Goal: Contribute content: Contribute content

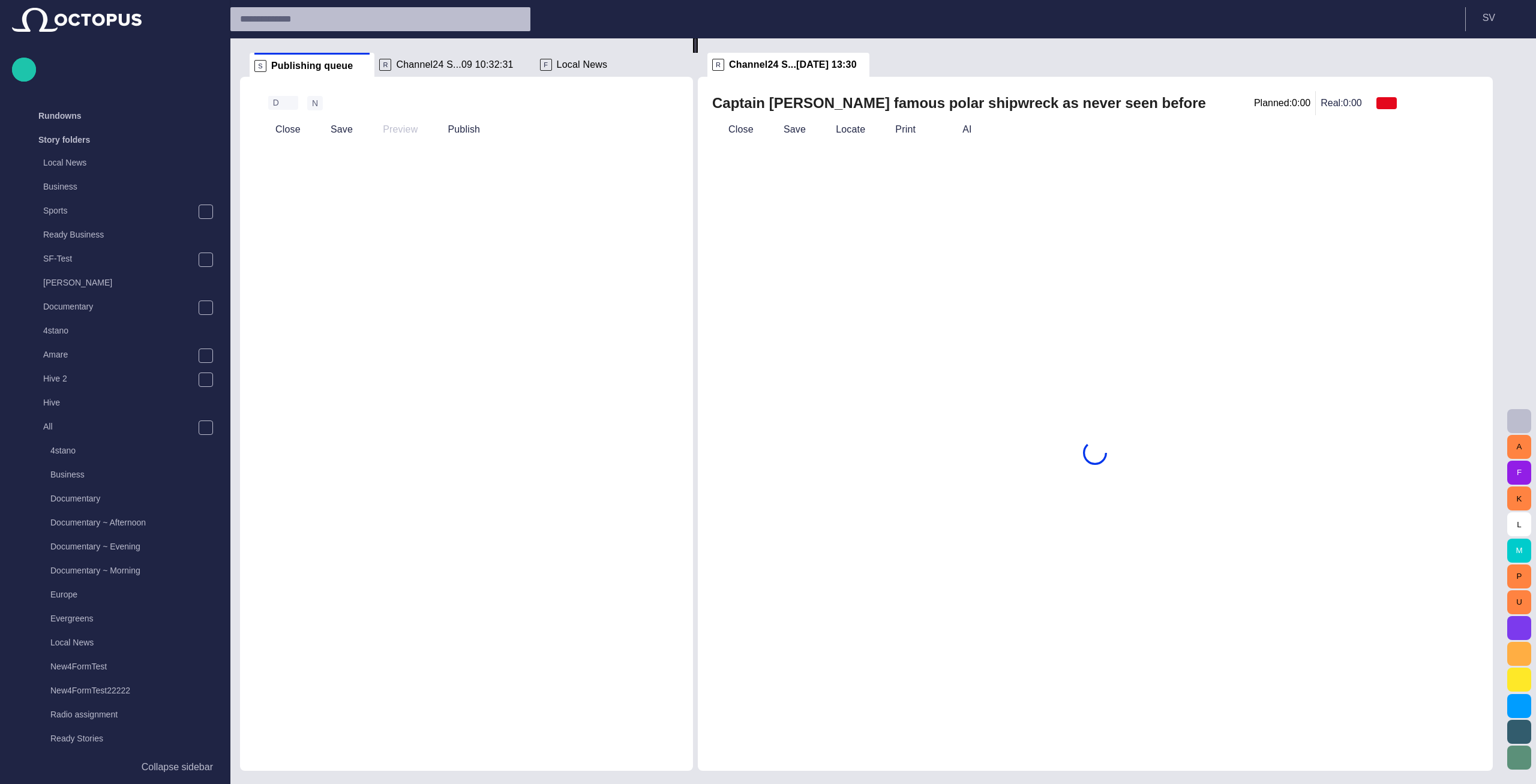
scroll to position [716, 0]
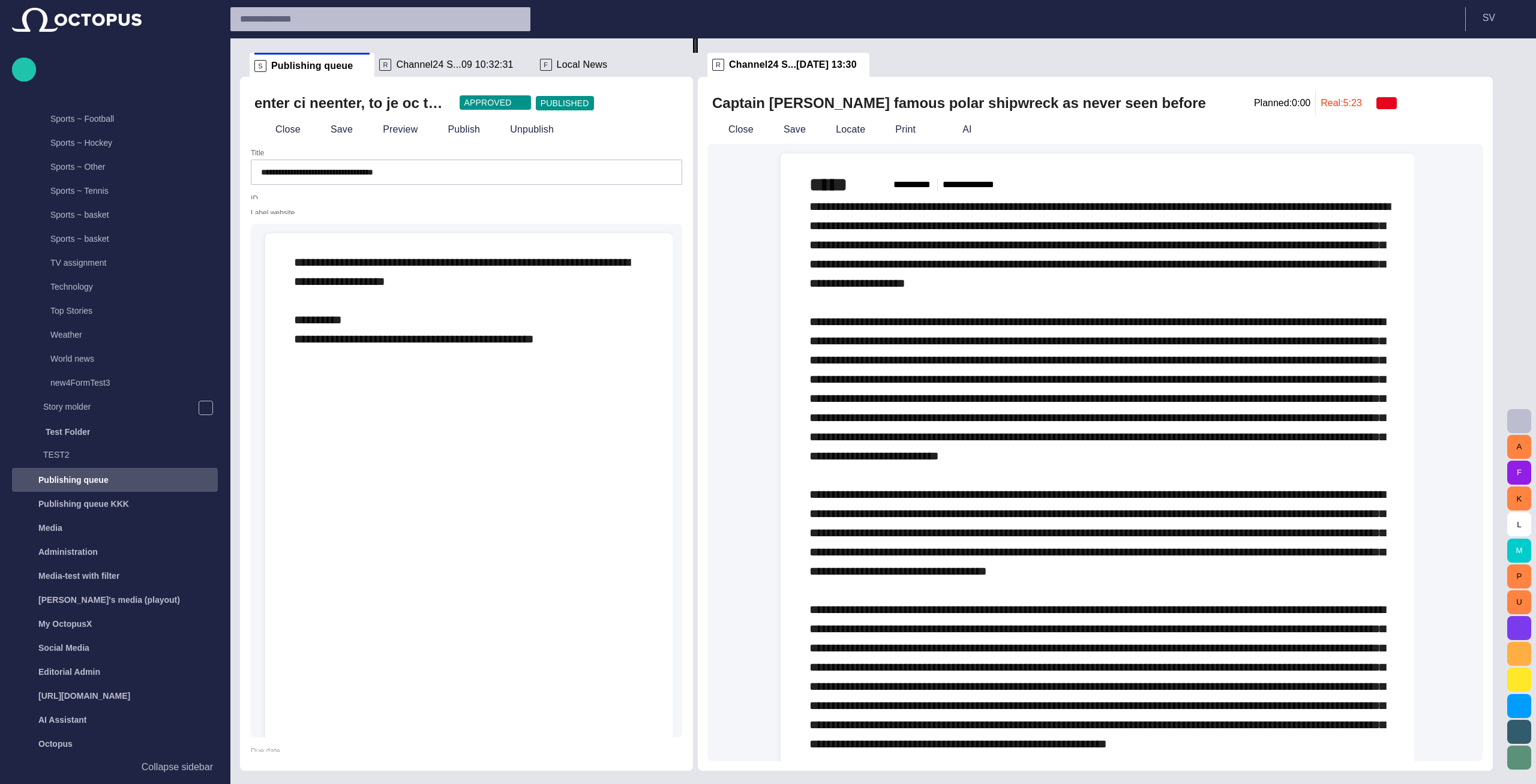
scroll to position [716, 0]
click at [673, 94] on button "button" at bounding box center [666, 102] width 24 height 24
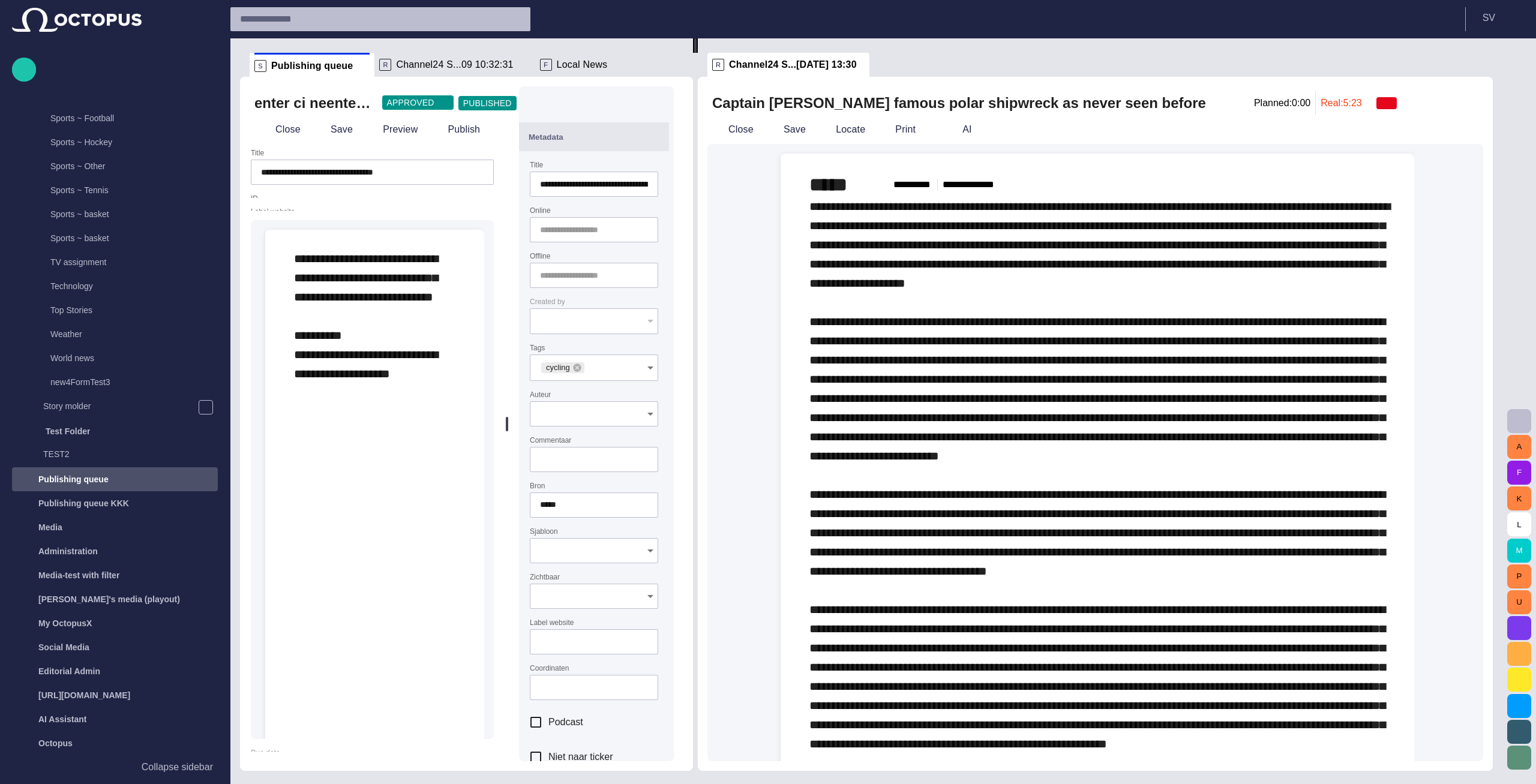
type input "**********"
type input "**"
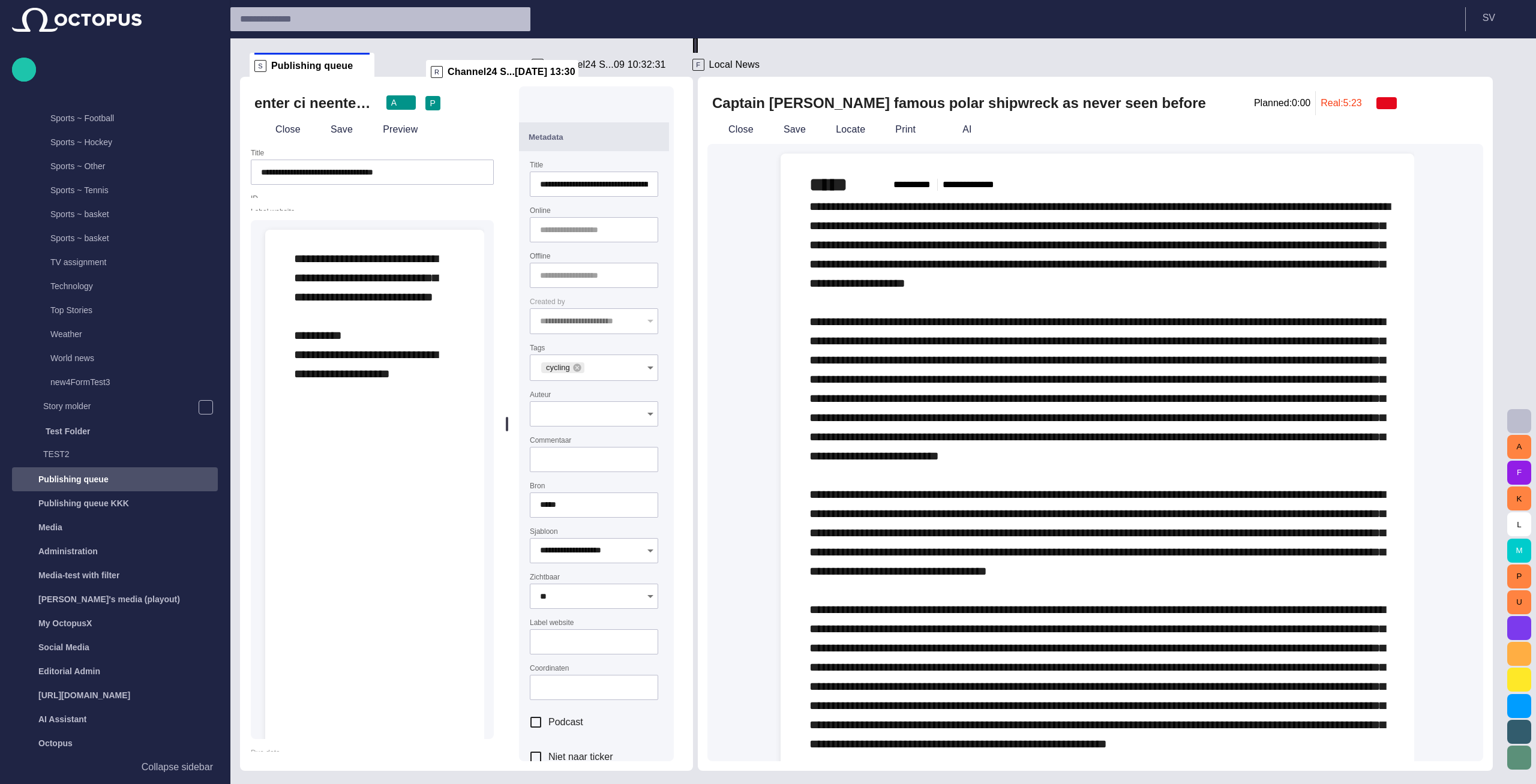
drag, startPoint x: 822, startPoint y: 62, endPoint x: 528, endPoint y: 69, distance: 294.1
click at [528, 69] on div "**********" at bounding box center [871, 405] width 1262 height 732
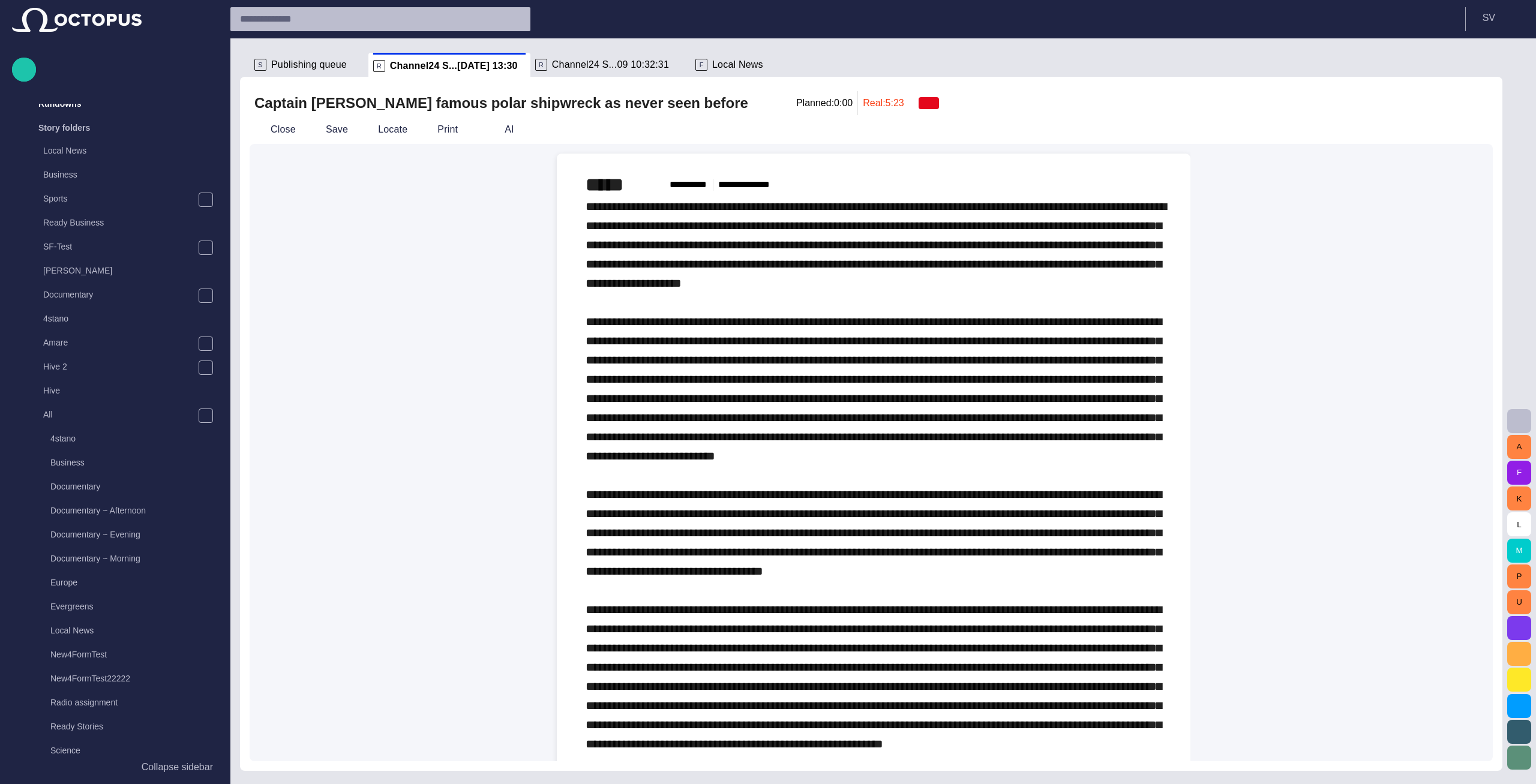
scroll to position [0, 0]
click at [321, 62] on span "Publishing queue" at bounding box center [309, 65] width 76 height 12
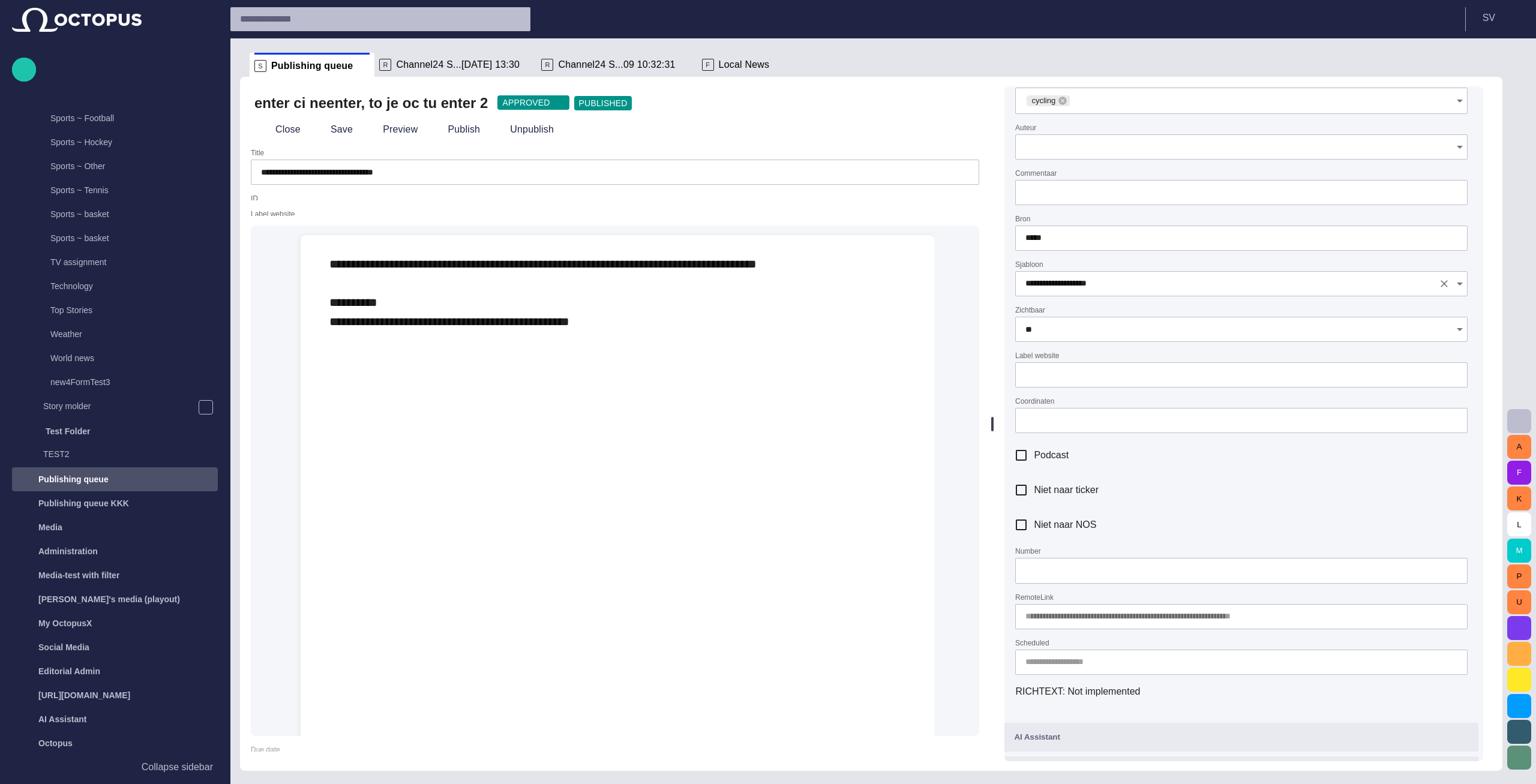
scroll to position [288, 0]
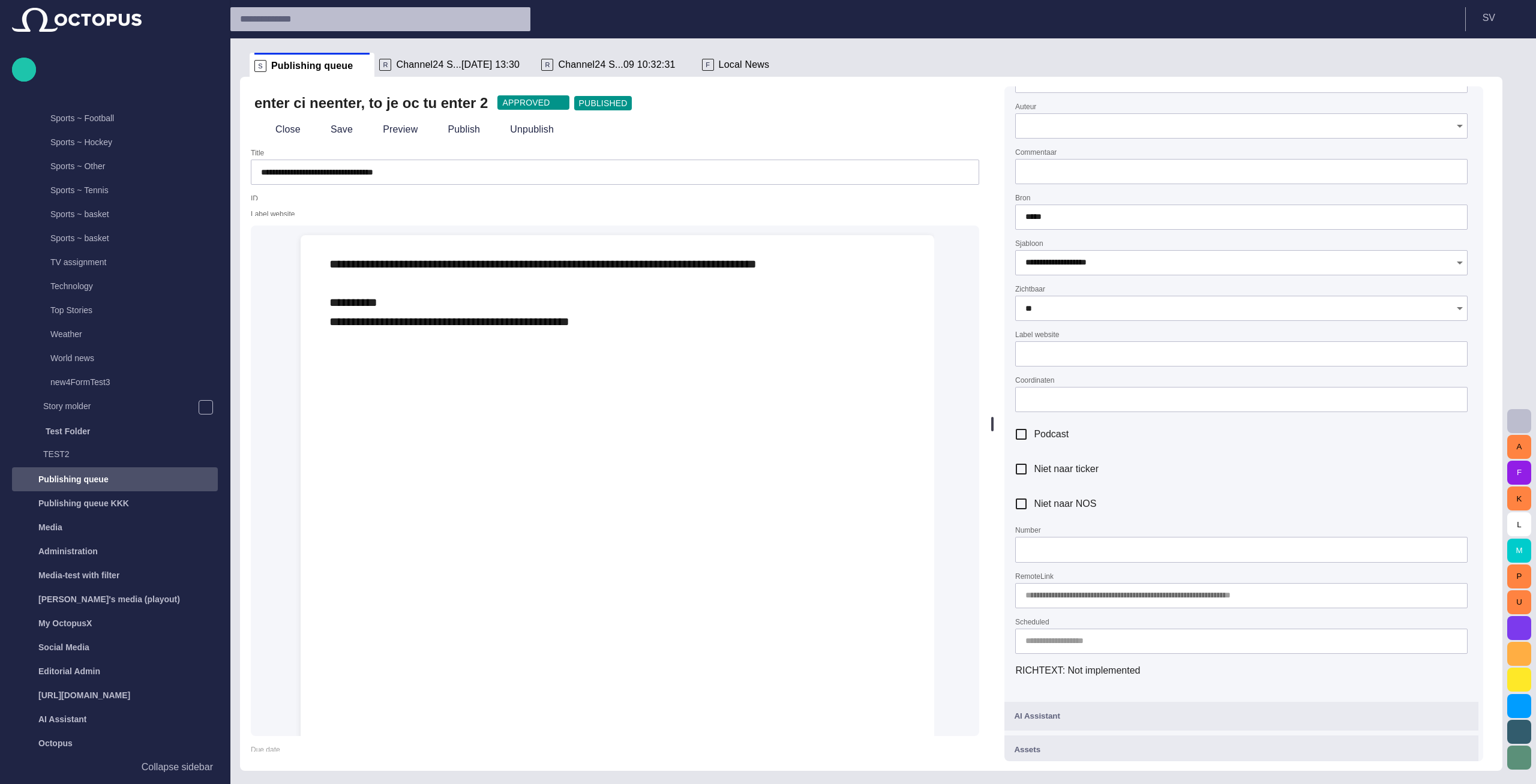
click at [1093, 548] on input "Number" at bounding box center [1241, 549] width 432 height 12
click at [1457, 547] on input "*" at bounding box center [1241, 549] width 432 height 12
click at [1340, 472] on div "Niet naar ticker" at bounding box center [1241, 469] width 452 height 25
click at [1088, 550] on input "***" at bounding box center [1241, 549] width 432 height 12
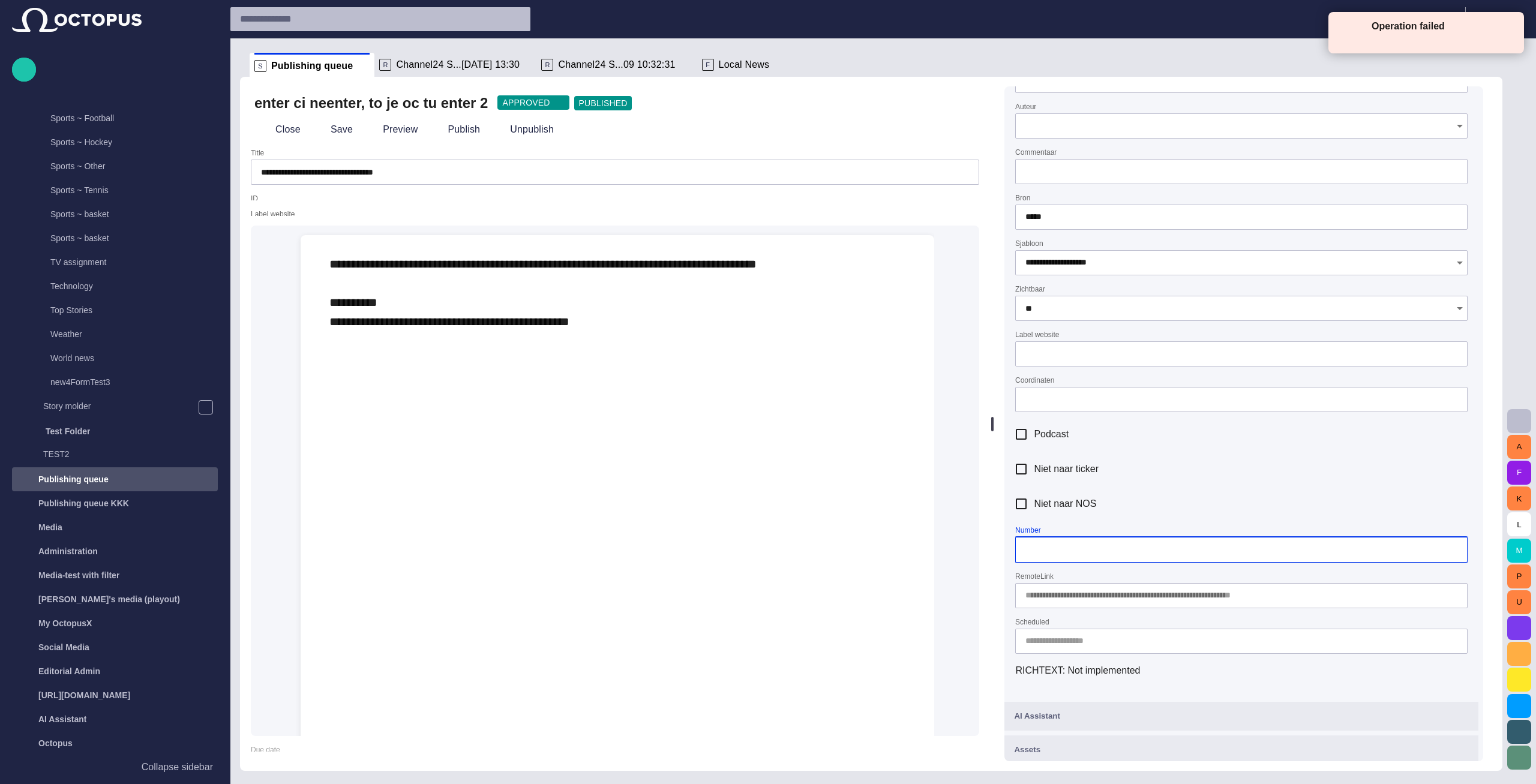
type input "*"
click at [1233, 503] on div "Niet naar NOS" at bounding box center [1241, 504] width 452 height 25
click at [1101, 551] on input "Number" at bounding box center [1241, 549] width 432 height 12
click at [1510, 28] on span at bounding box center [1508, 31] width 11 height 11
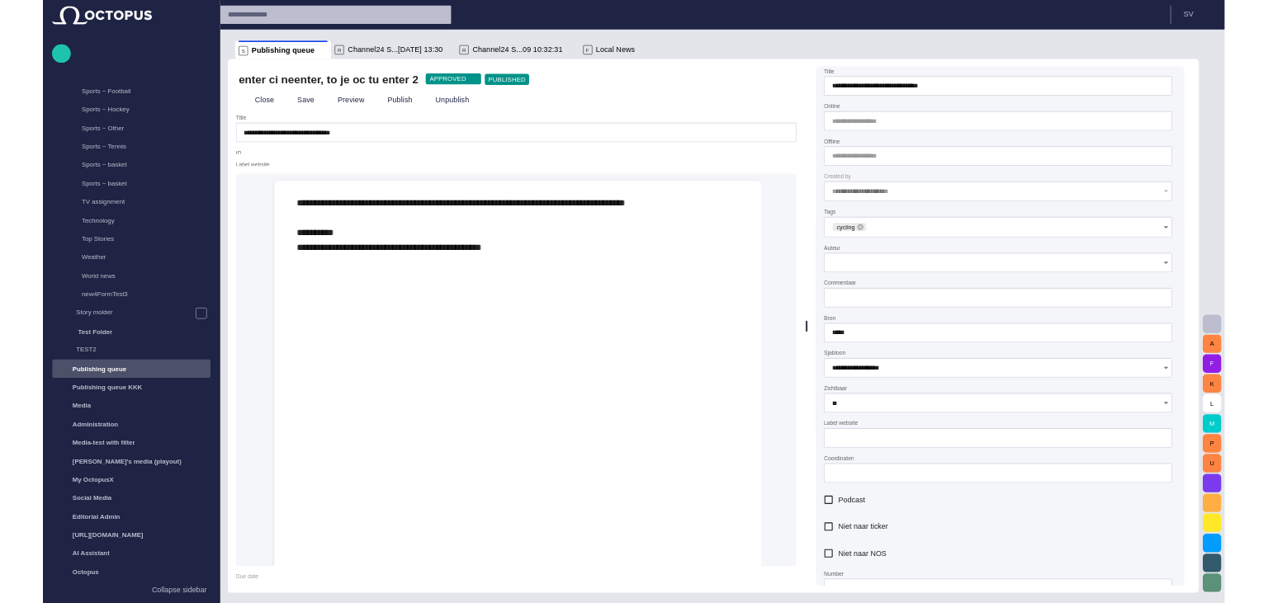
scroll to position [0, 0]
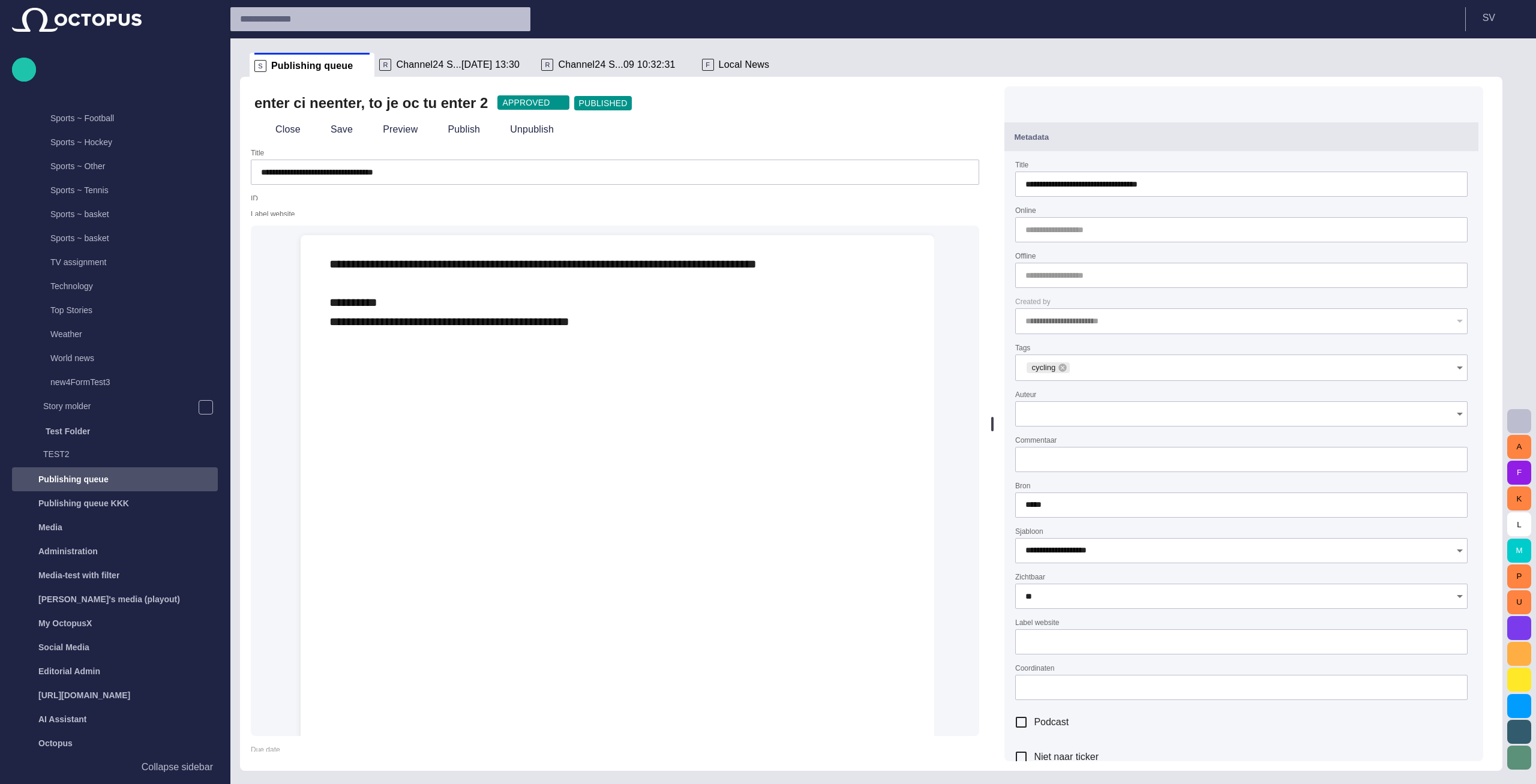
click at [1468, 99] on span "button" at bounding box center [1461, 103] width 12 height 12
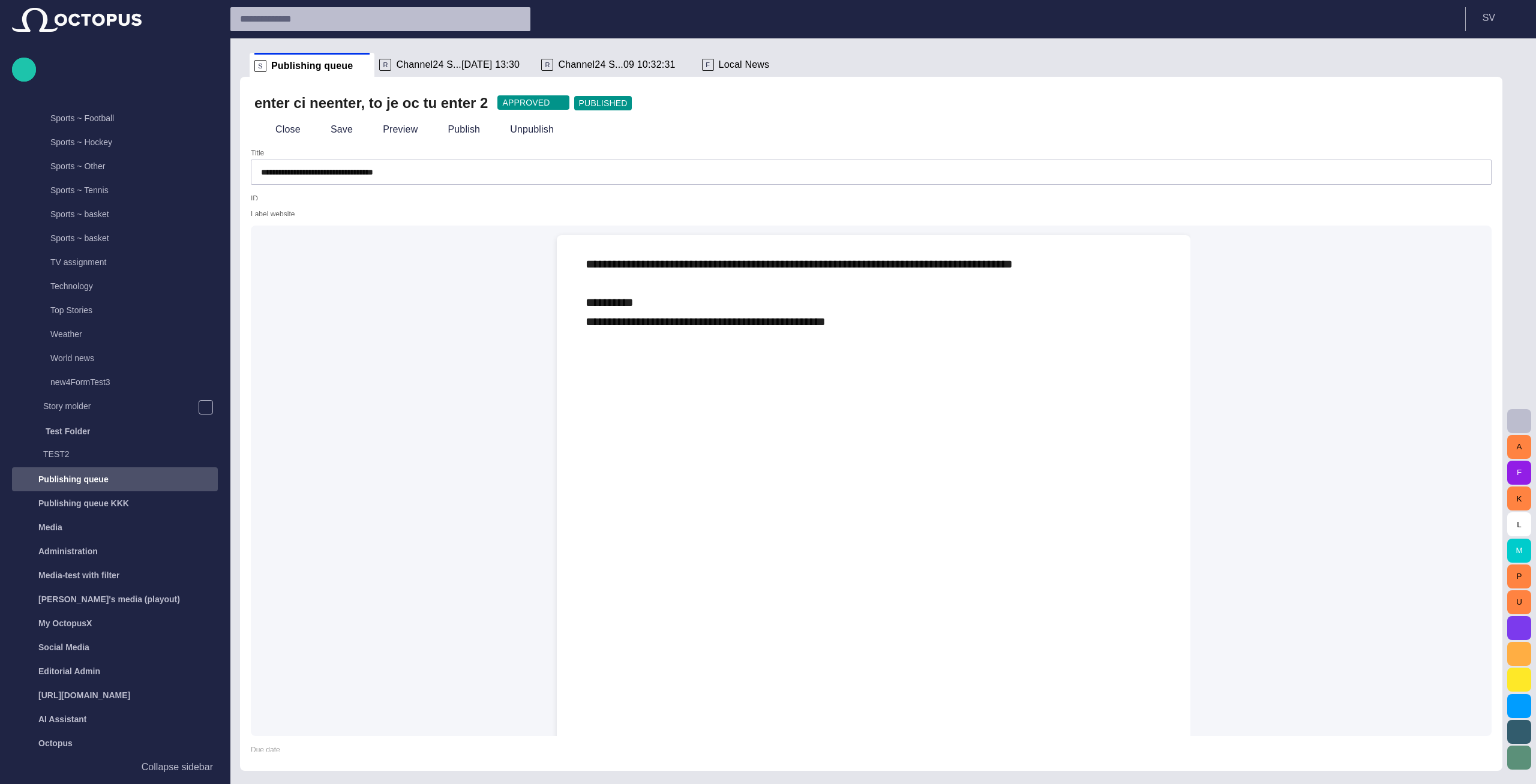
click at [303, 129] on div "Close" at bounding box center [282, 129] width 55 height 22
click at [297, 128] on button "Close" at bounding box center [279, 129] width 50 height 22
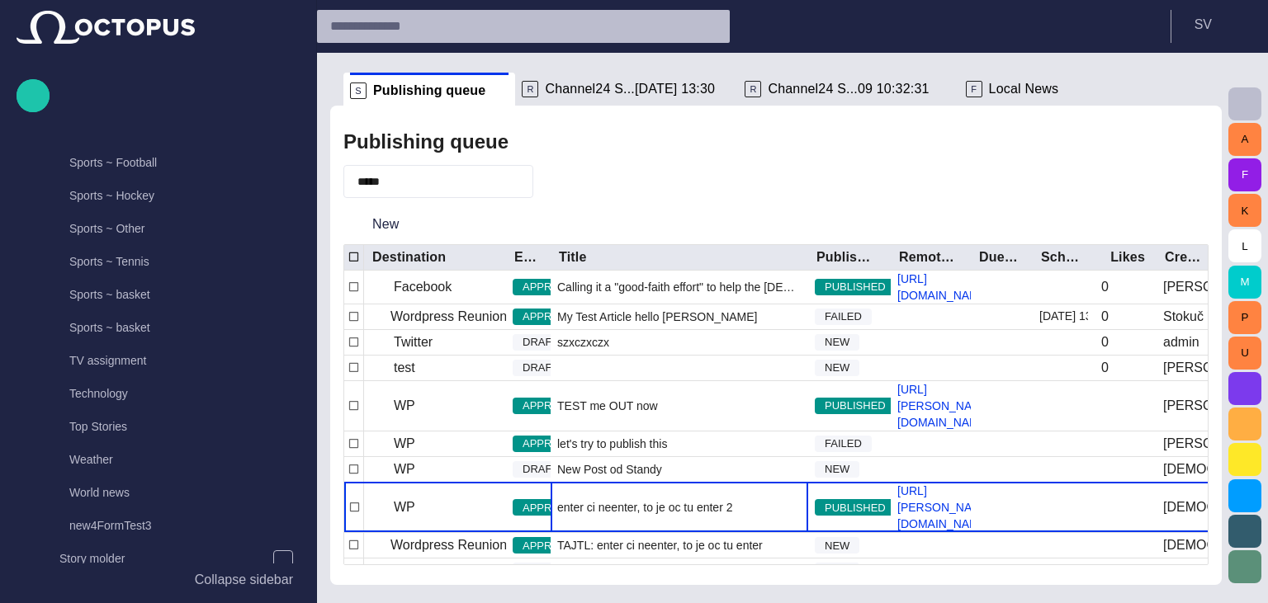
scroll to position [984, 0]
click at [273, 580] on p "Collapse sidebar" at bounding box center [244, 580] width 98 height 20
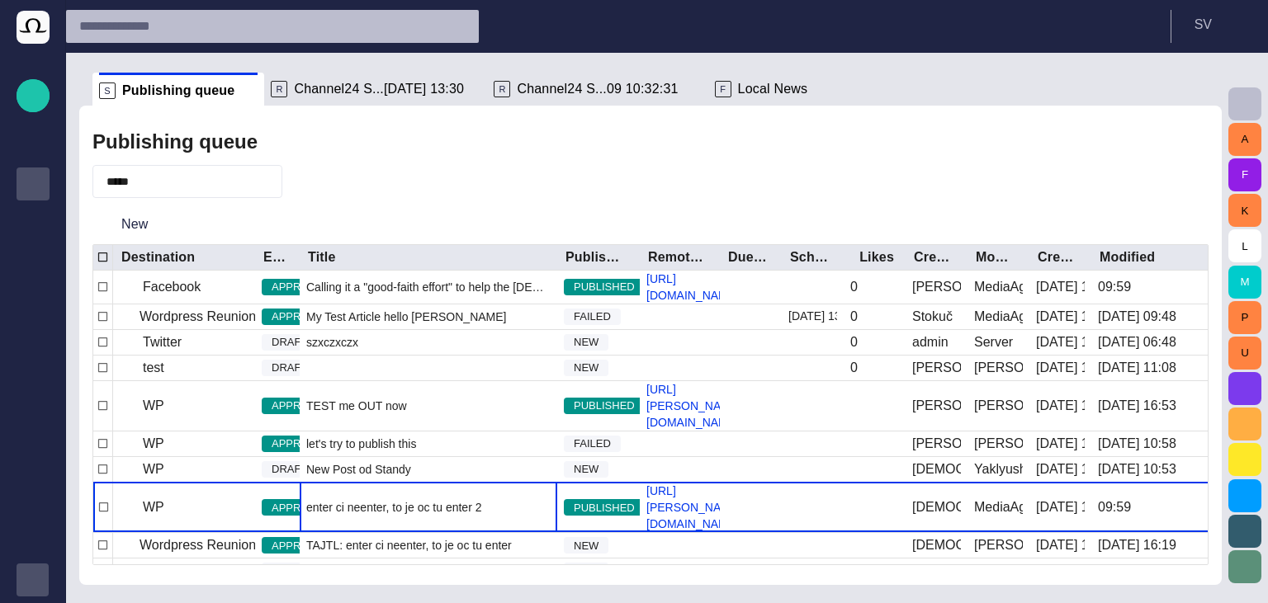
scroll to position [40, 0]
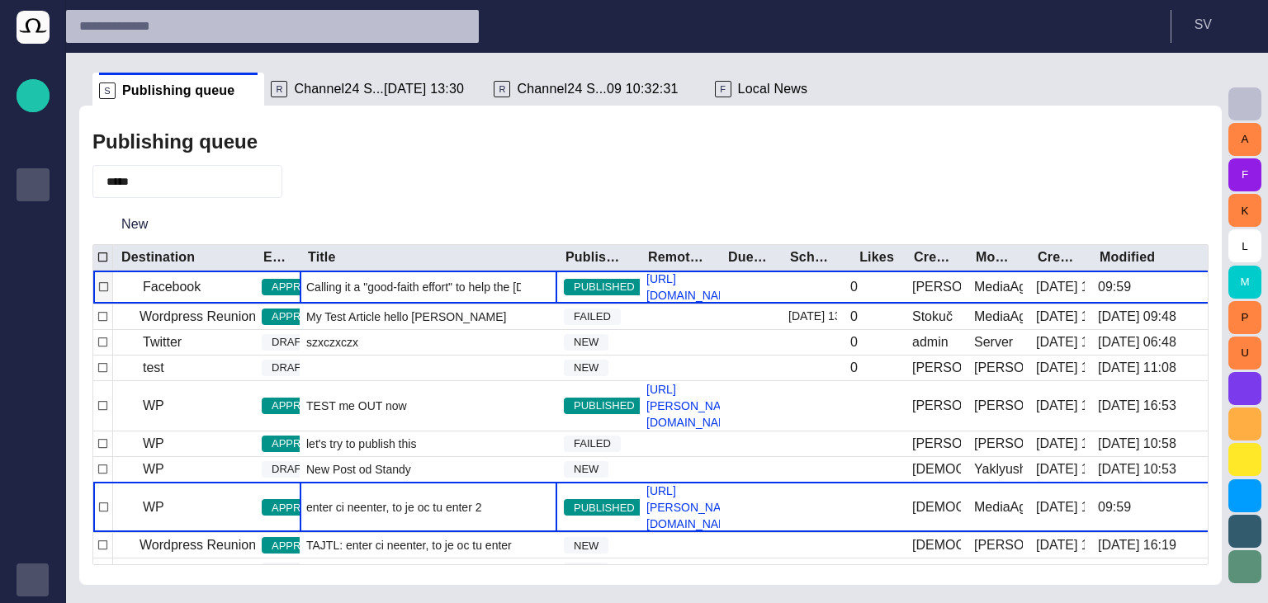
click at [385, 288] on span "Calling it a "good-faith effort" to help the Egyptian people, U.S. Secretary of…" at bounding box center [428, 287] width 244 height 17
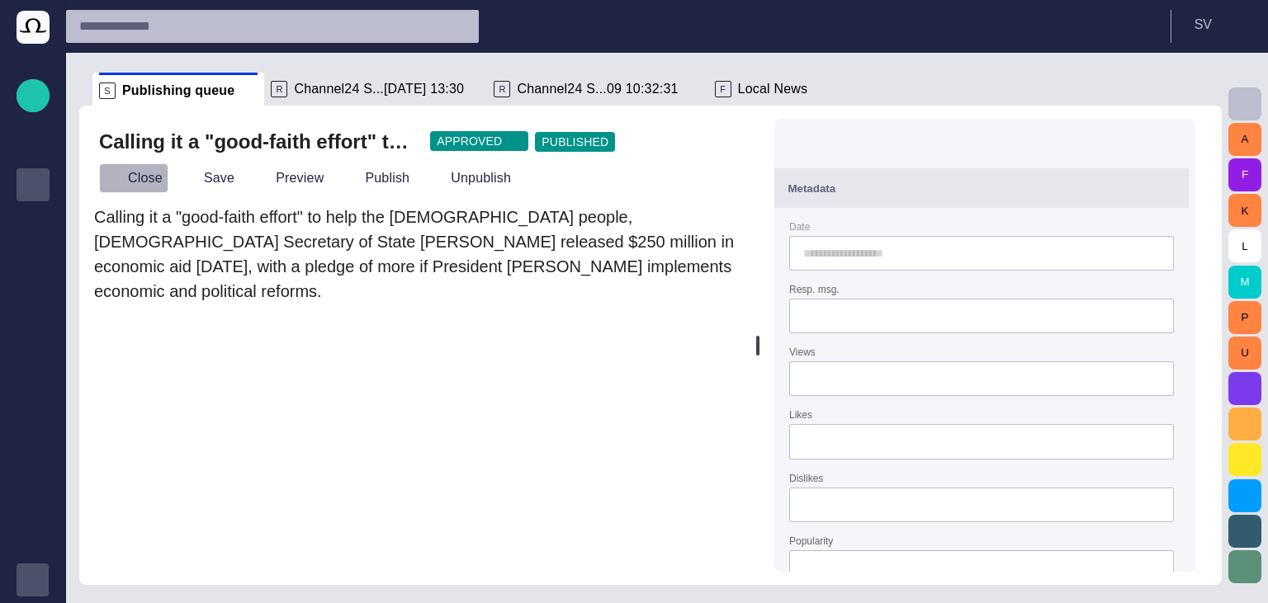
click at [157, 173] on button "Close" at bounding box center [133, 178] width 69 height 30
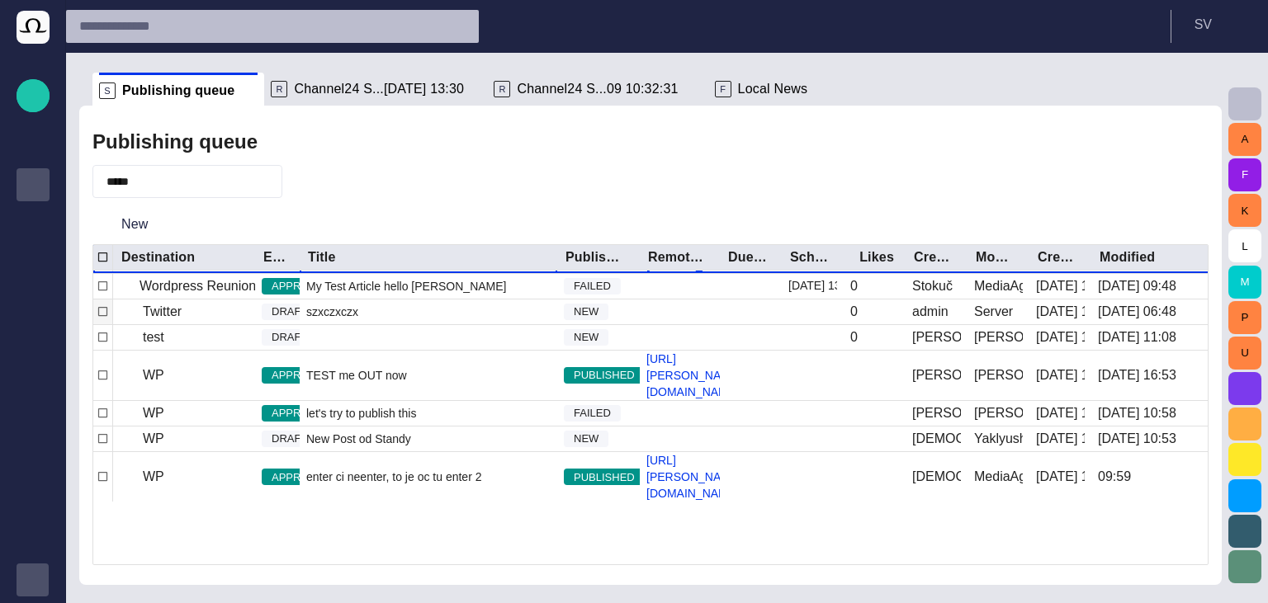
scroll to position [28, 0]
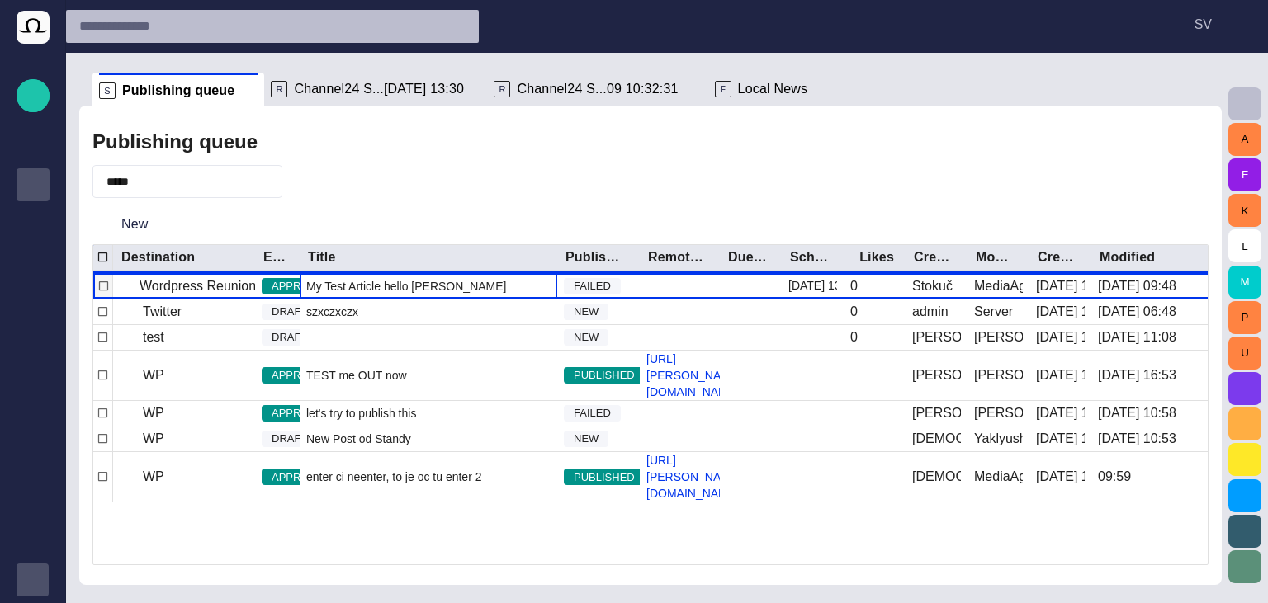
click at [371, 299] on div "My Test Article hello dolly" at bounding box center [428, 286] width 257 height 25
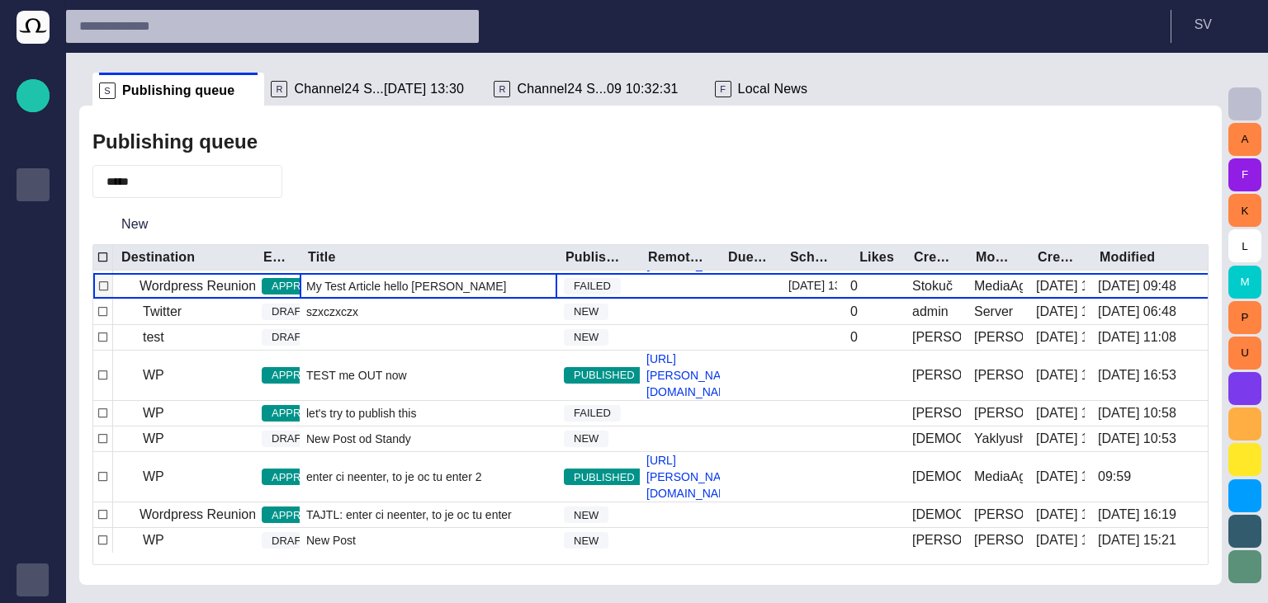
click at [371, 299] on div "My Test Article hello dolly" at bounding box center [428, 286] width 257 height 25
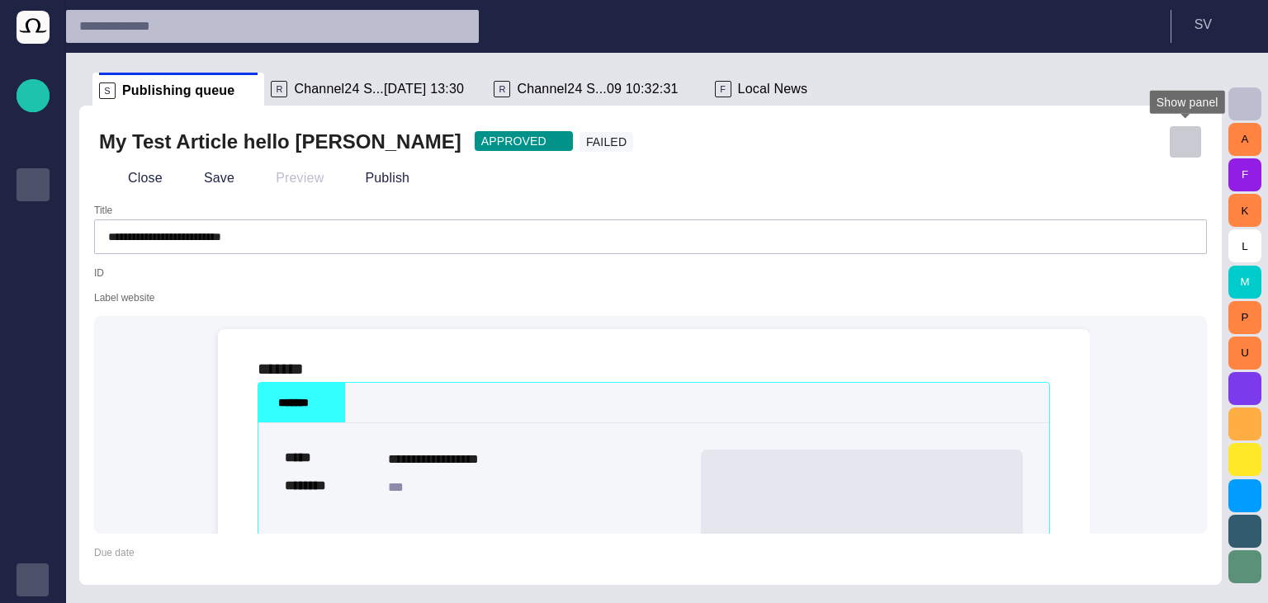
click at [1187, 132] on button "button" at bounding box center [1185, 141] width 33 height 33
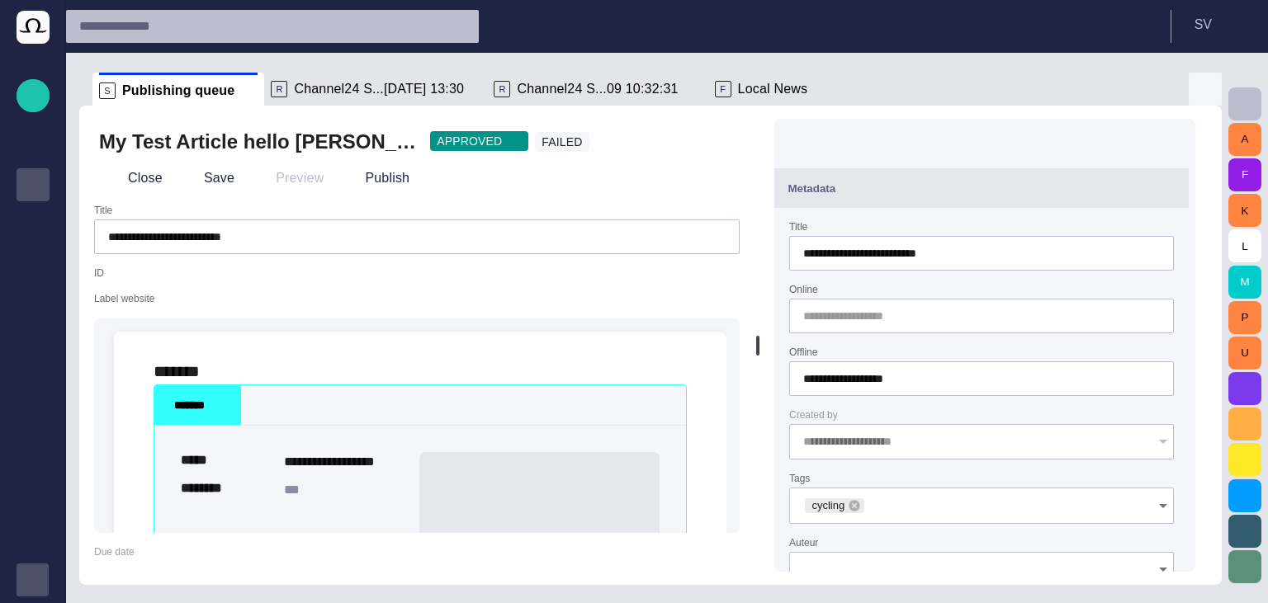
click at [1205, 84] on span "button" at bounding box center [1205, 89] width 20 height 20
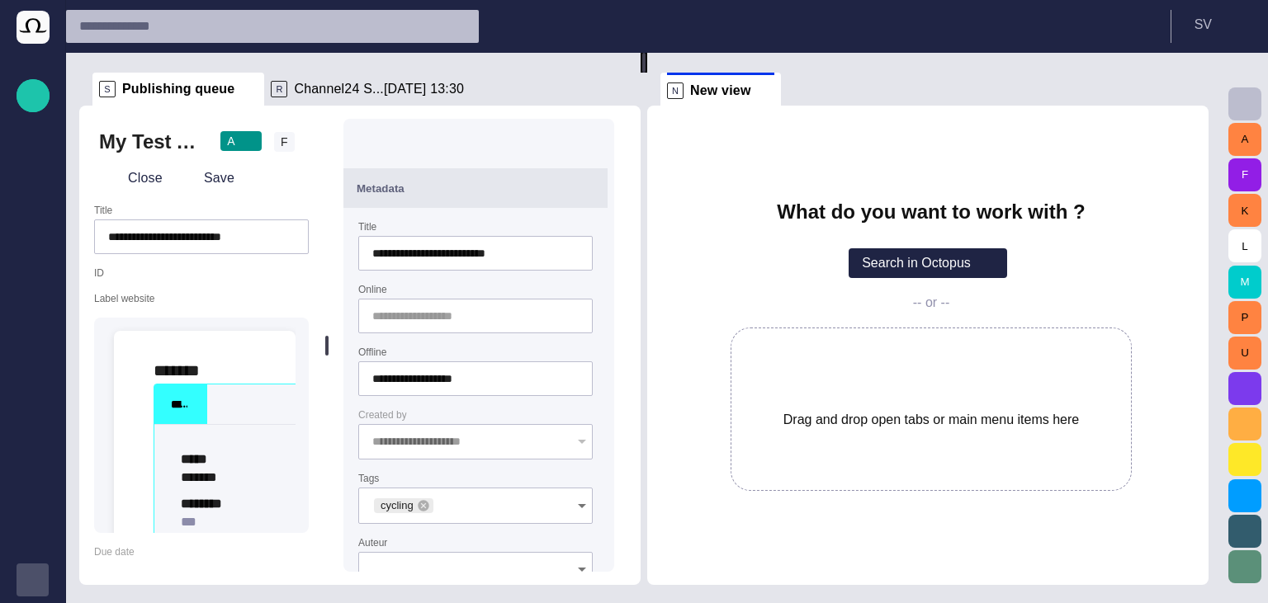
drag, startPoint x: 424, startPoint y: 352, endPoint x: 373, endPoint y: 368, distance: 53.8
click at [373, 368] on div "**********" at bounding box center [359, 345] width 561 height 479
click at [262, 172] on span "button" at bounding box center [263, 178] width 17 height 17
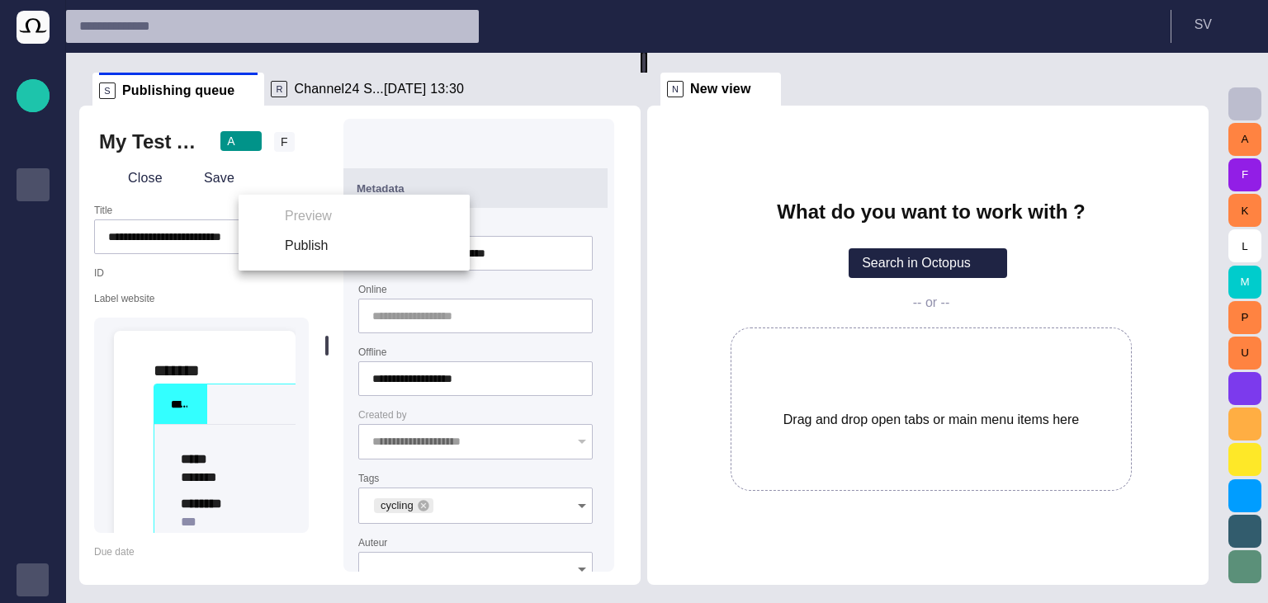
click at [304, 170] on div at bounding box center [634, 301] width 1268 height 603
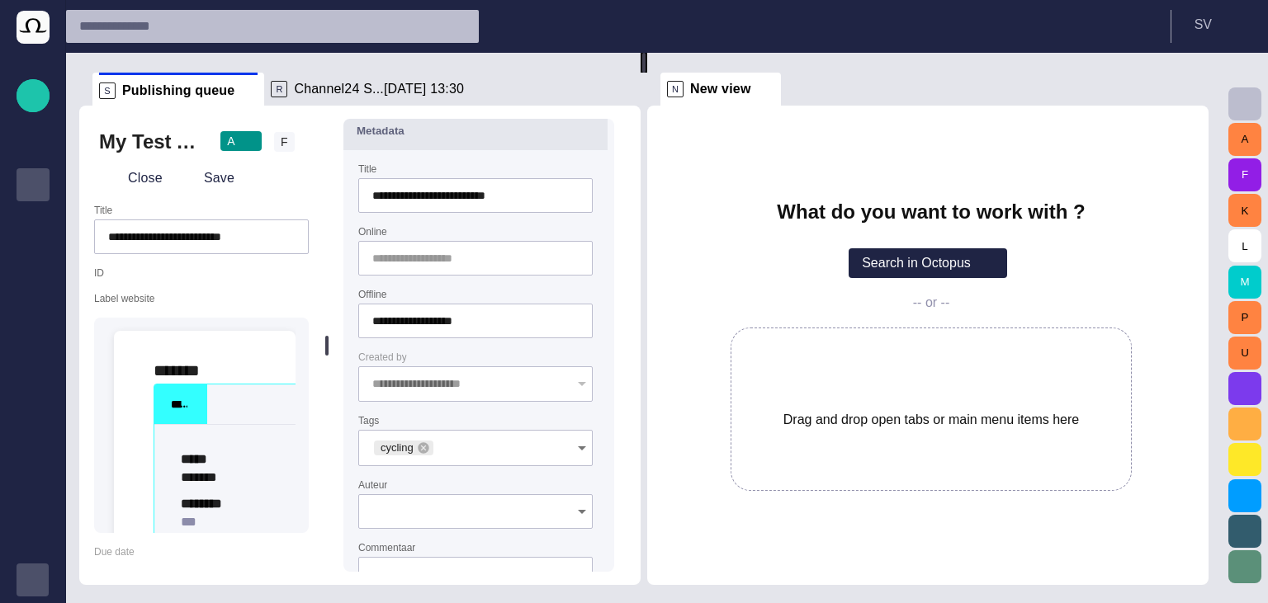
scroll to position [0, 0]
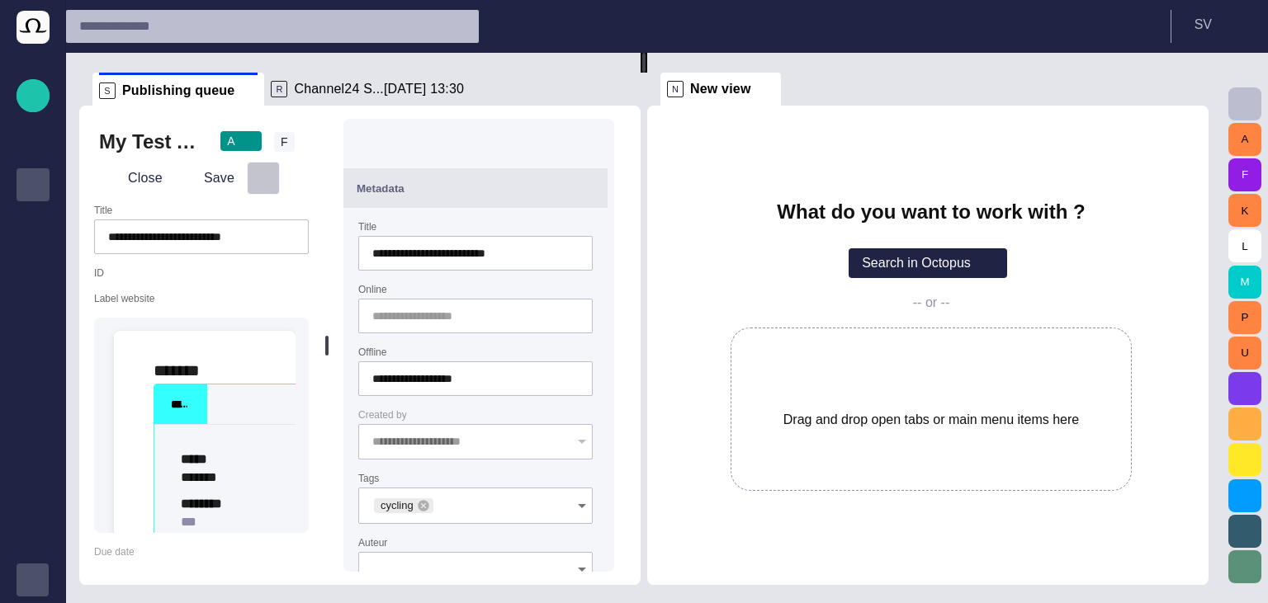
click at [253, 190] on button "button" at bounding box center [263, 178] width 33 height 33
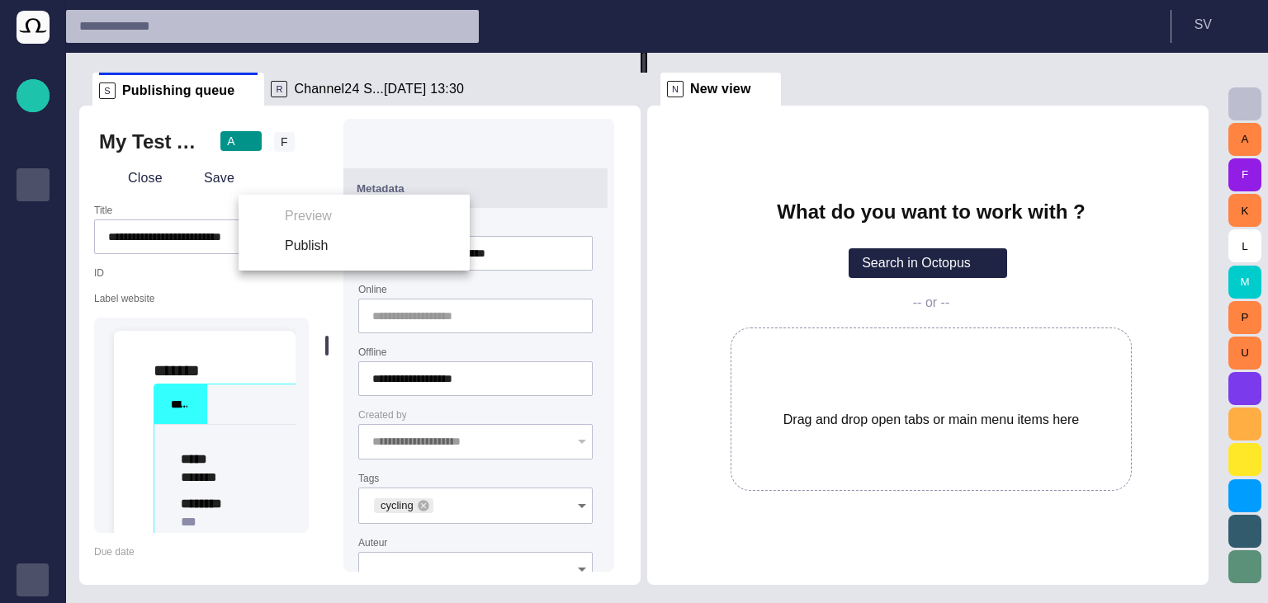
click at [335, 94] on div at bounding box center [634, 301] width 1268 height 603
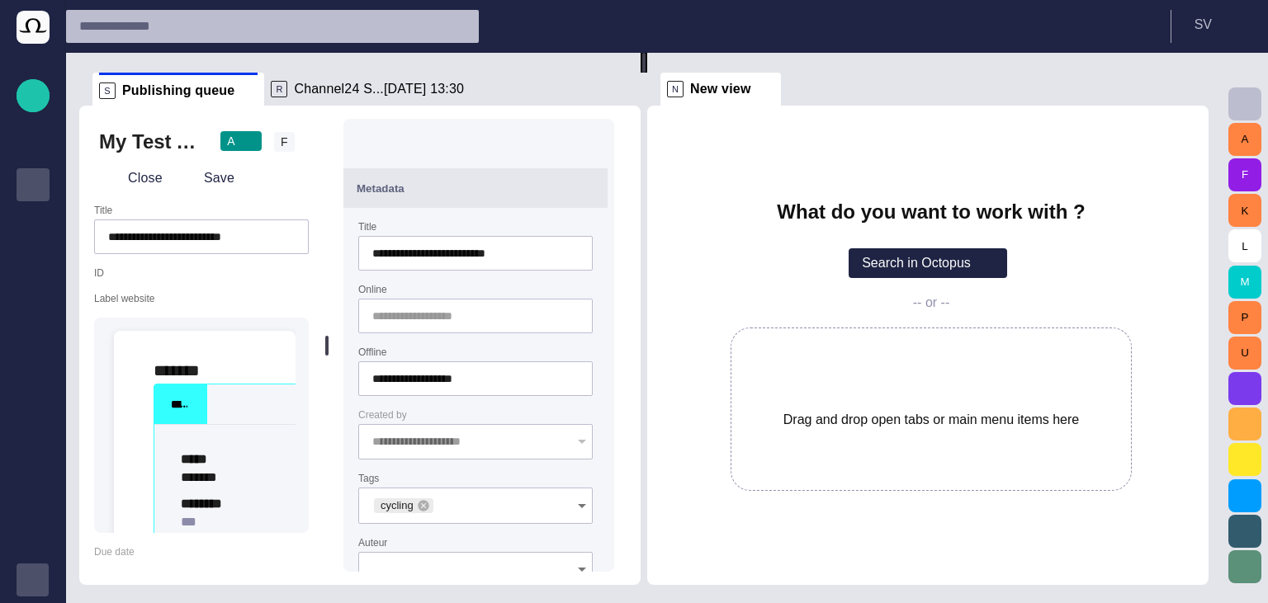
click at [335, 94] on span "Channel24 S...[DATE] 13:30" at bounding box center [379, 89] width 170 height 17
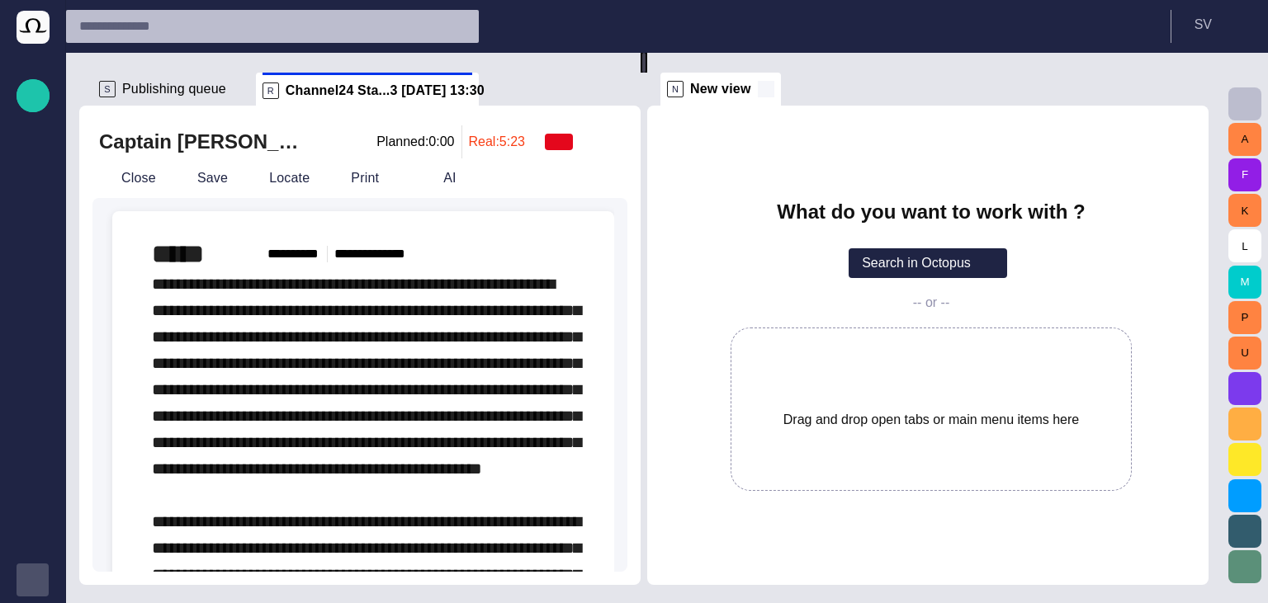
click at [769, 96] on span at bounding box center [766, 89] width 17 height 17
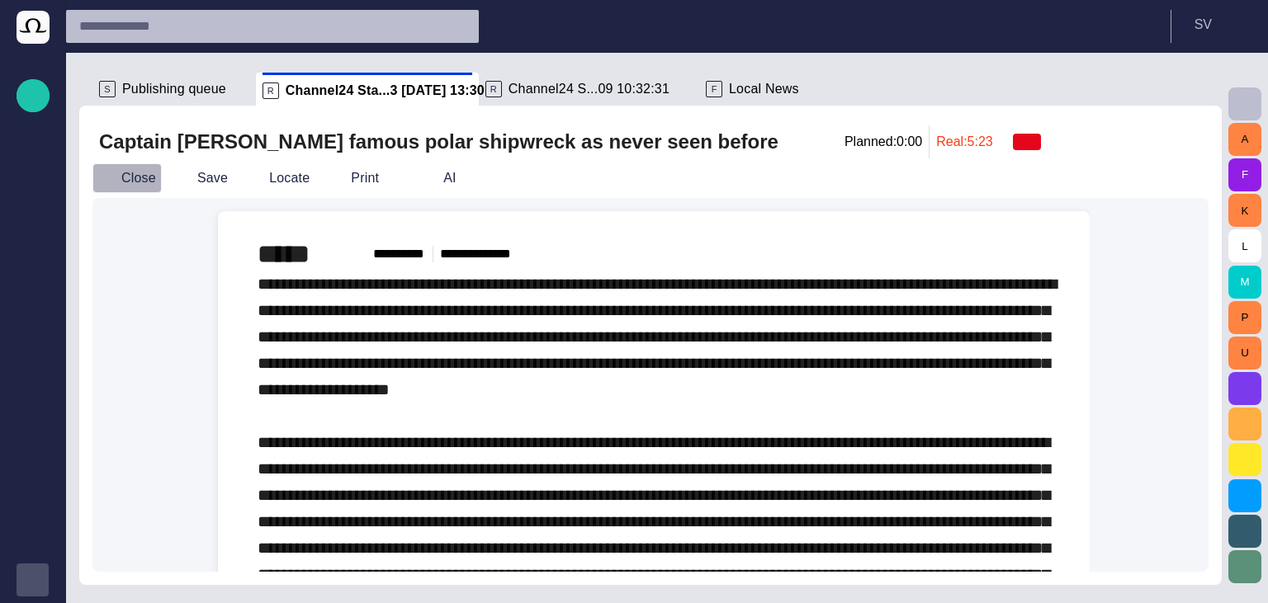
click at [143, 187] on button "Close" at bounding box center [126, 178] width 69 height 30
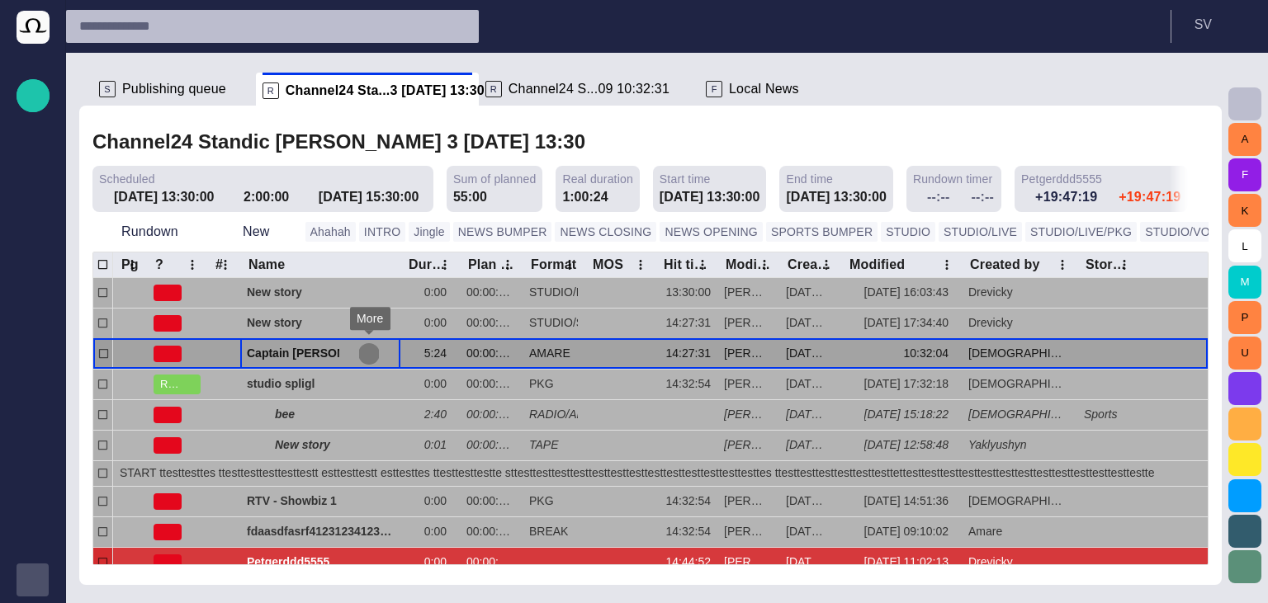
click at [364, 363] on button "button" at bounding box center [369, 354] width 20 height 25
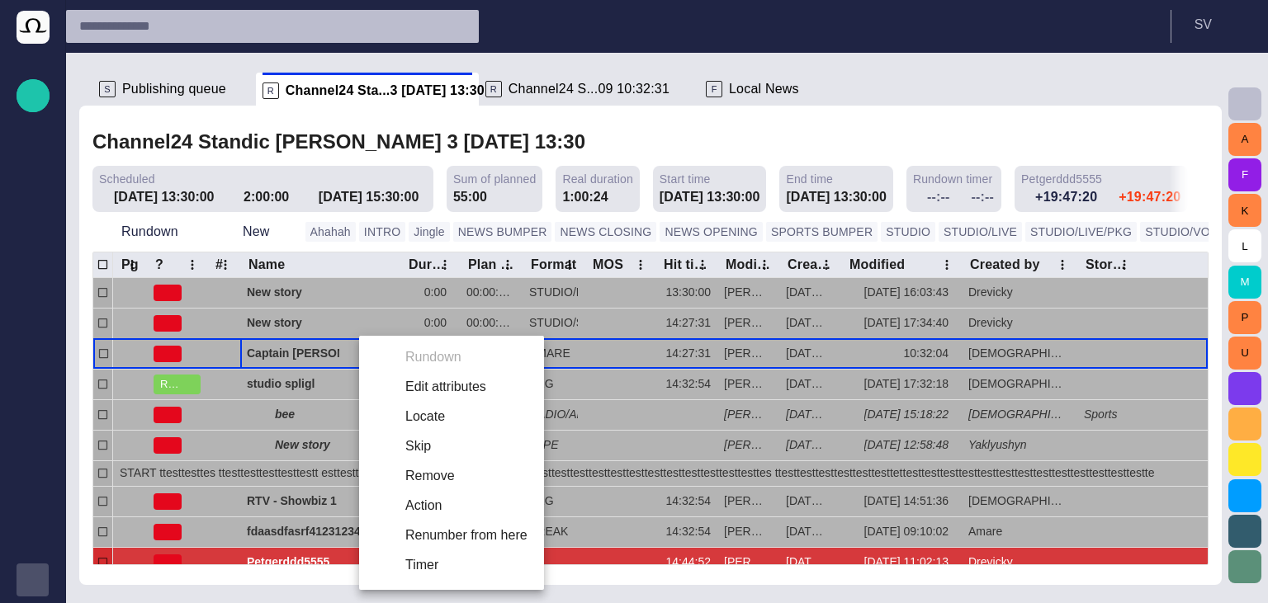
click at [556, 107] on div at bounding box center [634, 301] width 1268 height 603
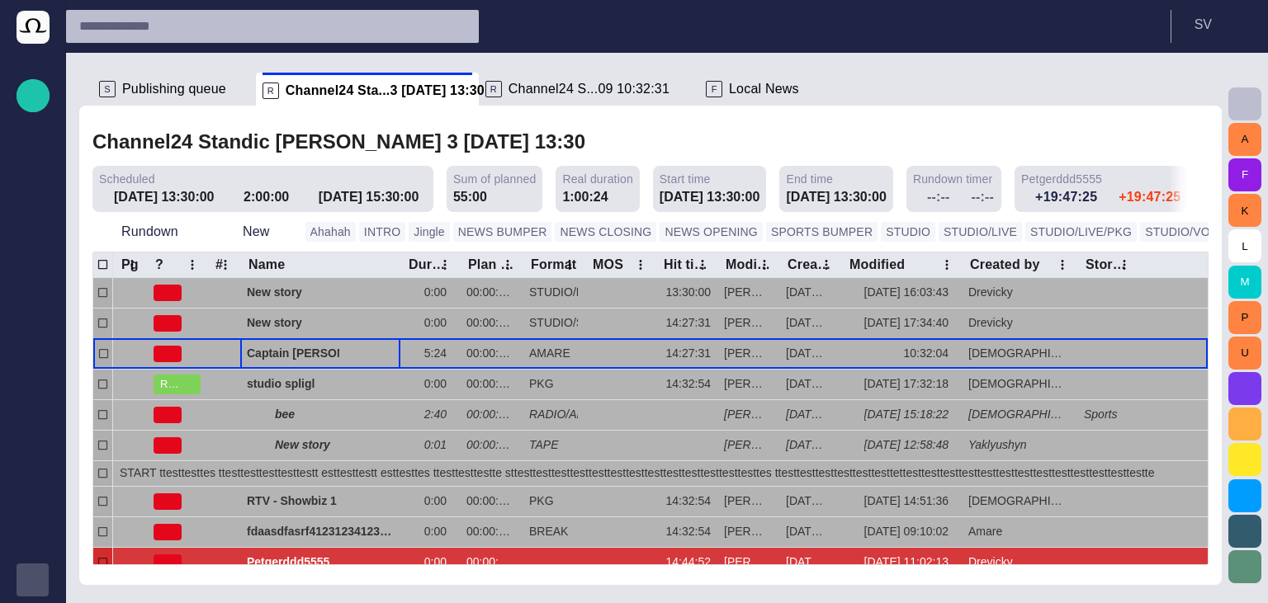
click at [1279, 238] on span "button" at bounding box center [1287, 232] width 17 height 17
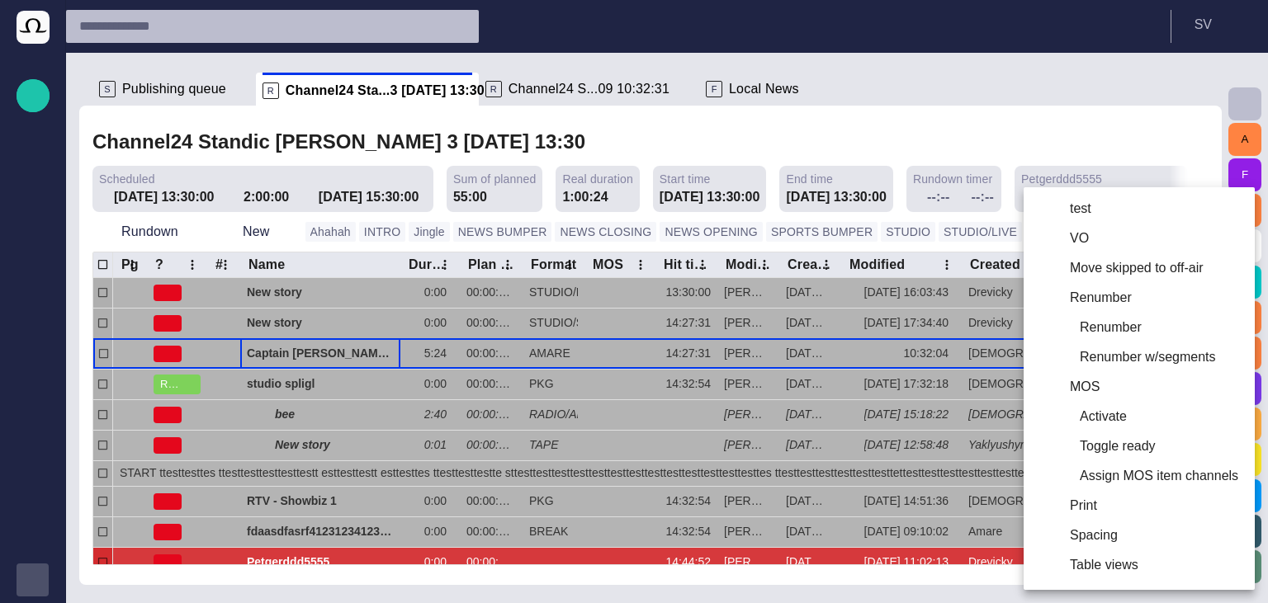
click at [938, 124] on div at bounding box center [634, 301] width 1268 height 603
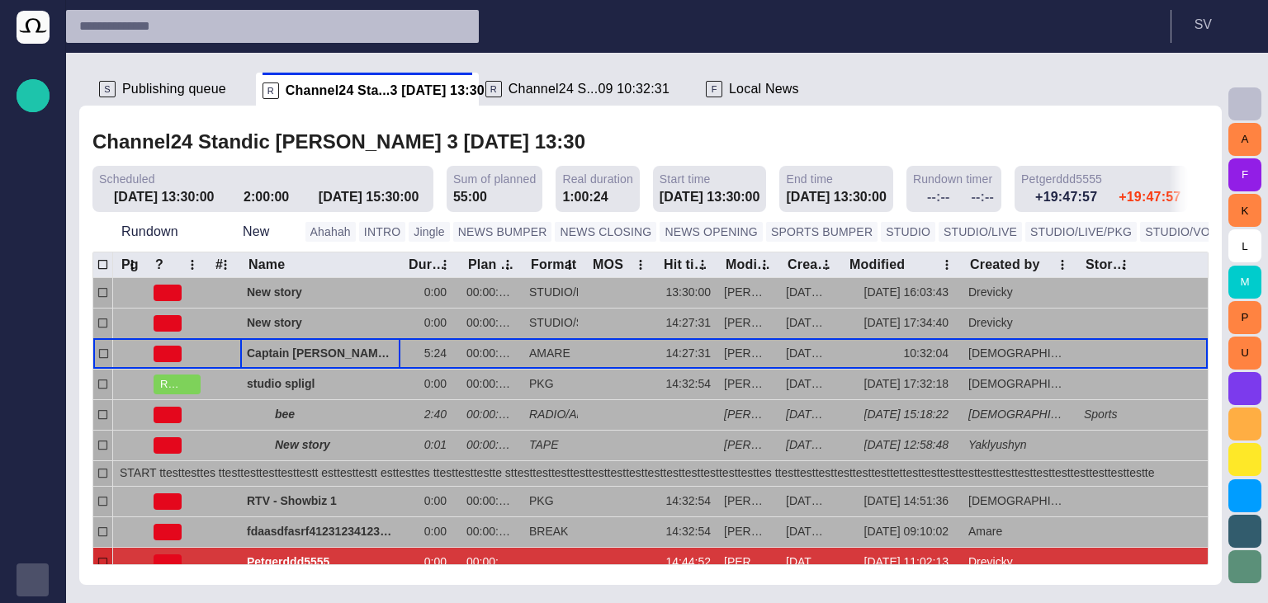
click at [1279, 229] on span "button" at bounding box center [1287, 232] width 17 height 17
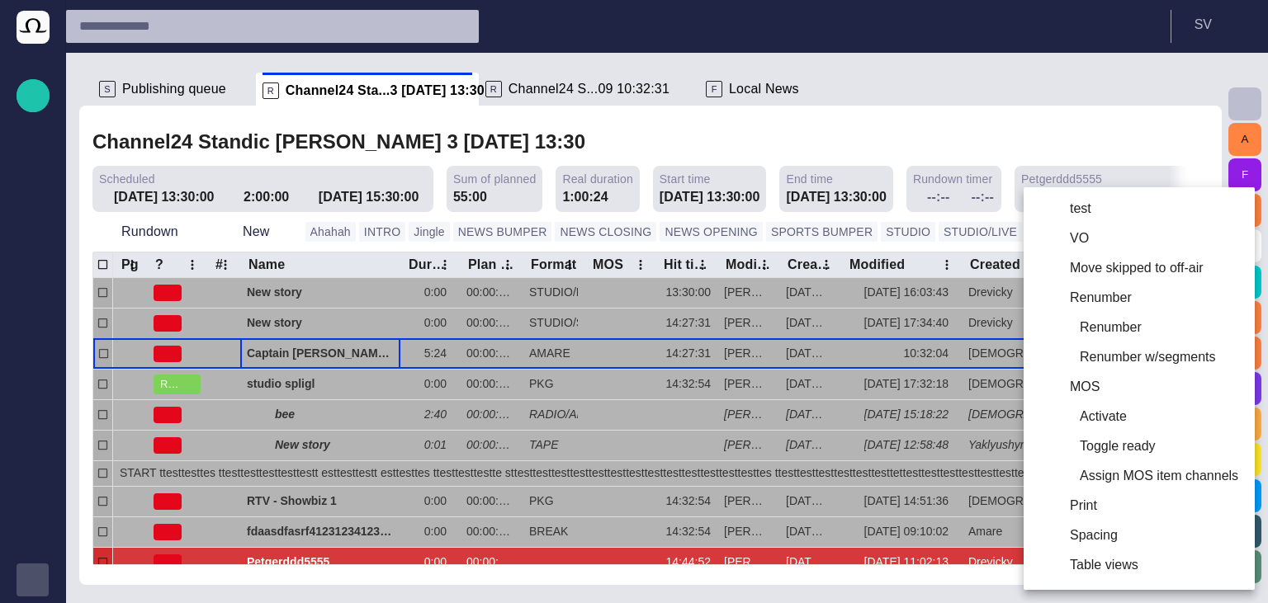
click at [1005, 138] on div at bounding box center [634, 301] width 1268 height 603
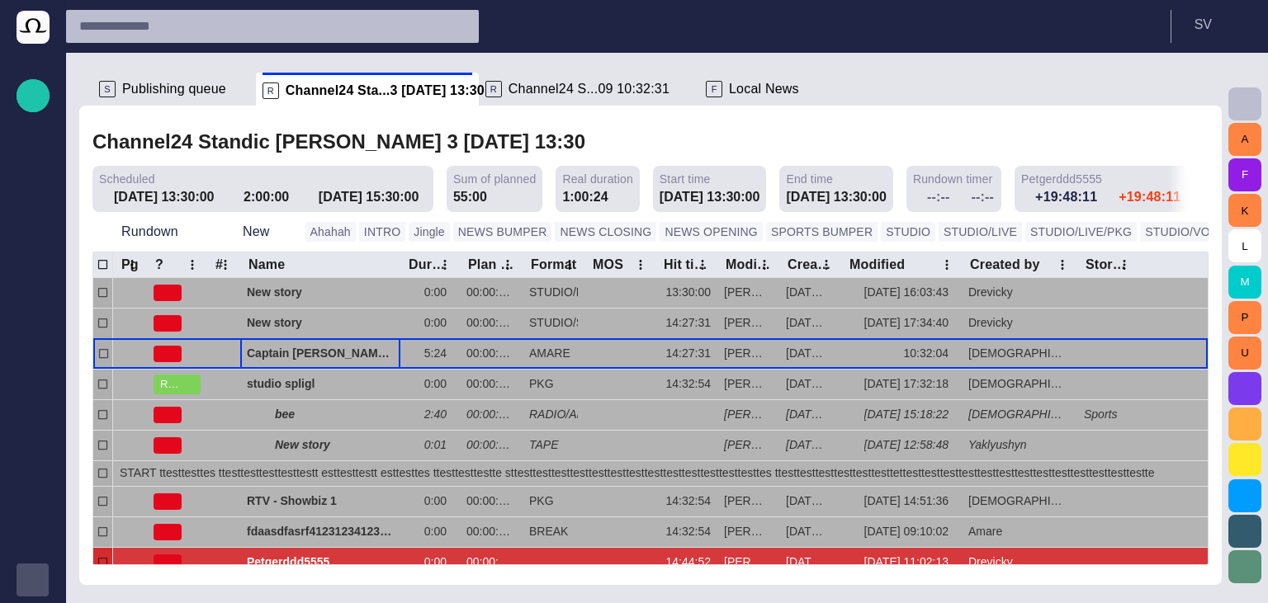
click at [186, 94] on span "Publishing queue" at bounding box center [174, 89] width 104 height 17
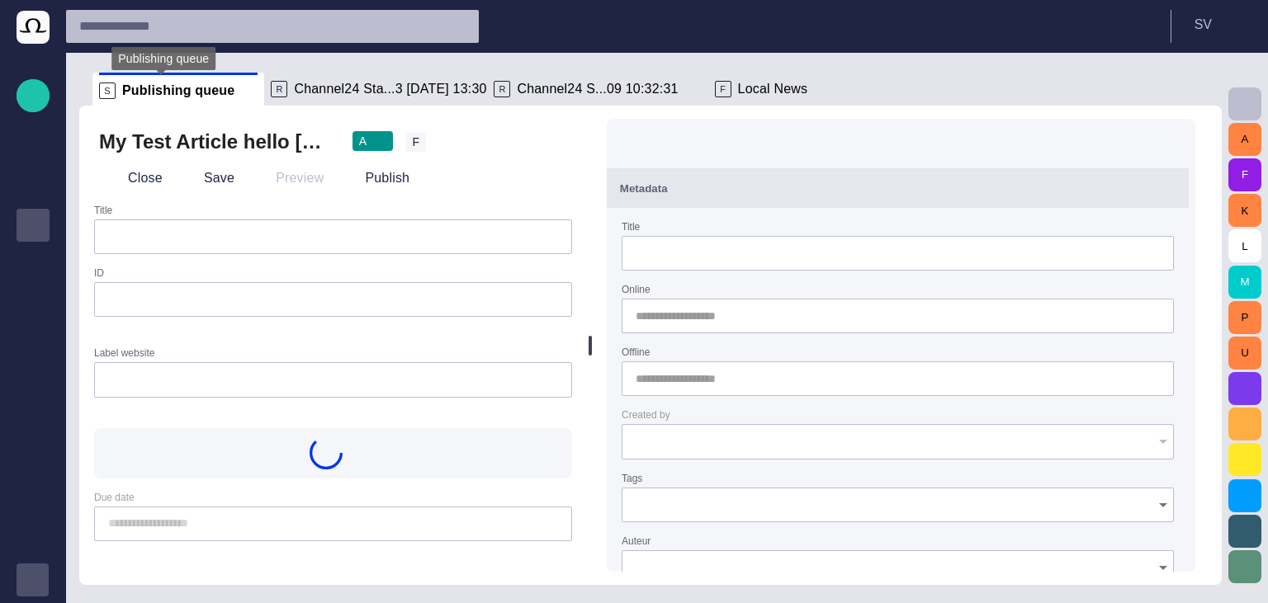
scroll to position [40, 0]
type input "**********"
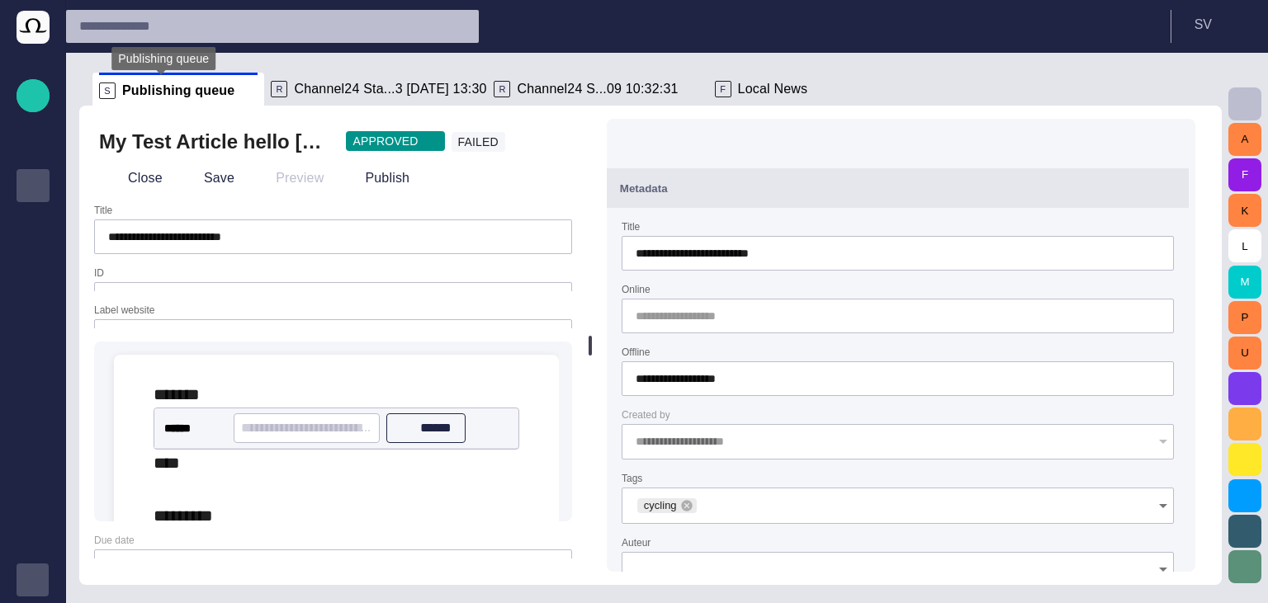
type input "**********"
type input "**"
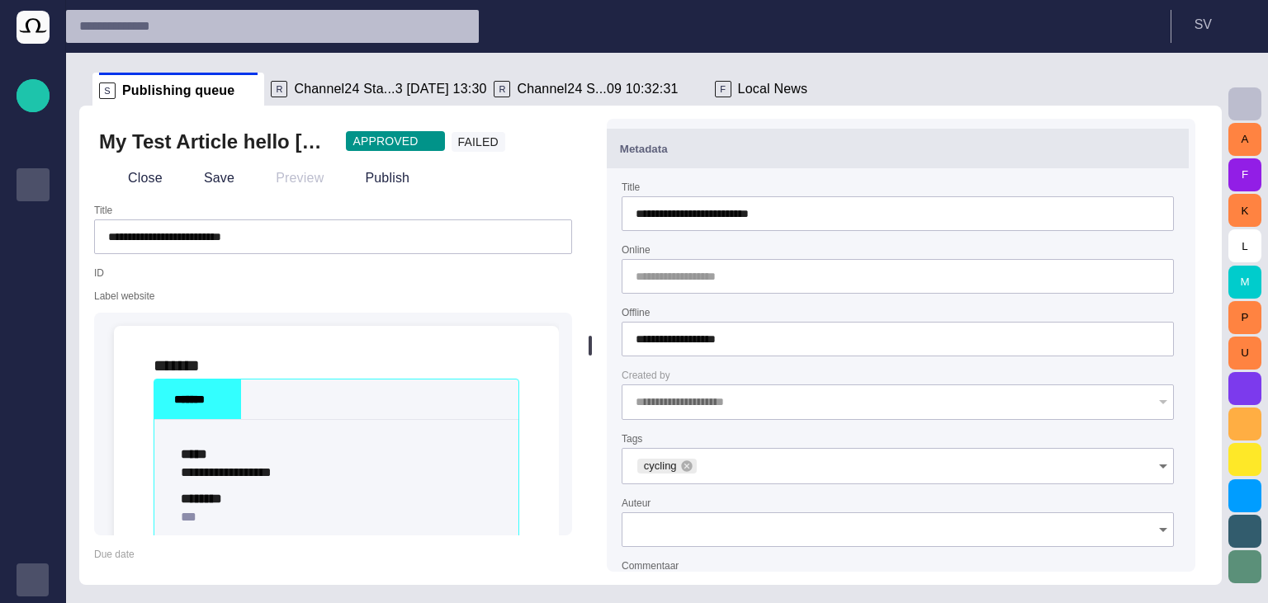
scroll to position [0, 0]
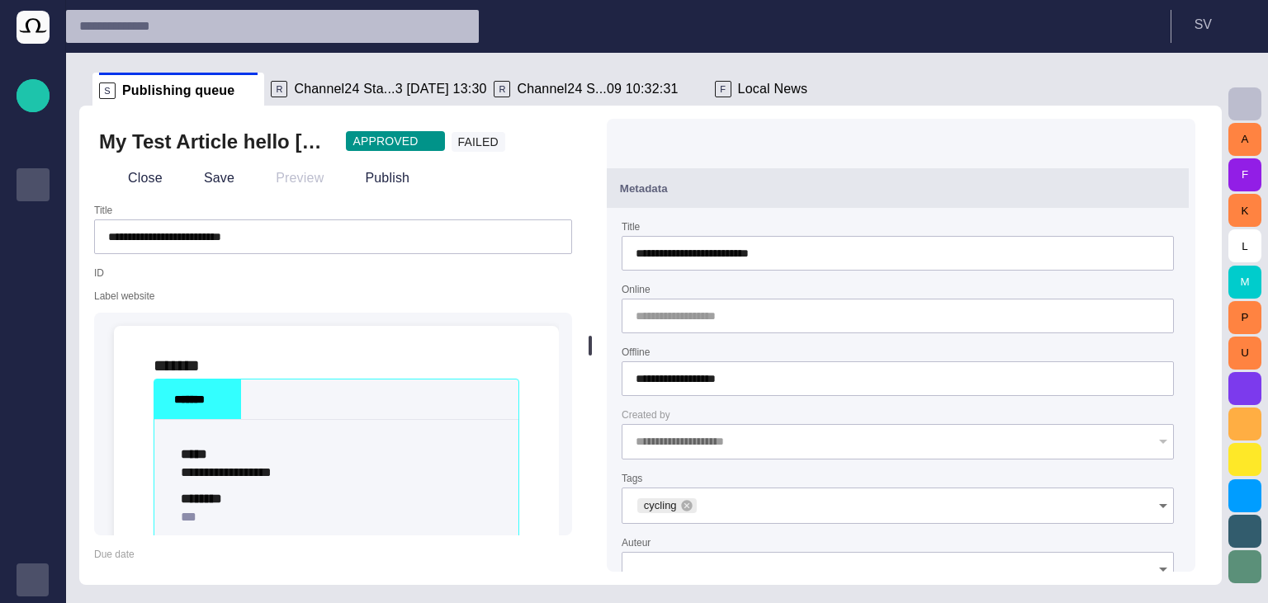
click at [1175, 184] on span "button" at bounding box center [1165, 188] width 20 height 20
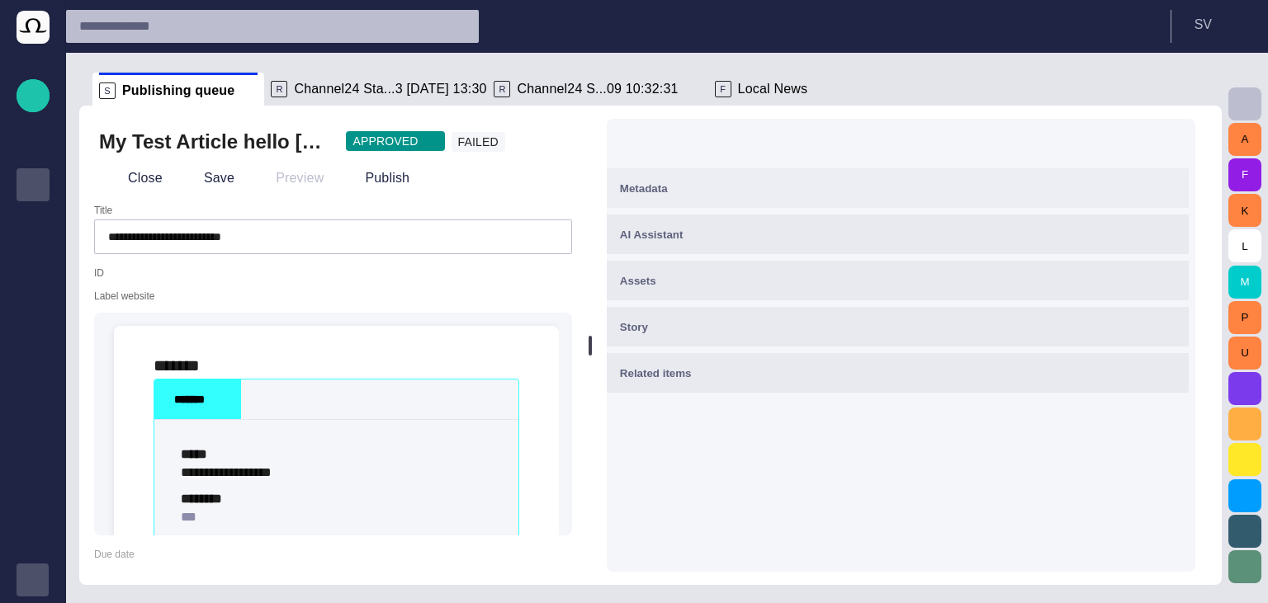
click at [954, 200] on button "Metadata" at bounding box center [898, 188] width 582 height 40
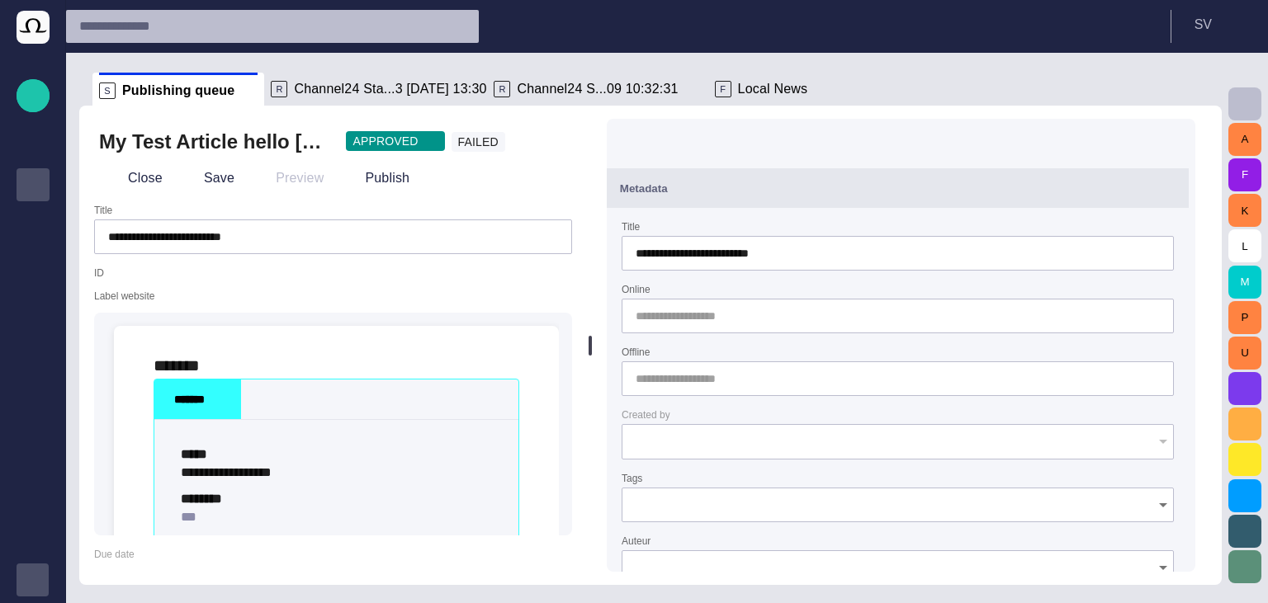
type input "**********"
type input "**"
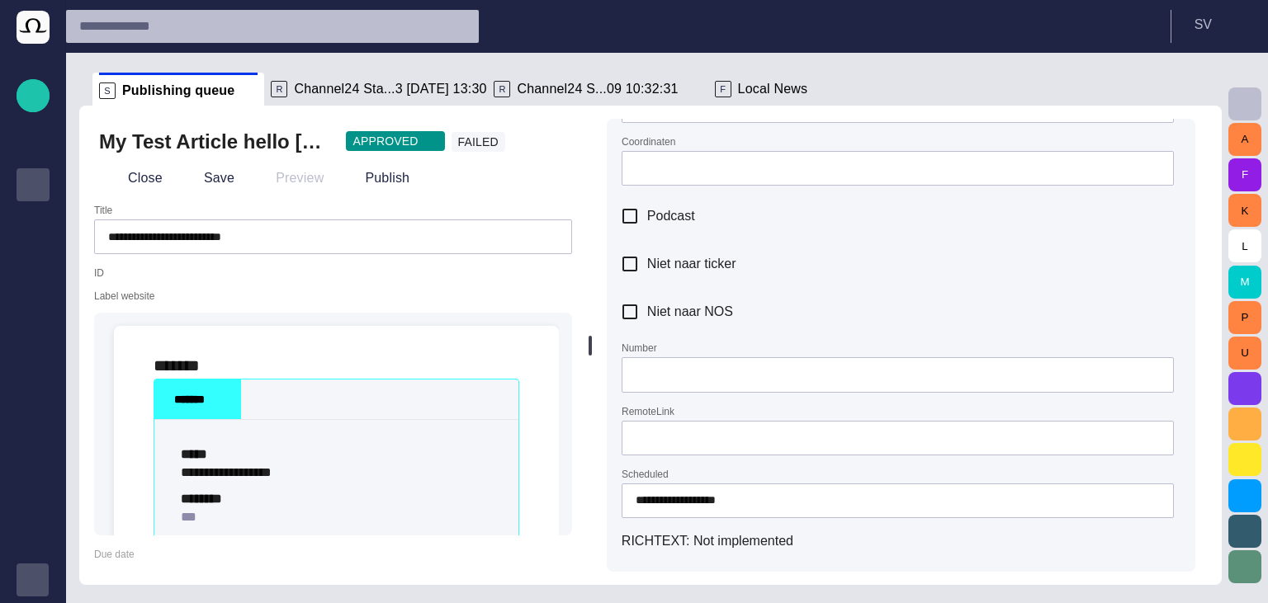
scroll to position [962, 0]
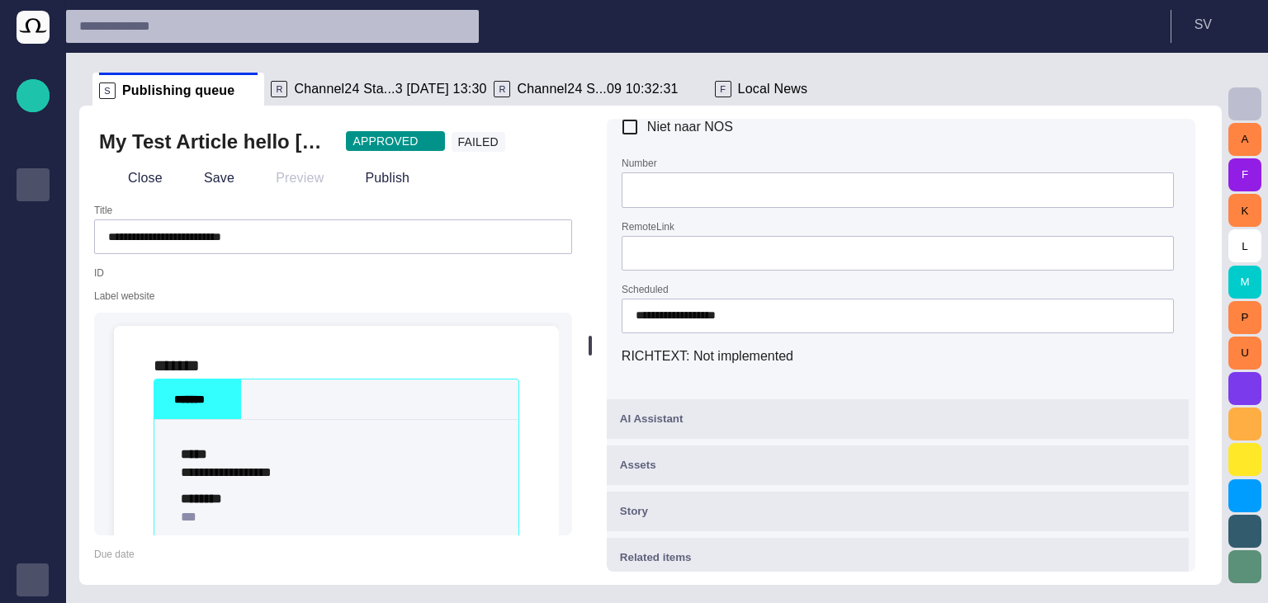
click at [337, 91] on span "Channel24 Sta...3 14/09 13:30" at bounding box center [390, 89] width 192 height 17
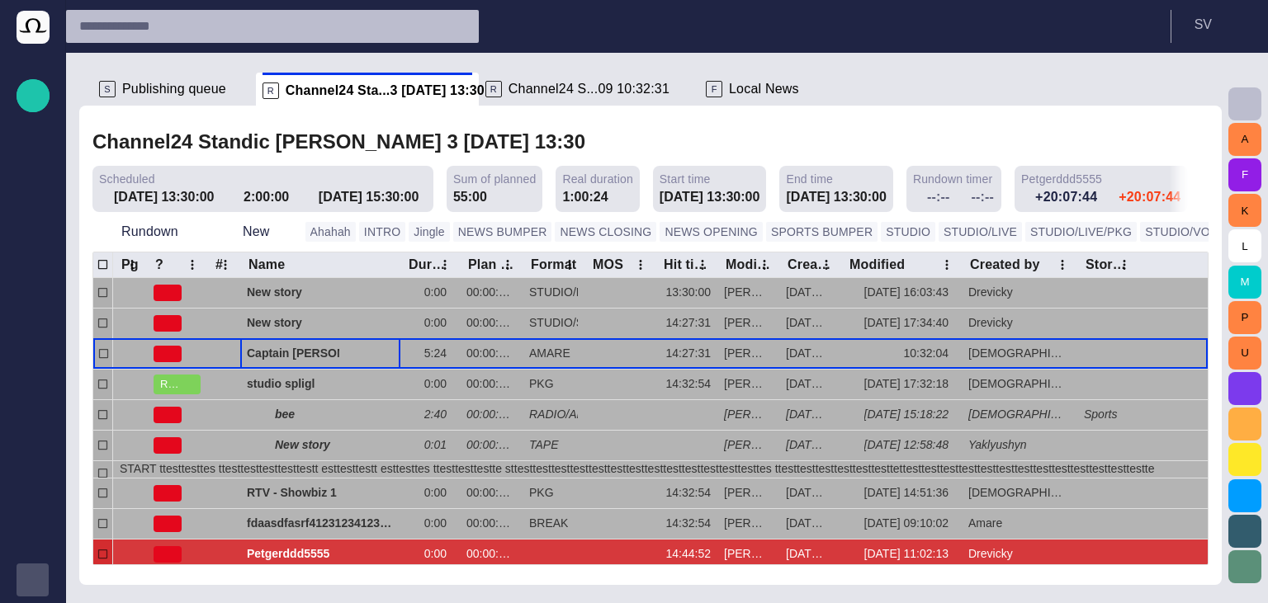
scroll to position [0, 0]
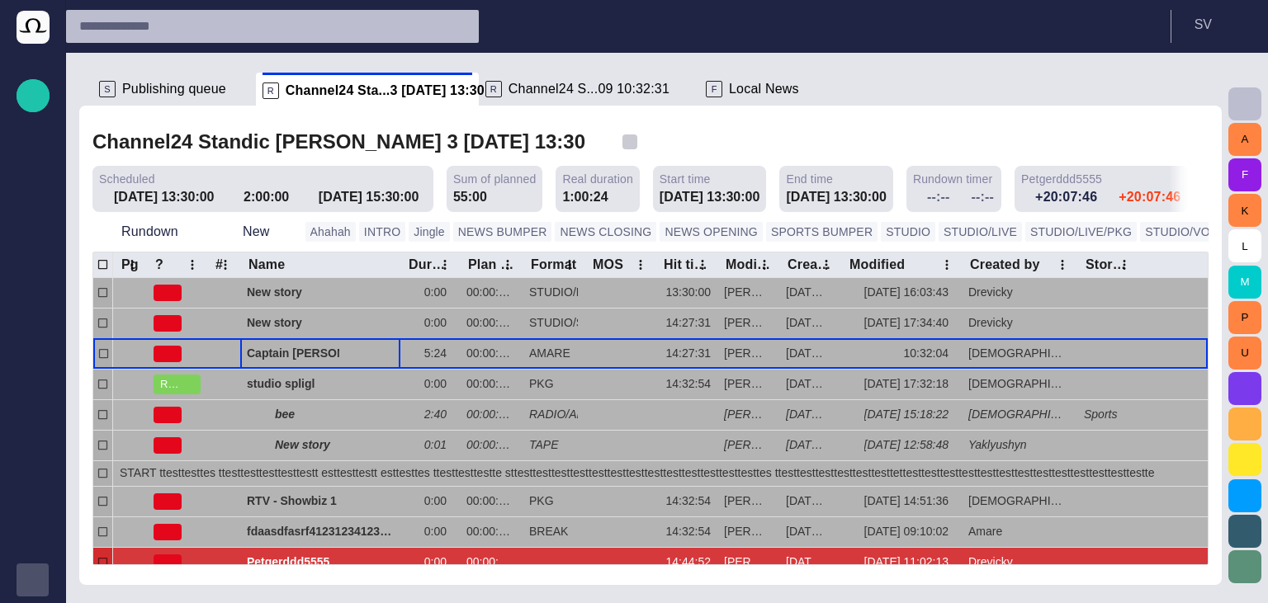
click at [621, 138] on span "button" at bounding box center [629, 142] width 17 height 17
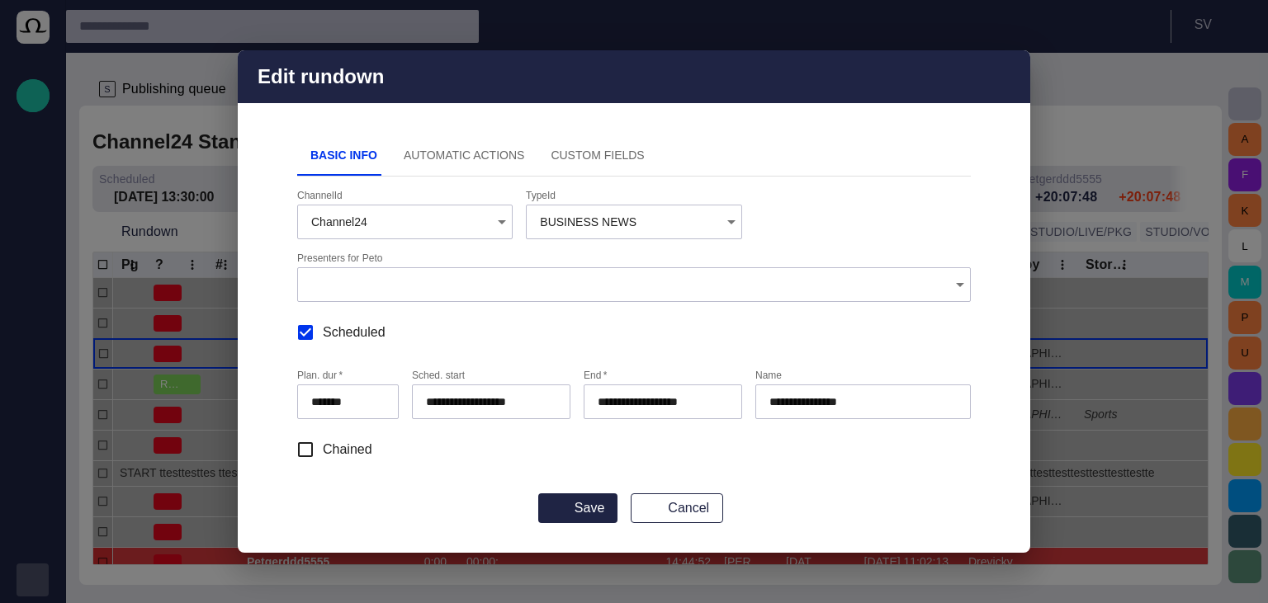
click at [443, 166] on button "Automatic Actions" at bounding box center [464, 156] width 148 height 40
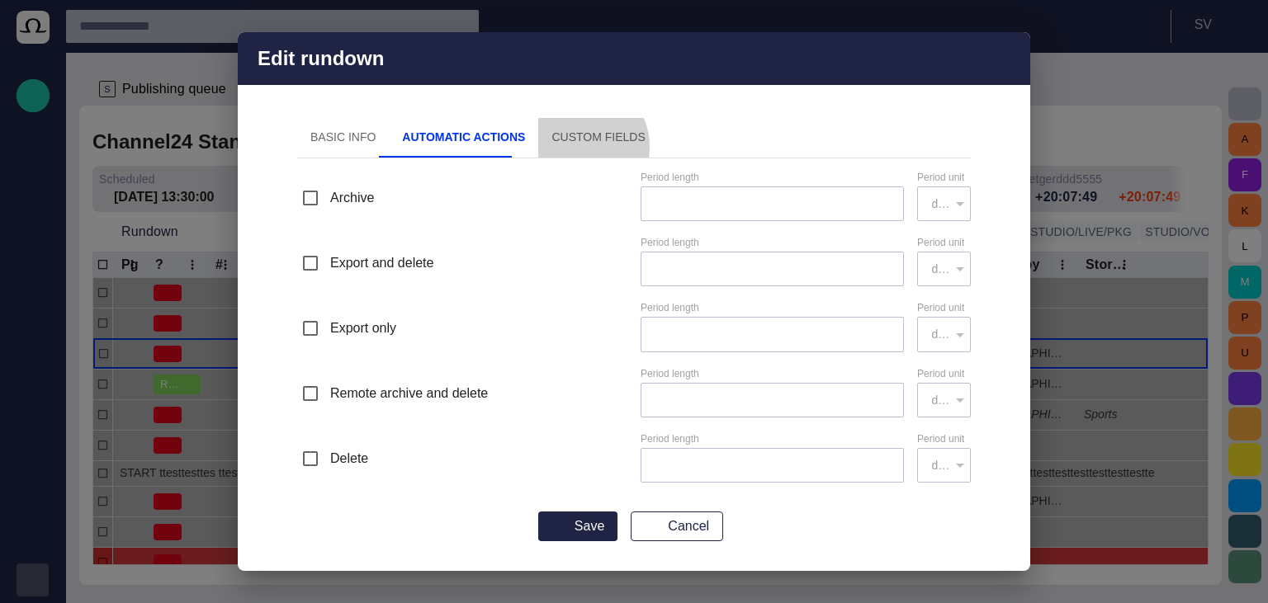
click at [553, 146] on button "Custom Fields" at bounding box center [598, 138] width 120 height 40
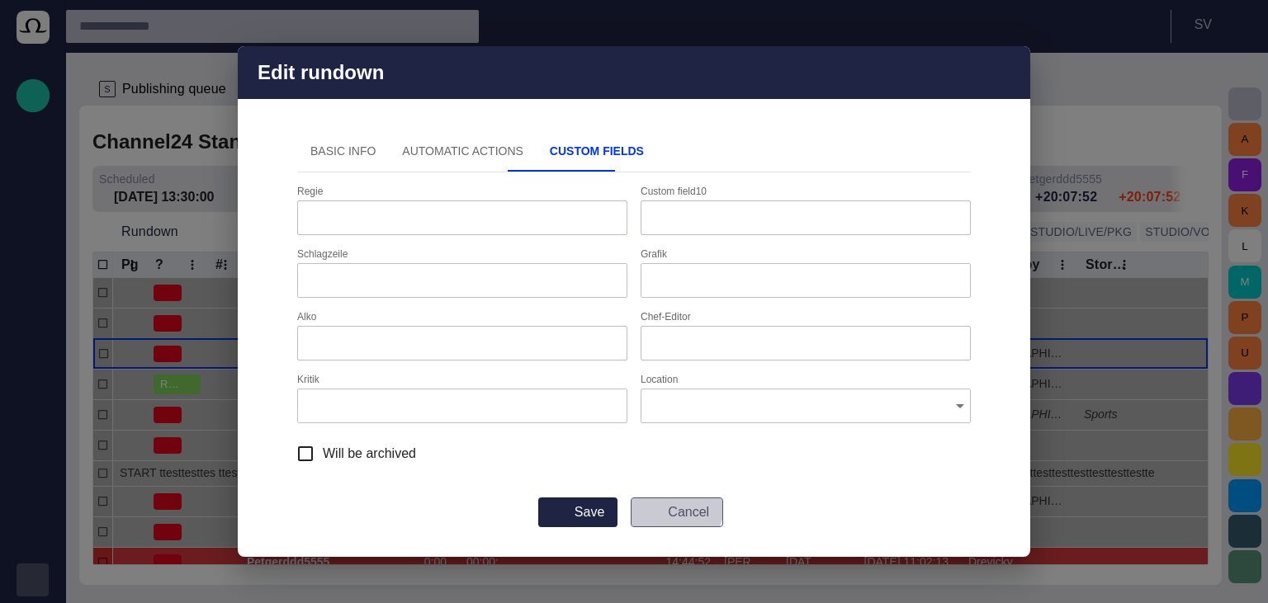
click at [657, 500] on button "Cancel" at bounding box center [676, 513] width 92 height 30
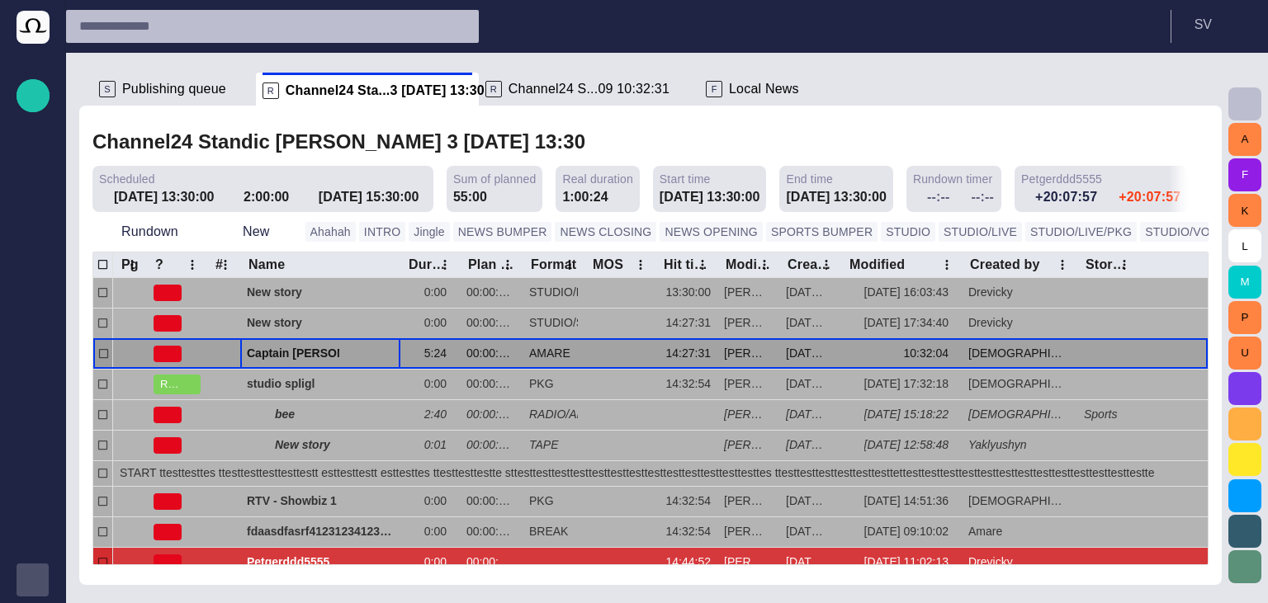
click at [371, 353] on span "button" at bounding box center [368, 353] width 13 height 13
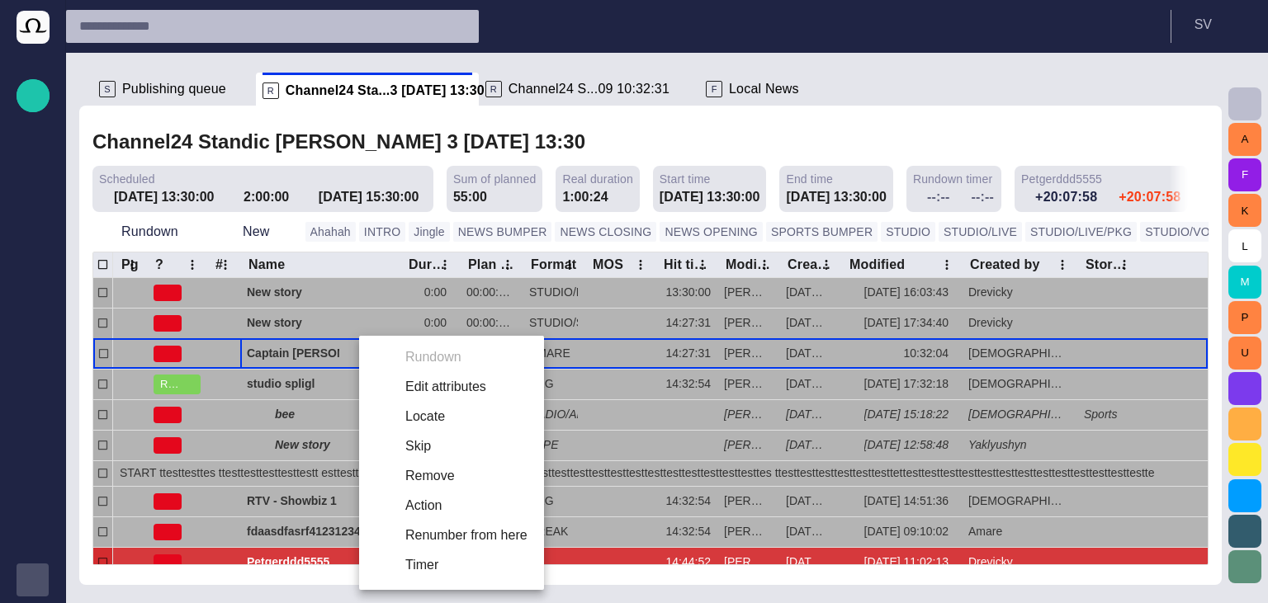
click at [395, 394] on li "Edit attributes" at bounding box center [451, 387] width 185 height 30
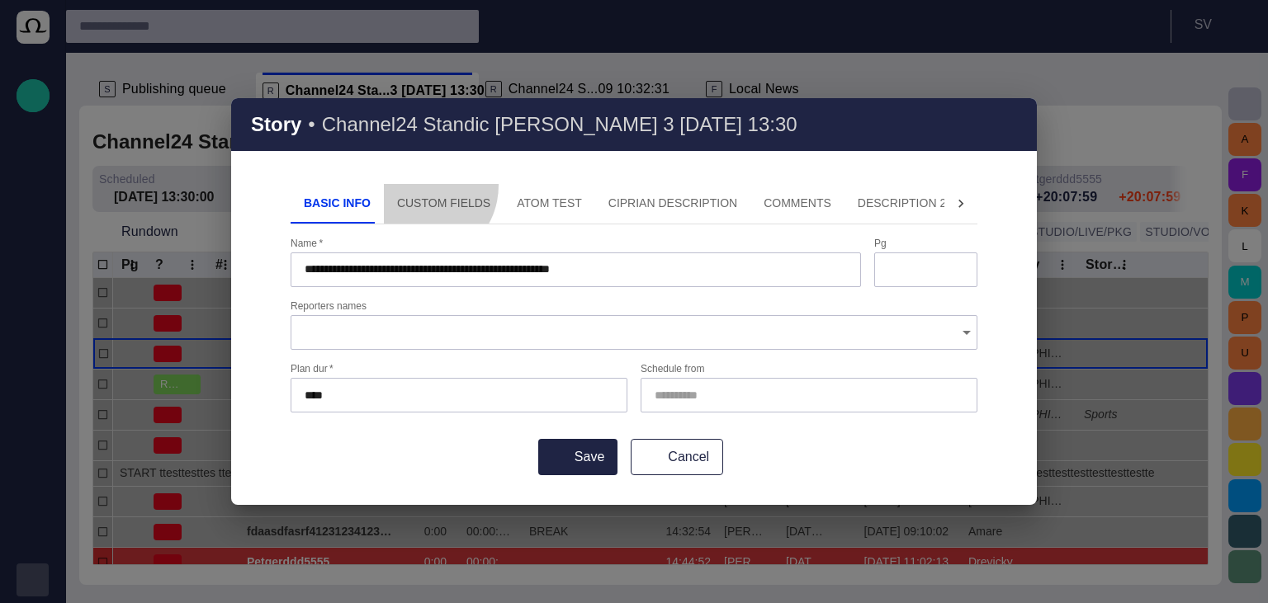
click at [410, 187] on button "Custom Fields" at bounding box center [444, 204] width 120 height 40
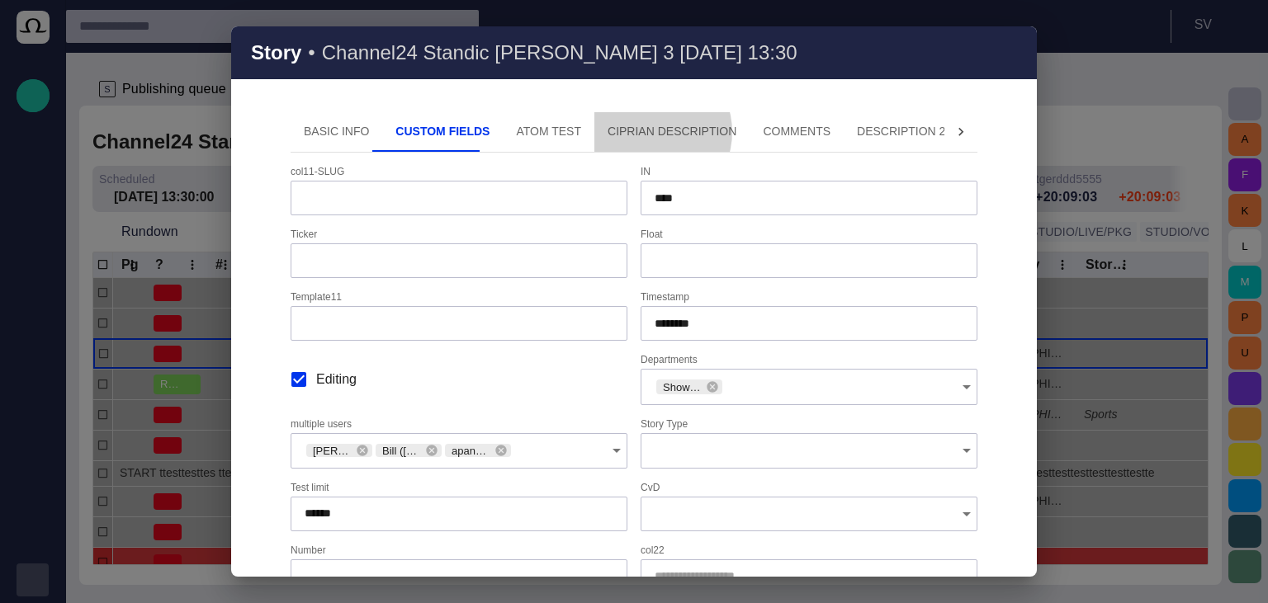
click at [615, 132] on button "Ciprian description" at bounding box center [671, 132] width 155 height 40
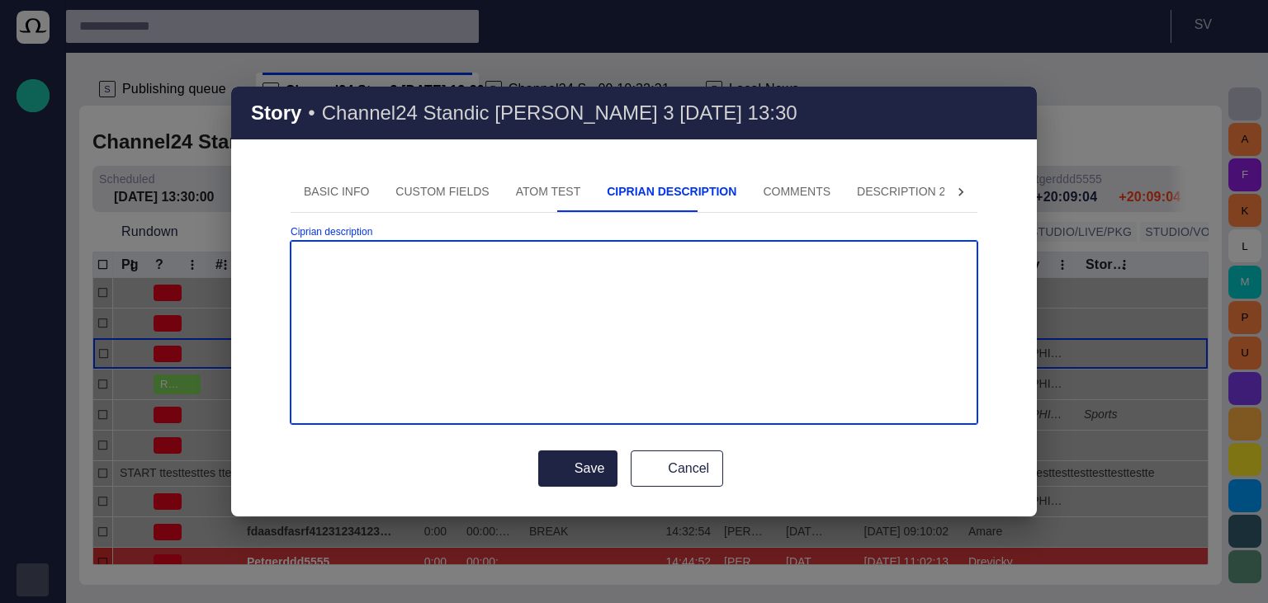
click at [482, 276] on textarea "Ciprian description" at bounding box center [634, 332] width 659 height 165
type textarea "*"
click at [627, 324] on textarea "Ciprian description" at bounding box center [634, 332] width 659 height 165
click at [445, 276] on textarea "**********" at bounding box center [634, 332] width 659 height 165
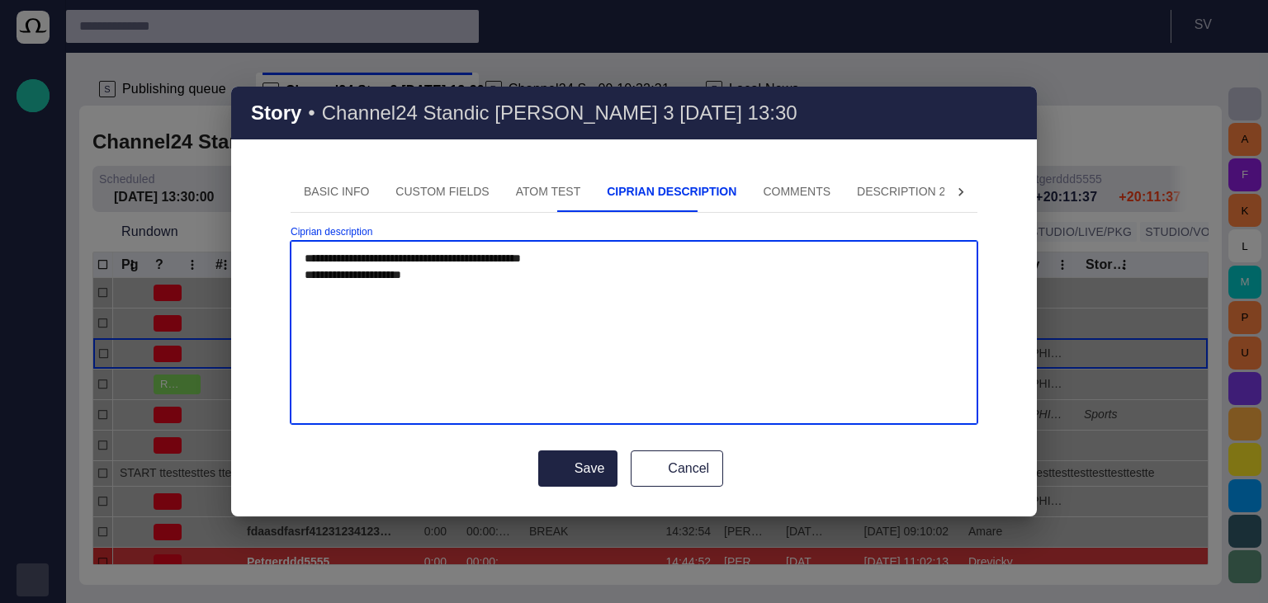
click at [445, 276] on textarea "**********" at bounding box center [634, 332] width 659 height 165
type textarea "**********"
click at [635, 321] on textarea "Ciprian description" at bounding box center [634, 332] width 659 height 165
type textarea "**********"
click at [1012, 113] on span "button" at bounding box center [1013, 113] width 20 height 20
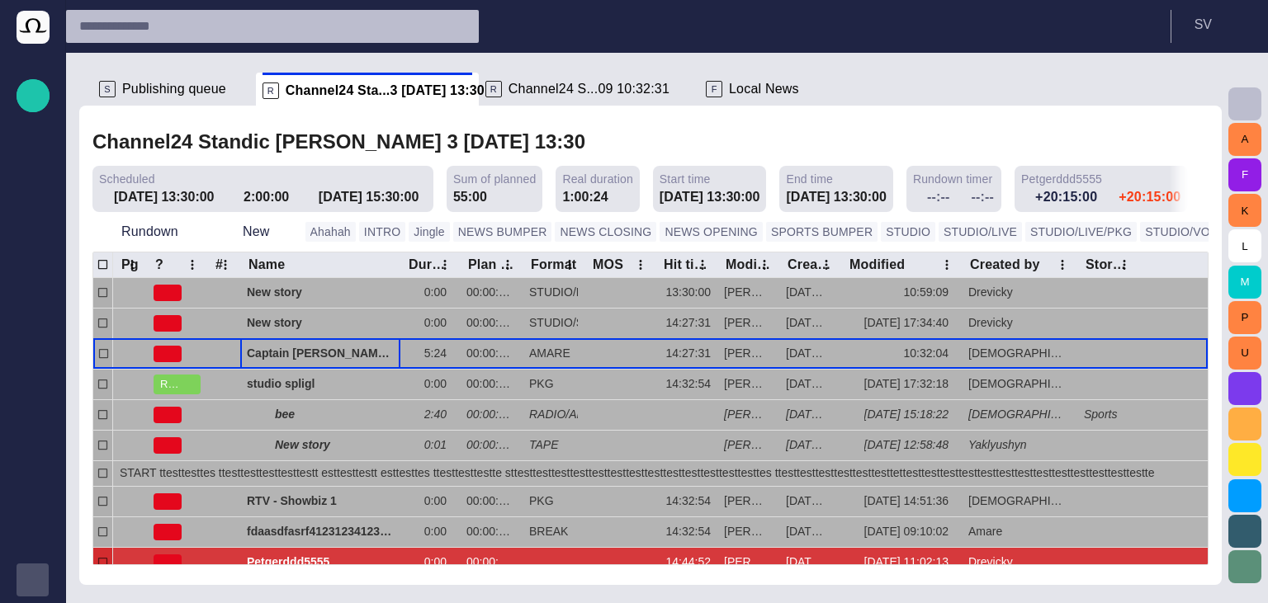
click at [183, 91] on span "Publishing queue" at bounding box center [174, 89] width 104 height 17
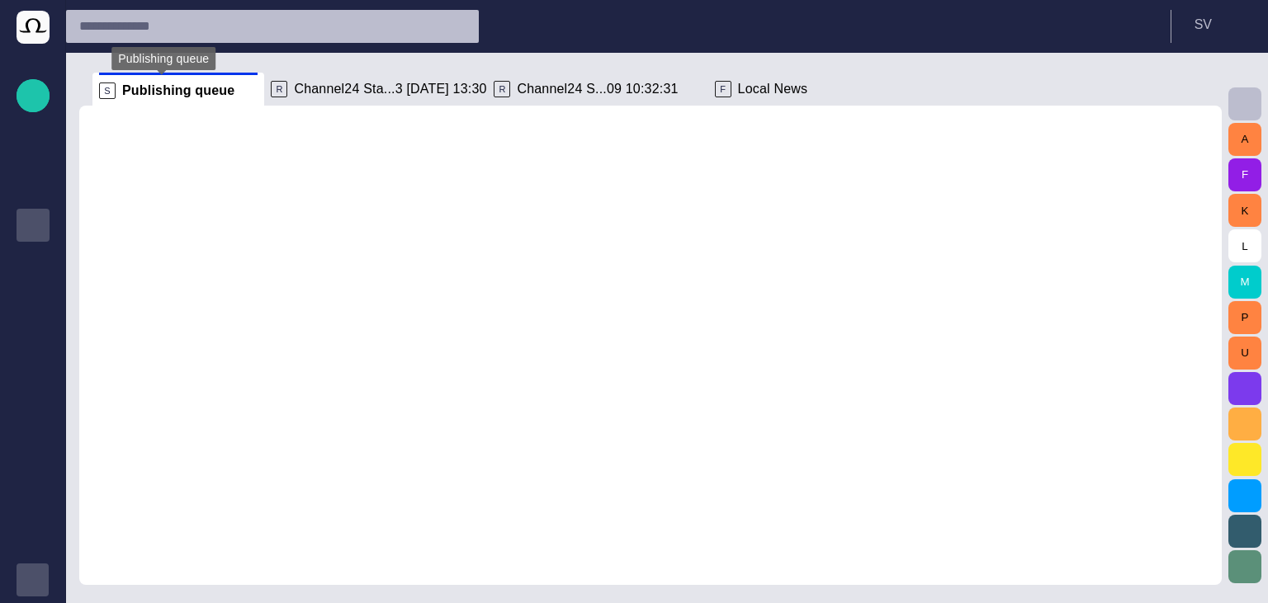
scroll to position [40, 0]
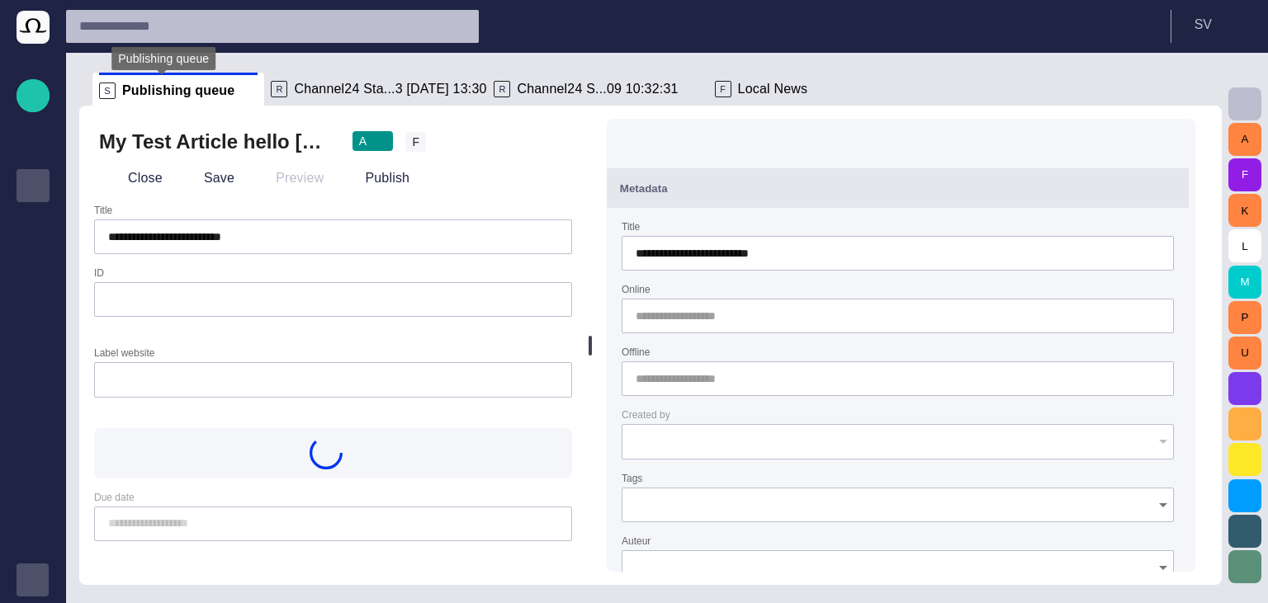
type input "**********"
type input "**"
type input "**********"
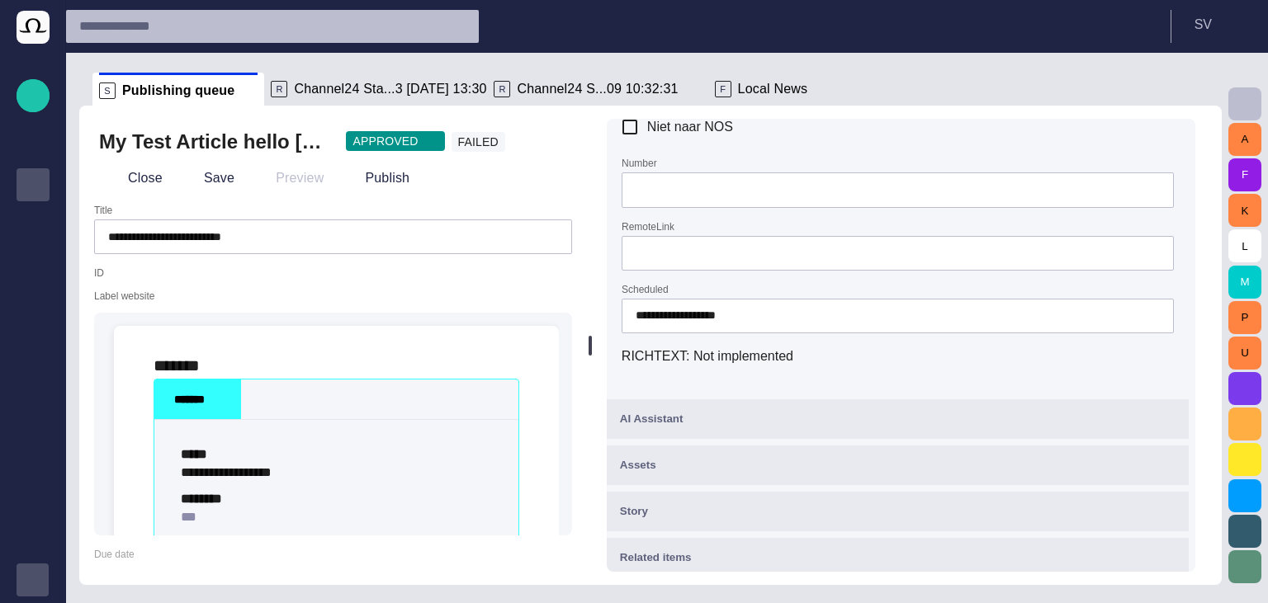
scroll to position [947, 0]
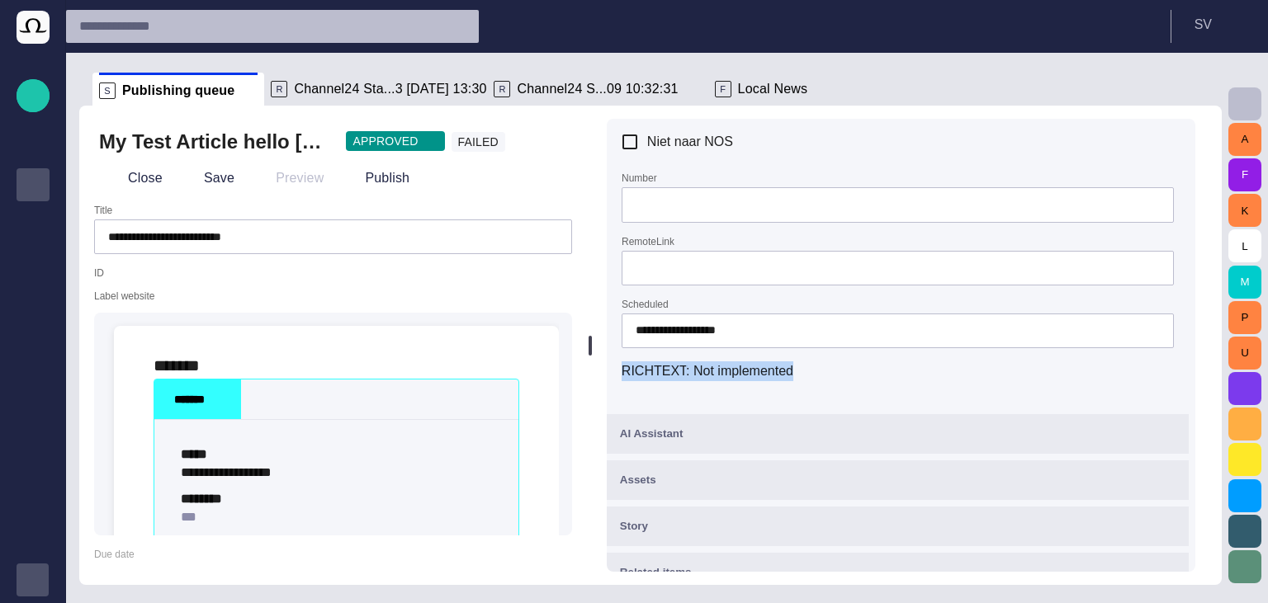
drag, startPoint x: 821, startPoint y: 361, endPoint x: 626, endPoint y: 371, distance: 195.8
click at [626, 371] on div "RICHTEXT : Not implemented" at bounding box center [897, 371] width 552 height 20
click at [335, 91] on span "Channel24 Sta...3 14/09 13:30" at bounding box center [390, 89] width 192 height 17
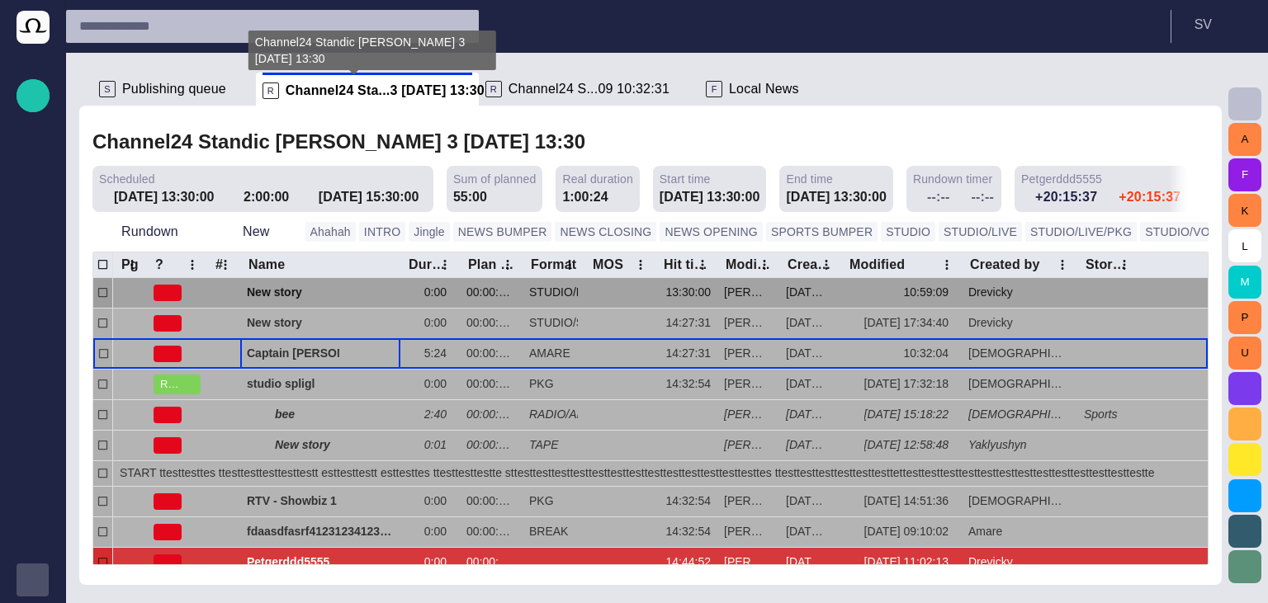
scroll to position [0, 0]
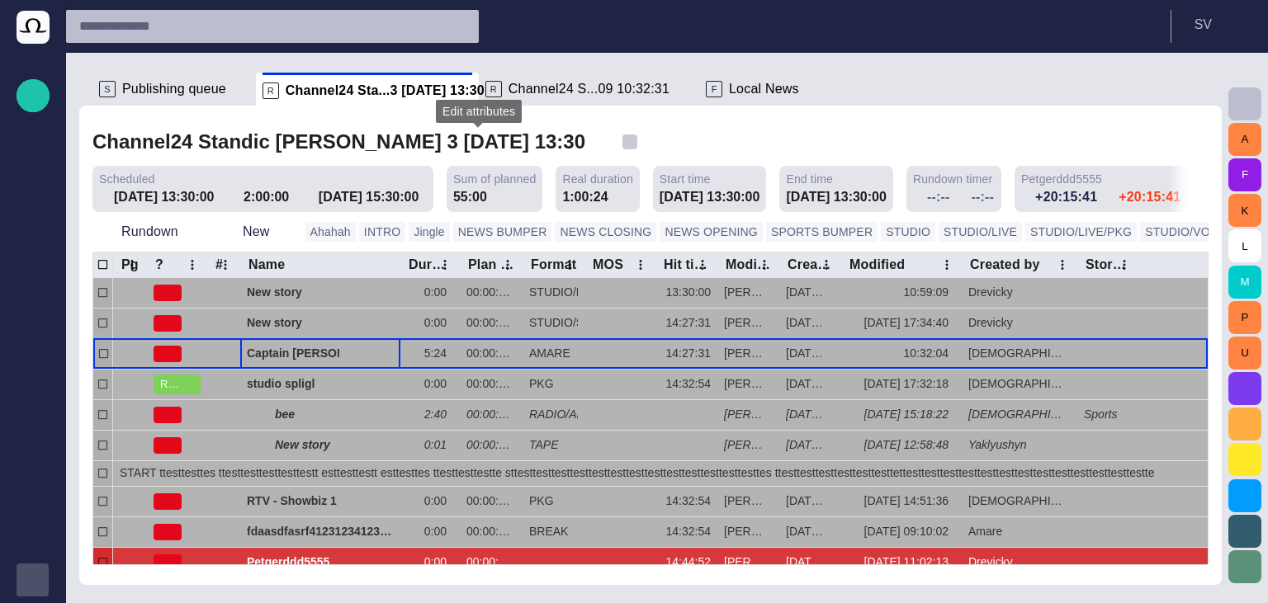
click at [621, 147] on span "button" at bounding box center [629, 142] width 17 height 17
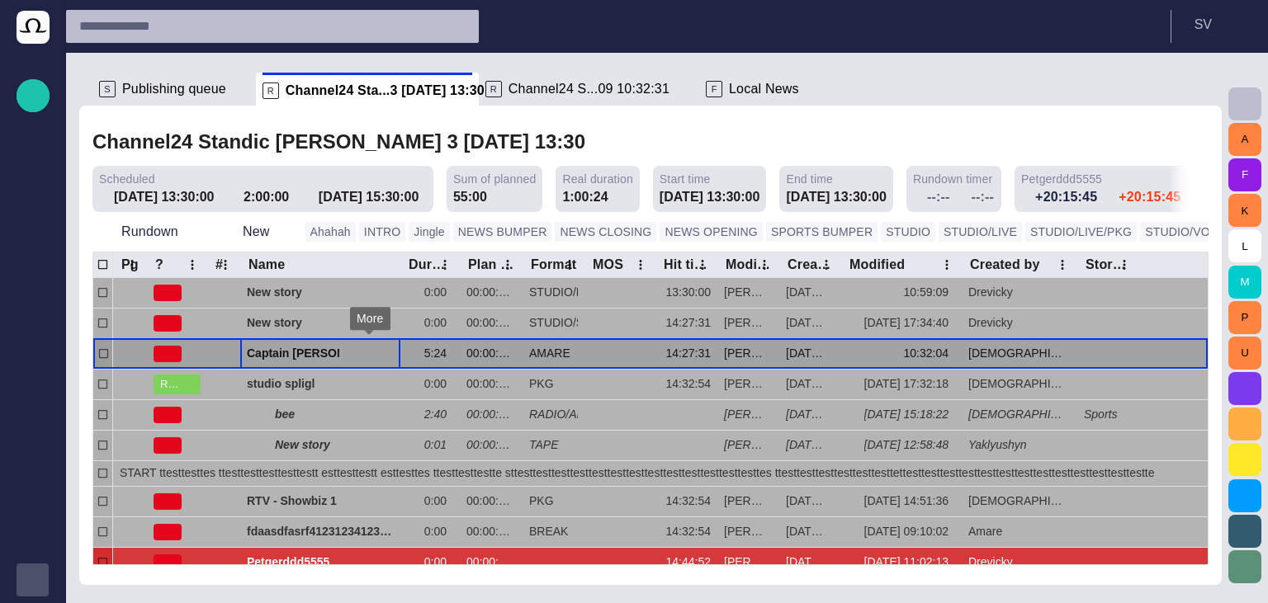
click at [369, 354] on span "button" at bounding box center [368, 353] width 13 height 13
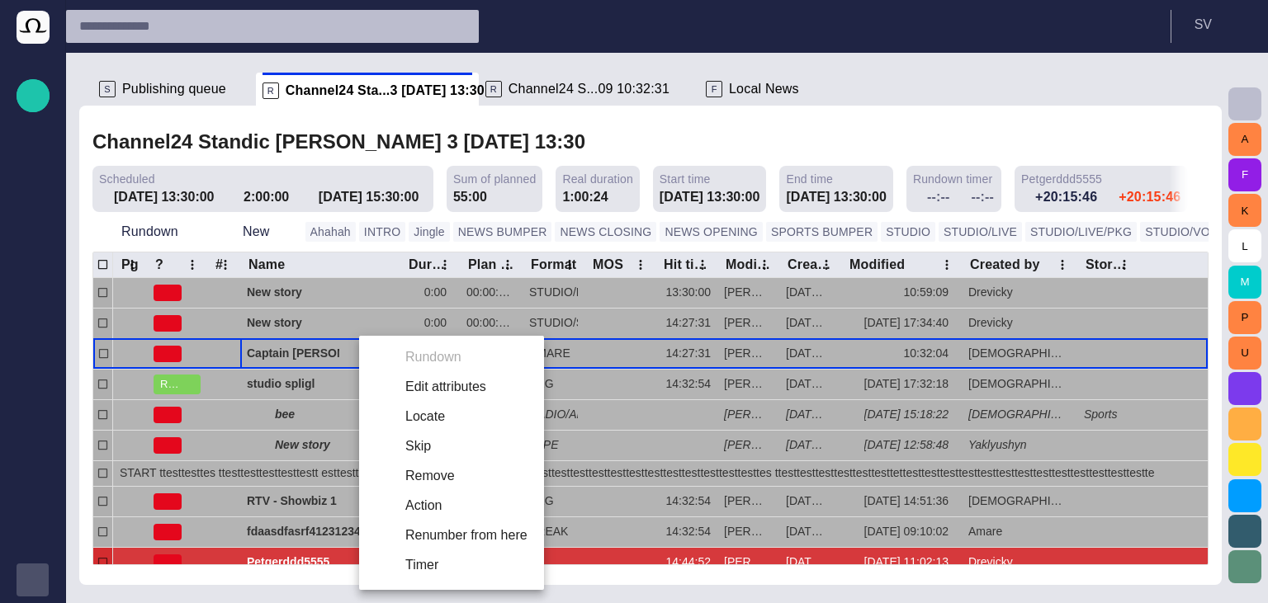
click at [441, 402] on li "Locate" at bounding box center [451, 417] width 185 height 30
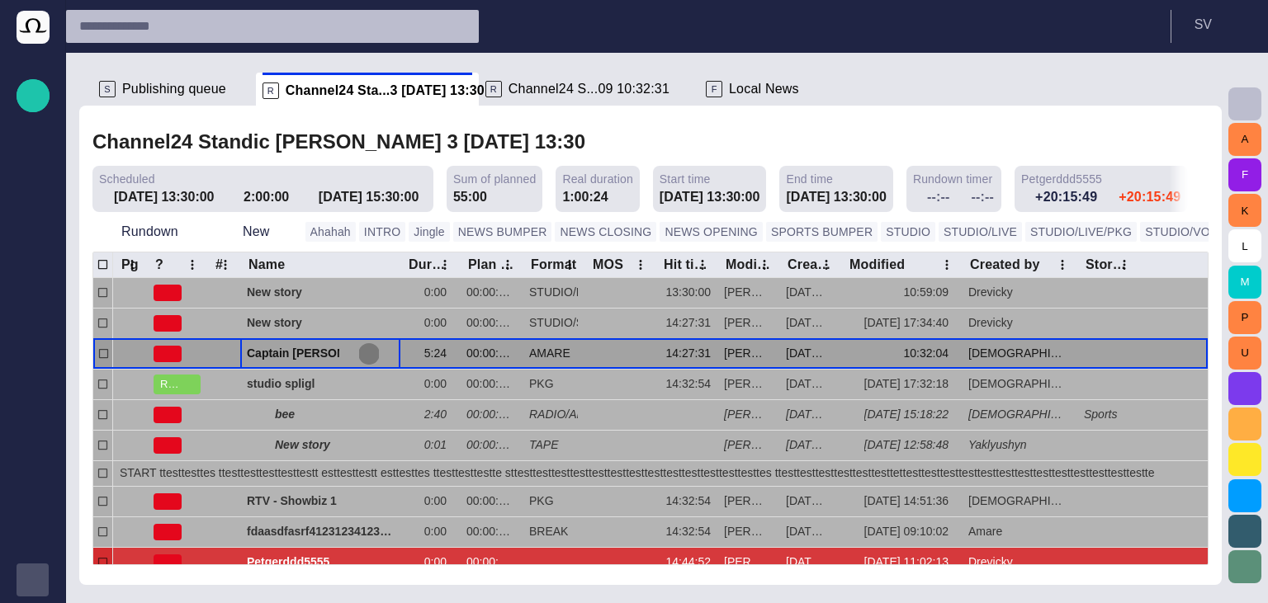
click at [368, 356] on span "button" at bounding box center [368, 353] width 13 height 13
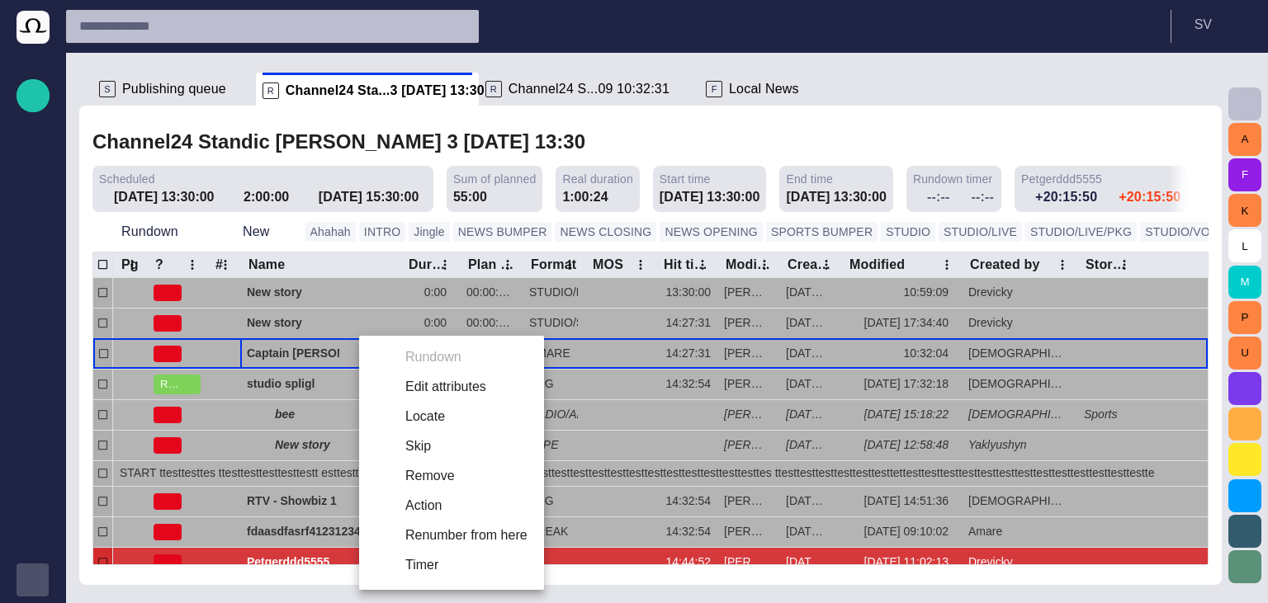
click at [411, 381] on li "Edit attributes" at bounding box center [451, 387] width 185 height 30
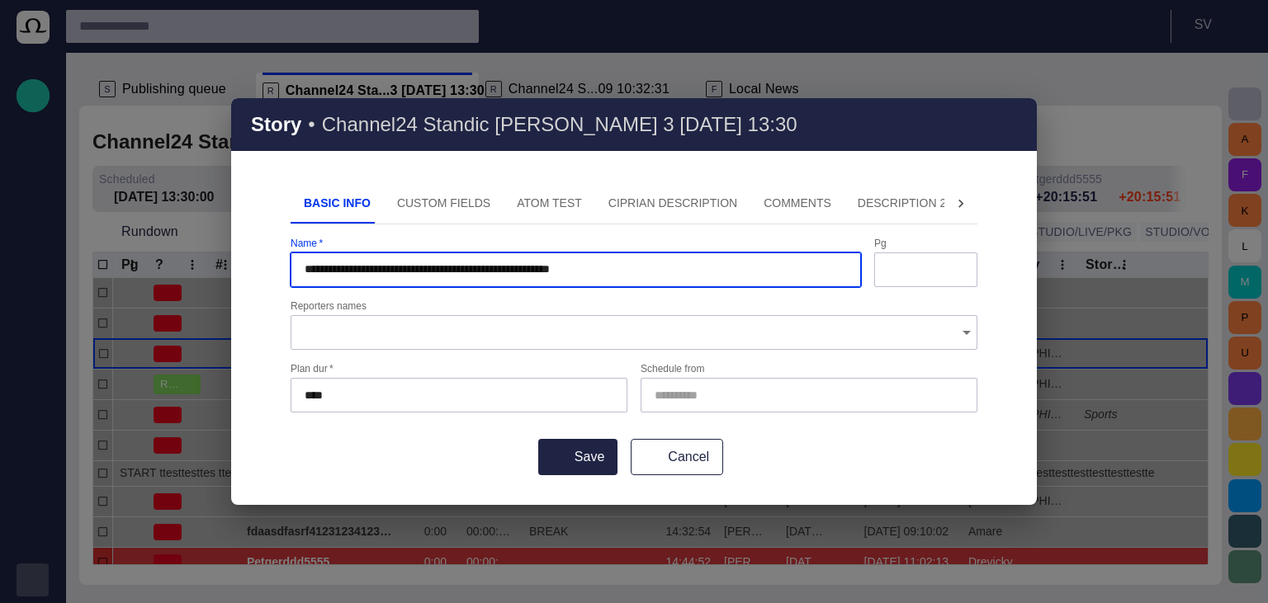
click at [642, 223] on button "Ciprian description" at bounding box center [672, 204] width 155 height 40
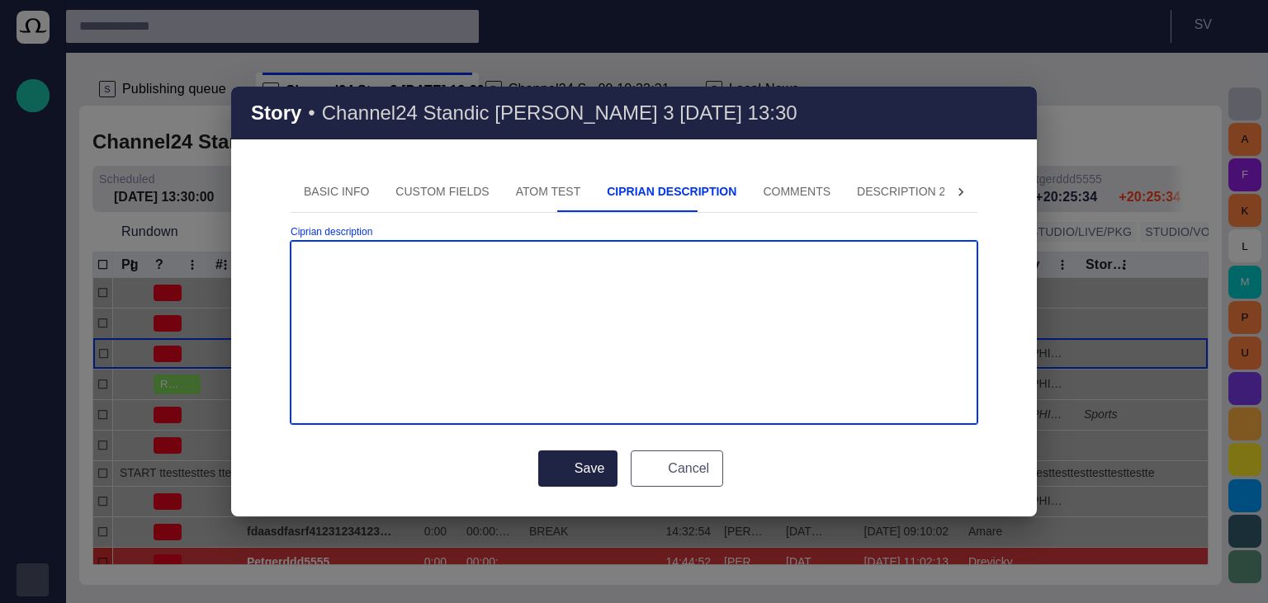
click at [671, 468] on button "Cancel" at bounding box center [676, 469] width 92 height 36
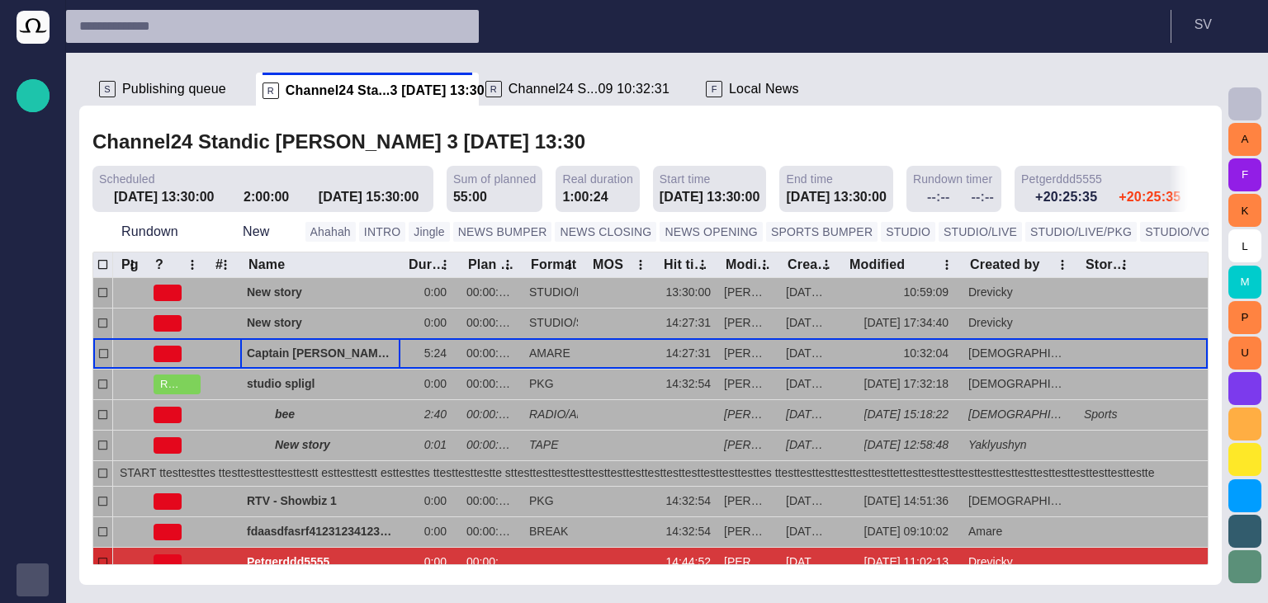
click at [179, 92] on span "Publishing queue" at bounding box center [174, 89] width 104 height 17
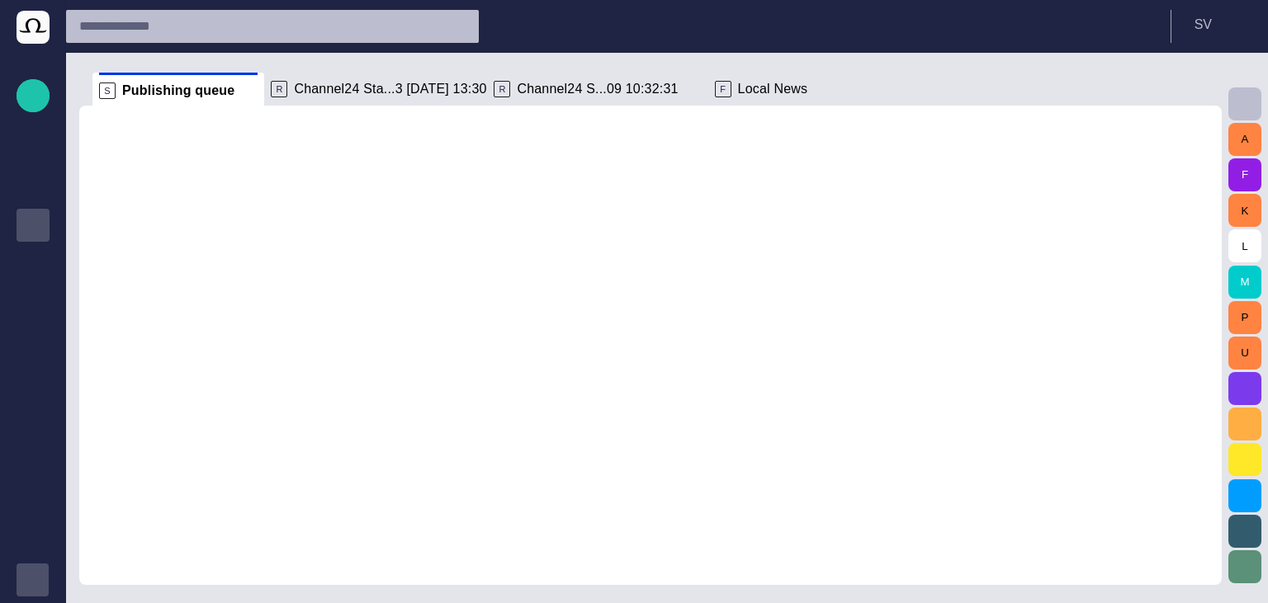
scroll to position [40, 0]
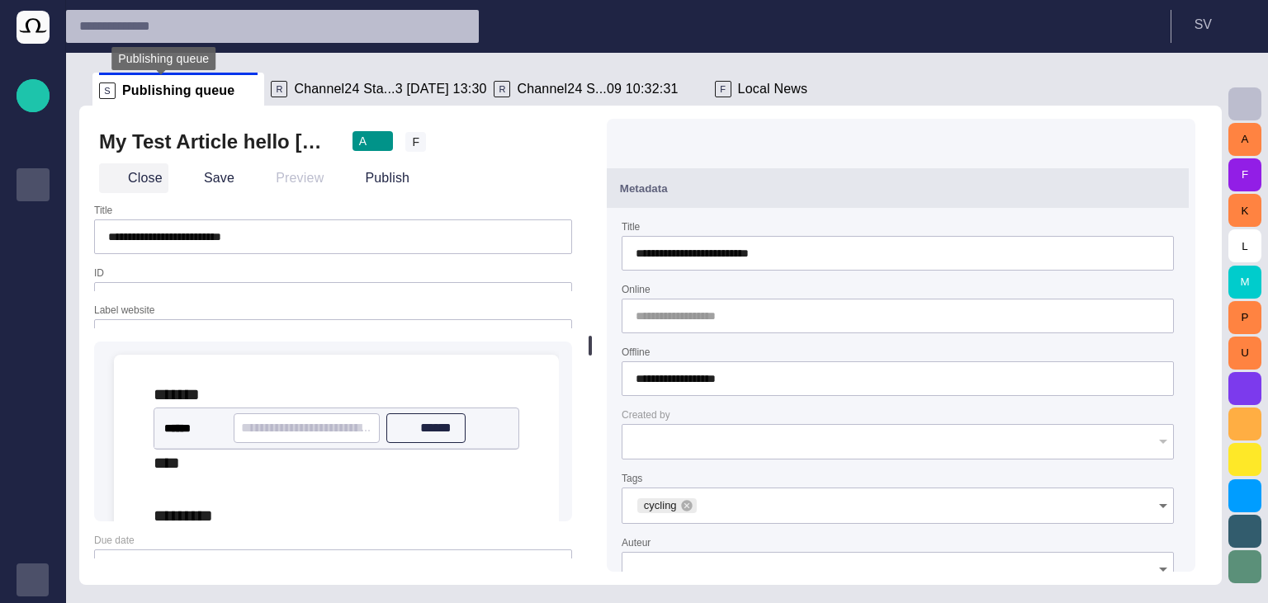
click at [132, 177] on button "Close" at bounding box center [133, 178] width 69 height 30
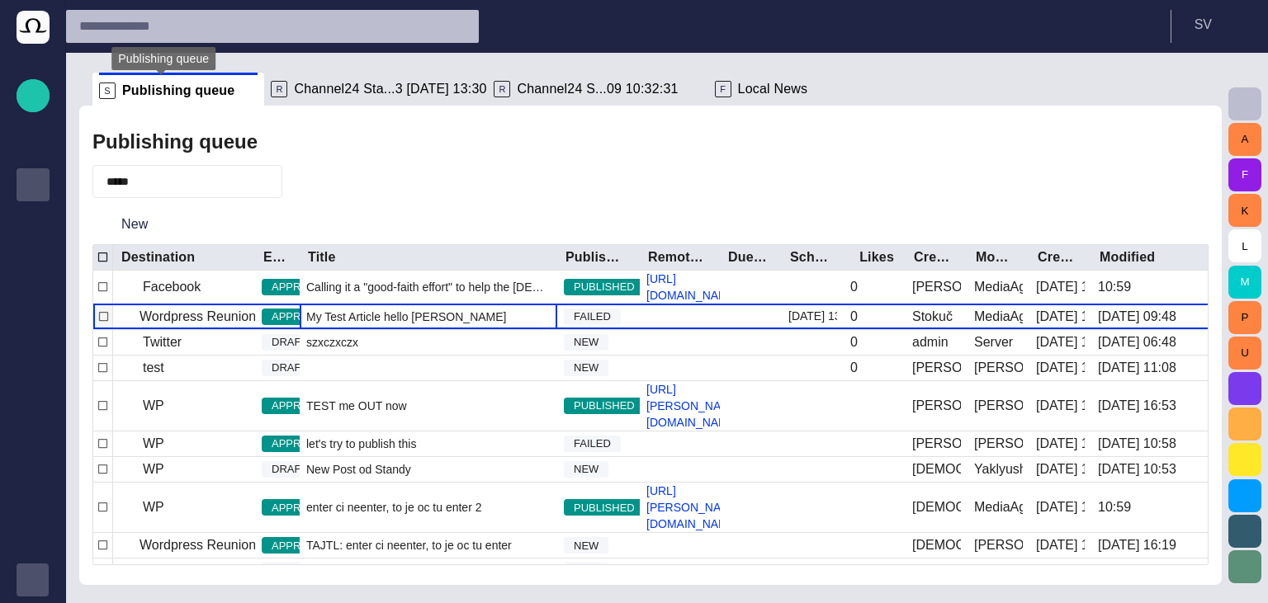
click at [333, 325] on span "My Test Article hello dolly" at bounding box center [406, 317] width 200 height 17
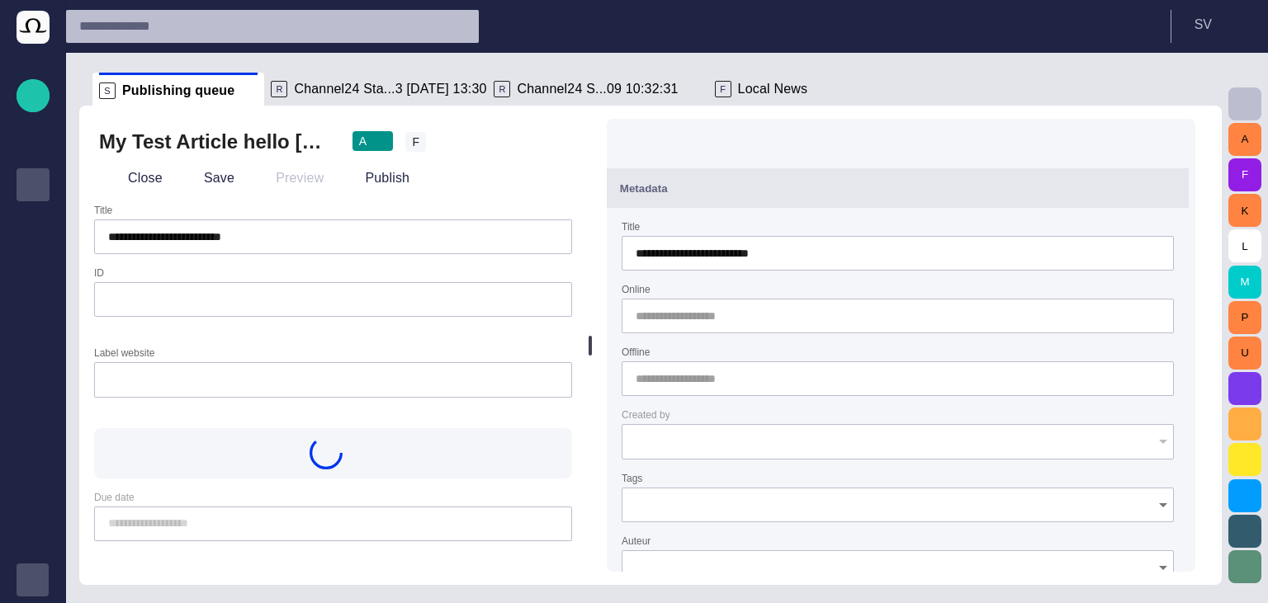
type input "**********"
type input "**"
type input "**********"
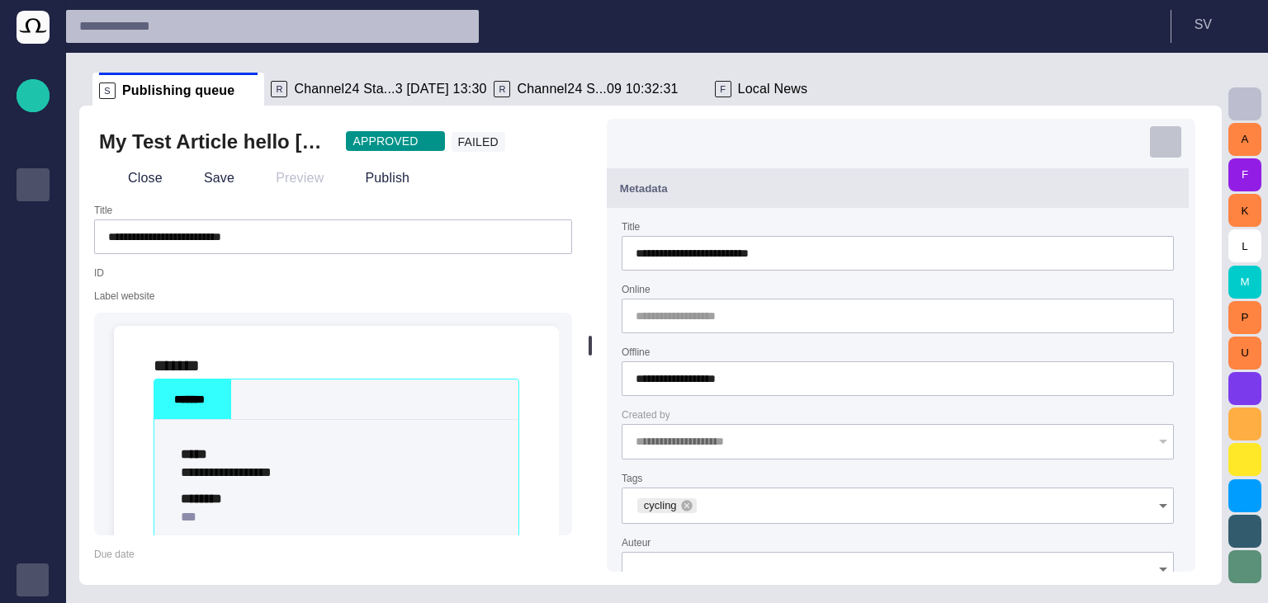
click at [1182, 146] on button "button" at bounding box center [1165, 141] width 33 height 33
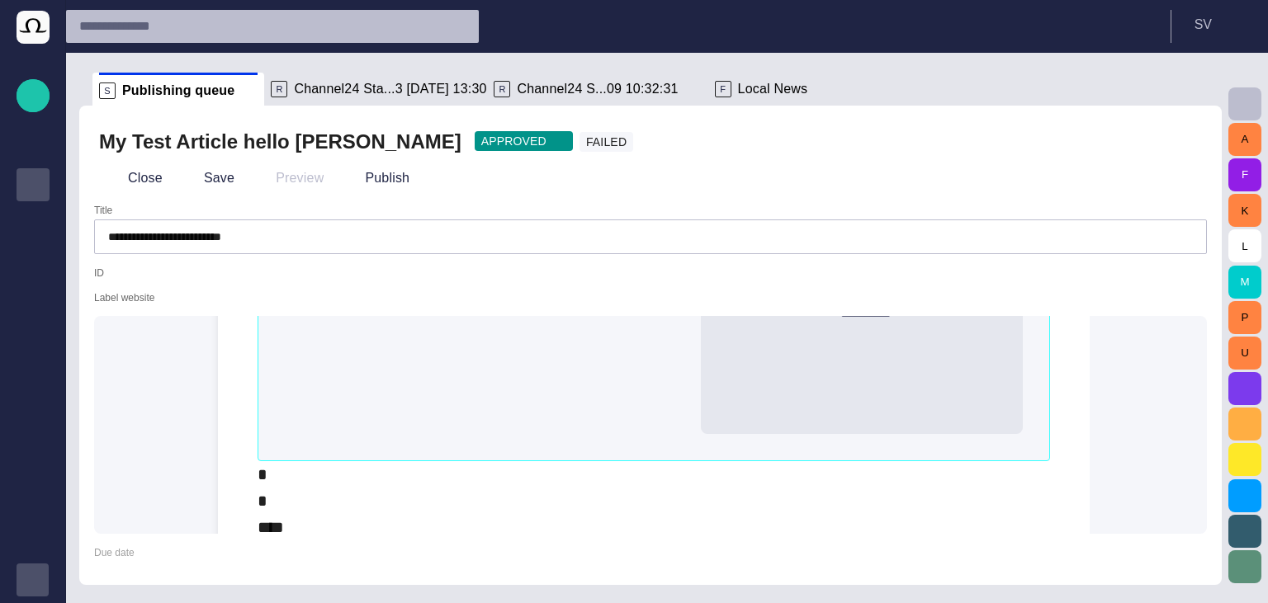
scroll to position [858, 0]
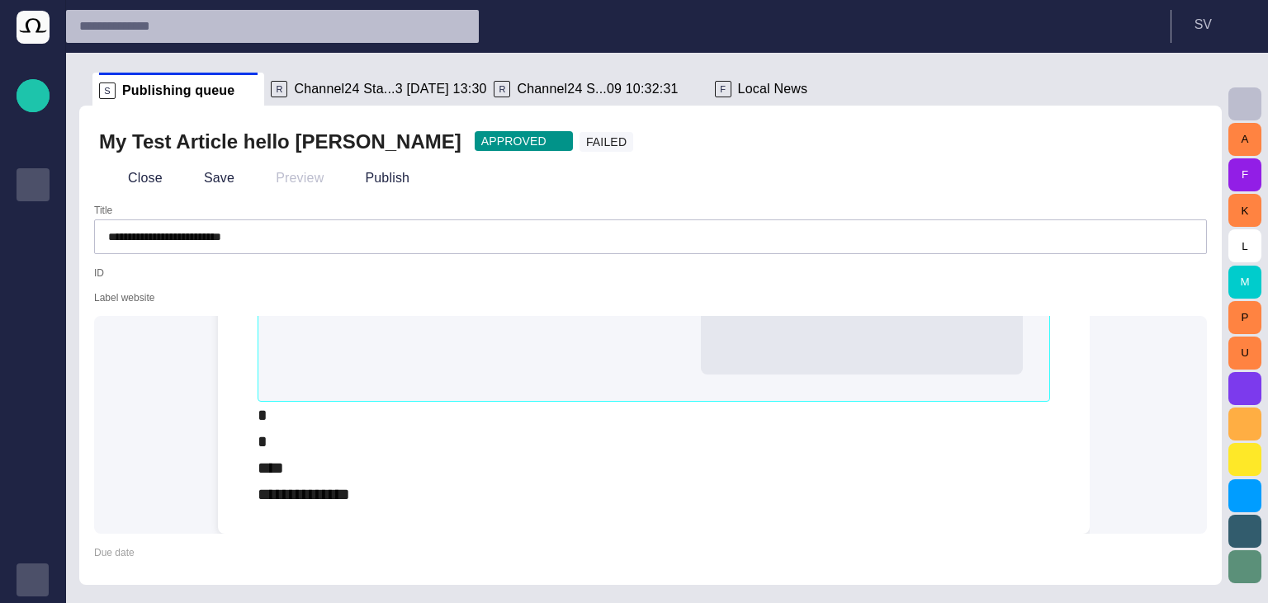
click at [808, 419] on div "**********" at bounding box center [653, 455] width 792 height 106
click at [308, 87] on span "Channel24 Sta...3 14/09 13:30" at bounding box center [390, 89] width 192 height 17
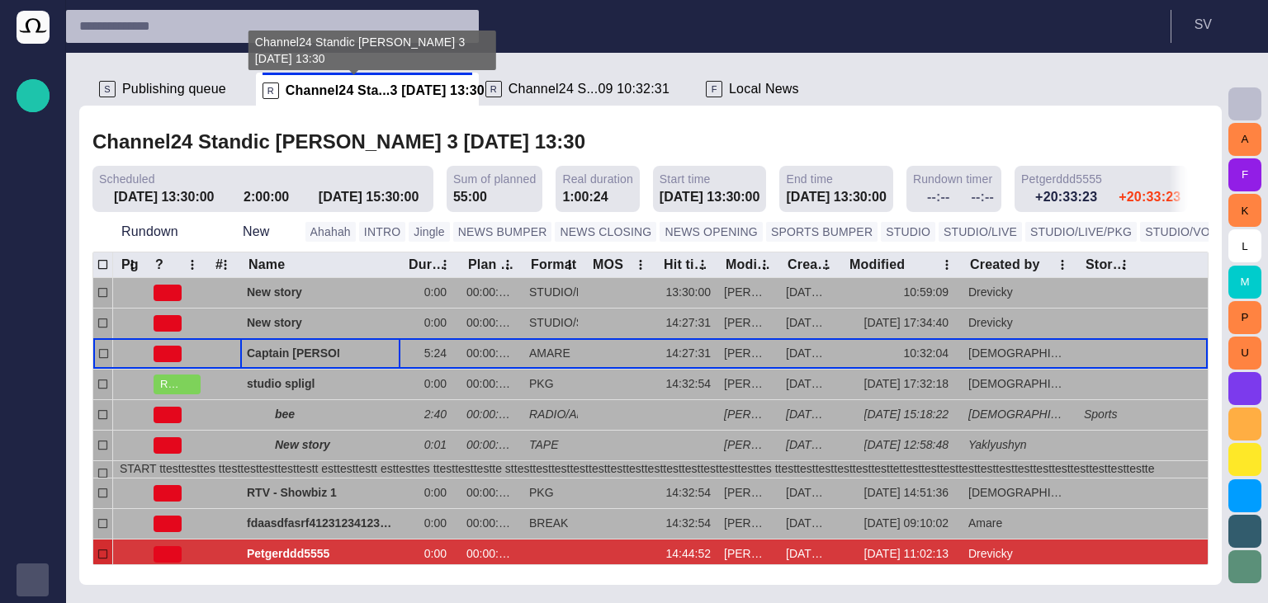
scroll to position [0, 0]
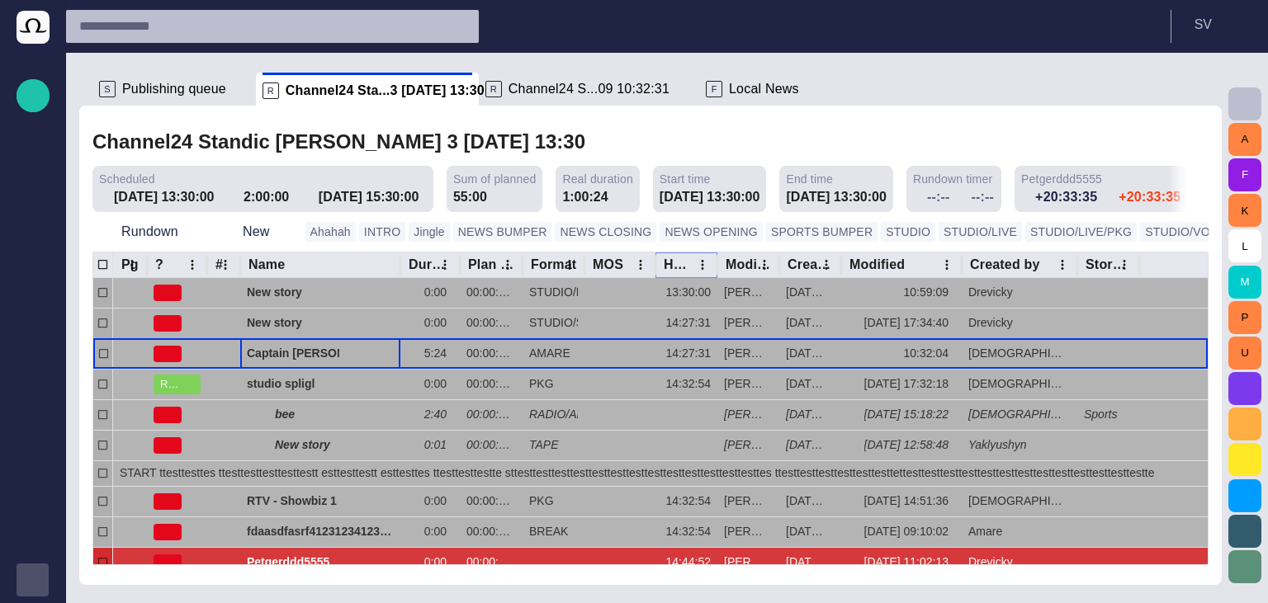
click at [701, 262] on icon "Hit time column menu" at bounding box center [702, 265] width 2 height 10
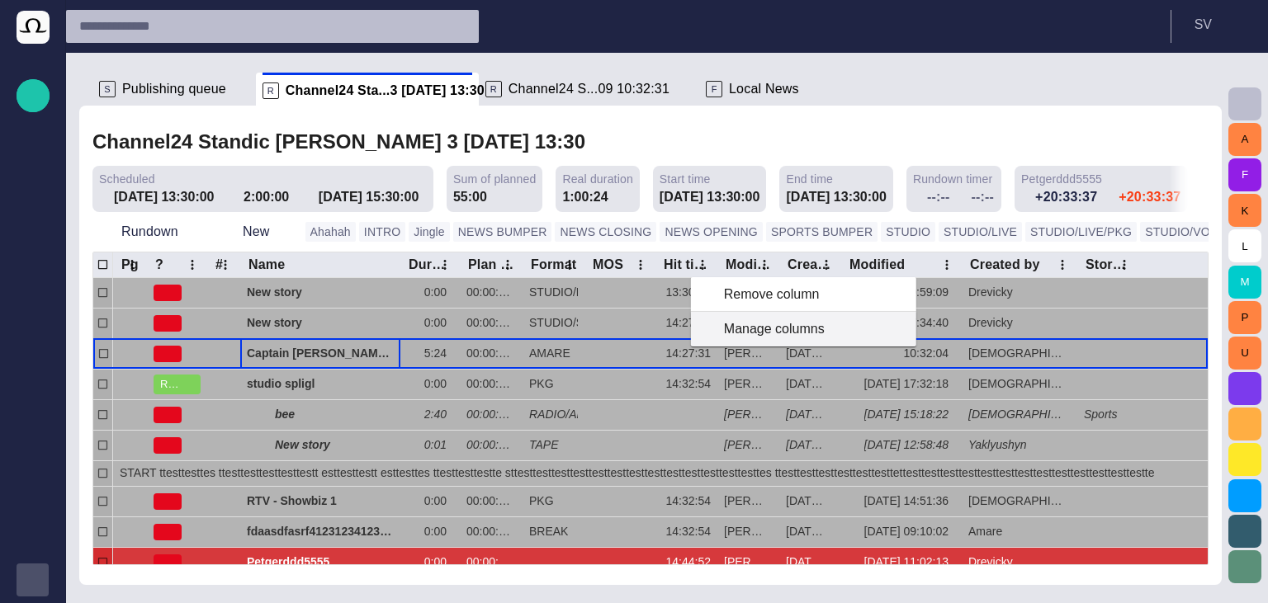
click at [754, 327] on span "Manage columns" at bounding box center [793, 329] width 139 height 20
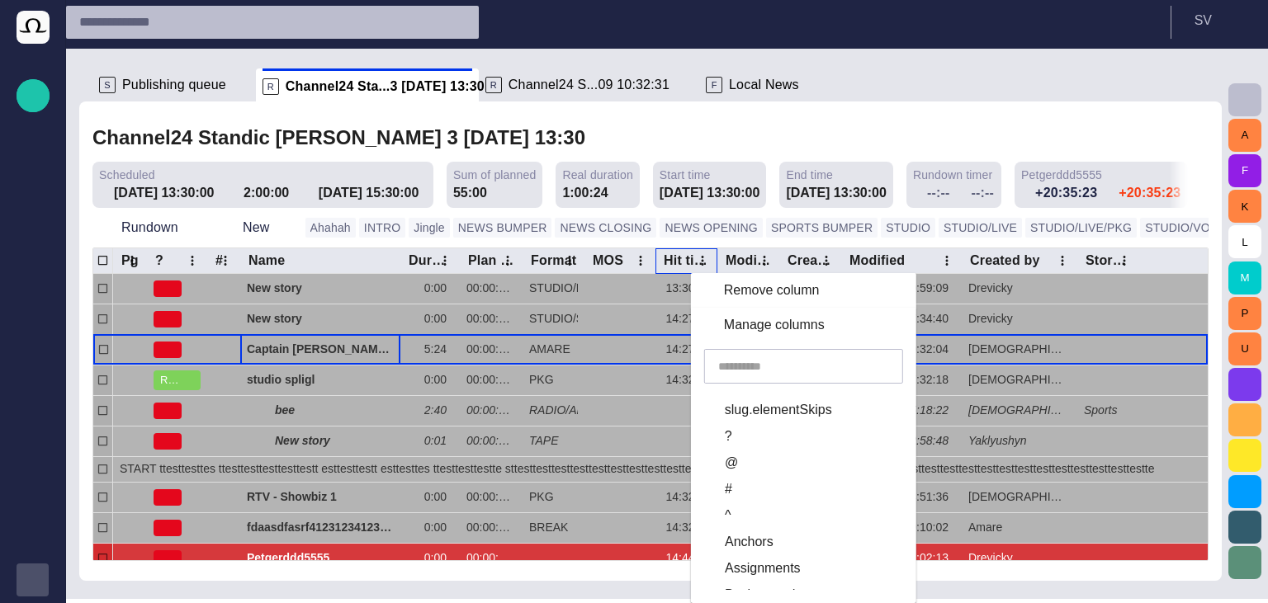
click at [731, 84] on span "Local News" at bounding box center [764, 85] width 70 height 17
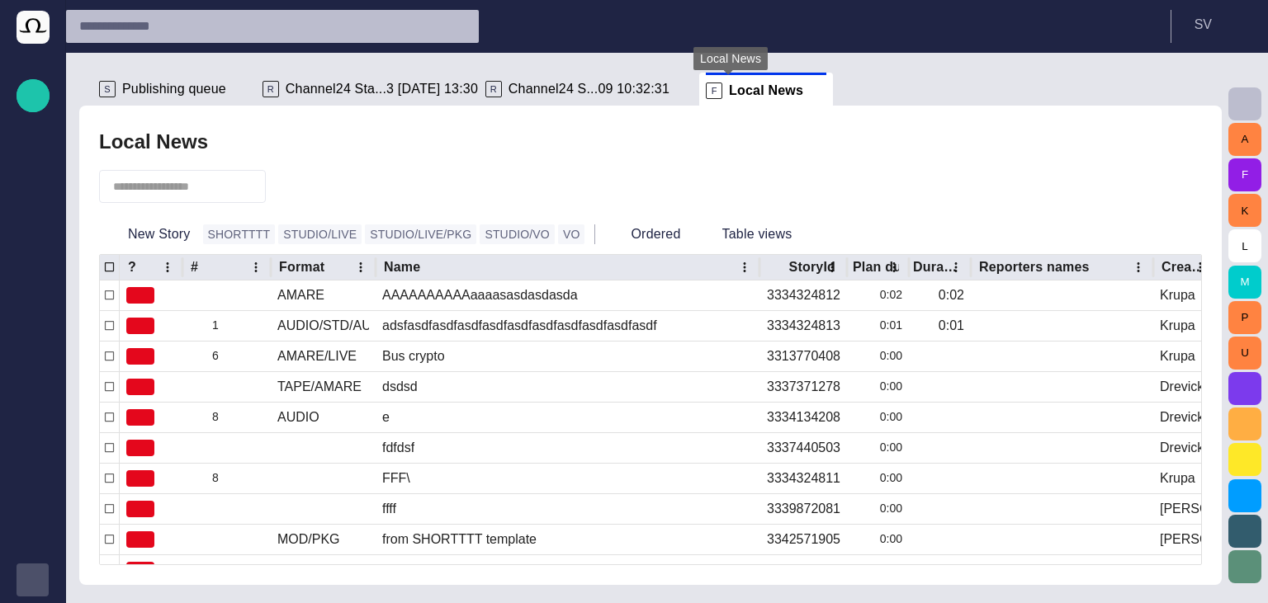
scroll to position [33, 0]
click at [885, 267] on button "Plan dur column menu" at bounding box center [893, 267] width 23 height 23
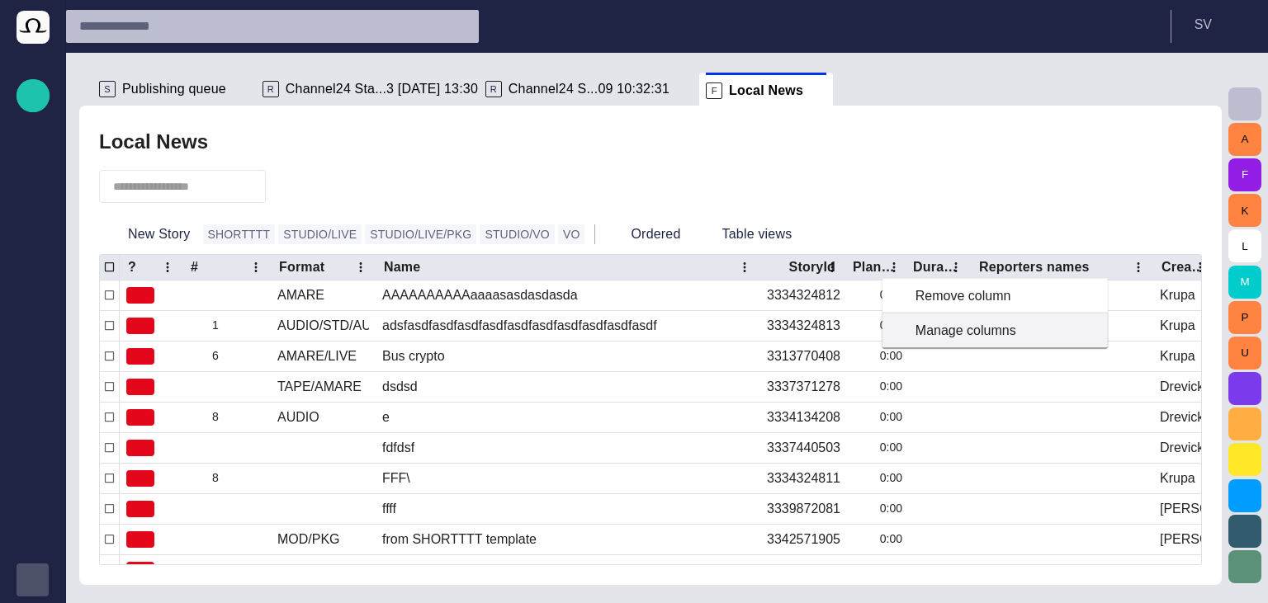
click at [914, 333] on div "Manage columns" at bounding box center [975, 331] width 186 height 35
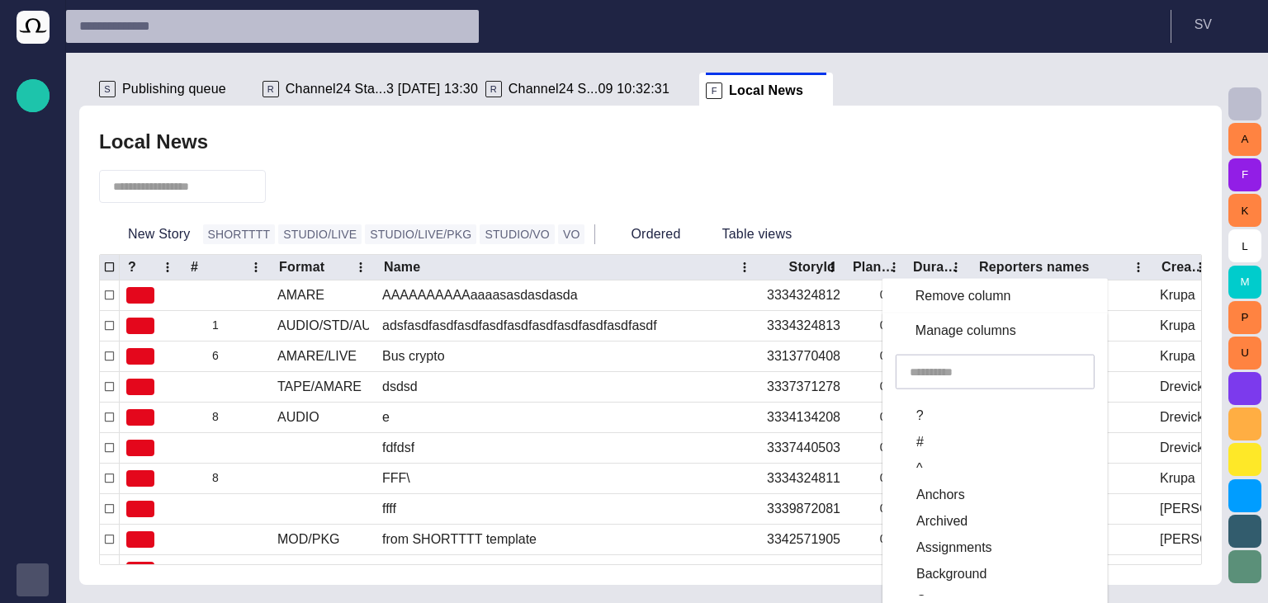
click at [942, 494] on span "Anchors" at bounding box center [940, 495] width 49 height 20
click at [942, 525] on span "Archived" at bounding box center [941, 522] width 51 height 20
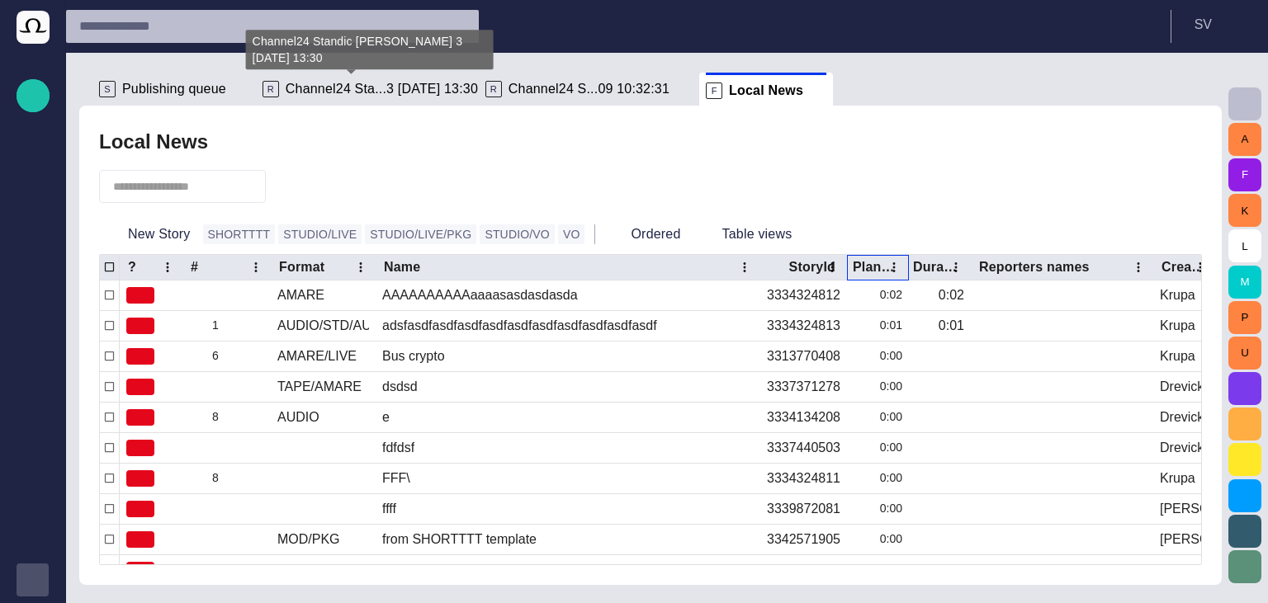
click at [361, 93] on span "Channel24 Sta...3 14/09 13:30" at bounding box center [382, 89] width 192 height 17
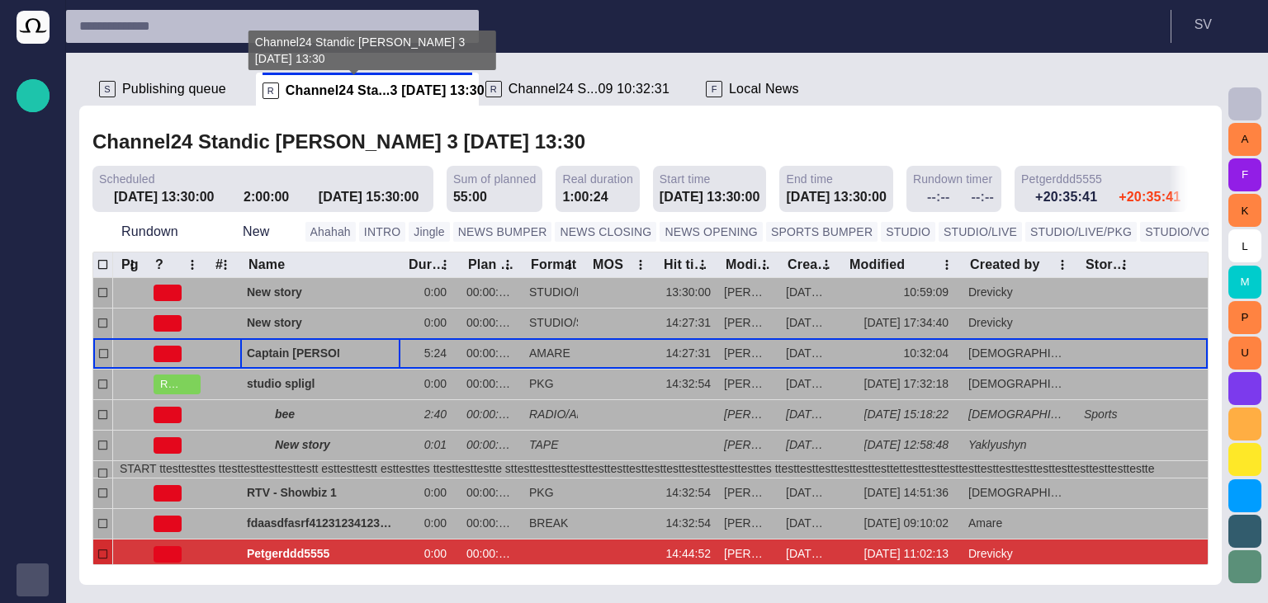
scroll to position [0, 0]
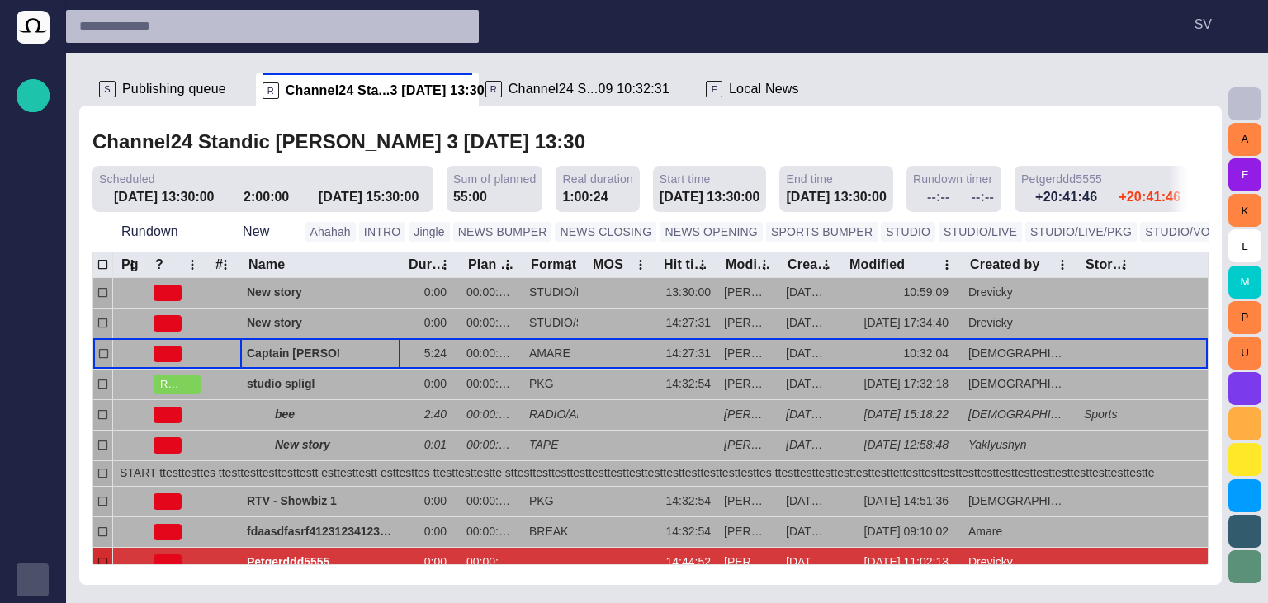
click at [1271, 242] on button "button" at bounding box center [1287, 231] width 33 height 33
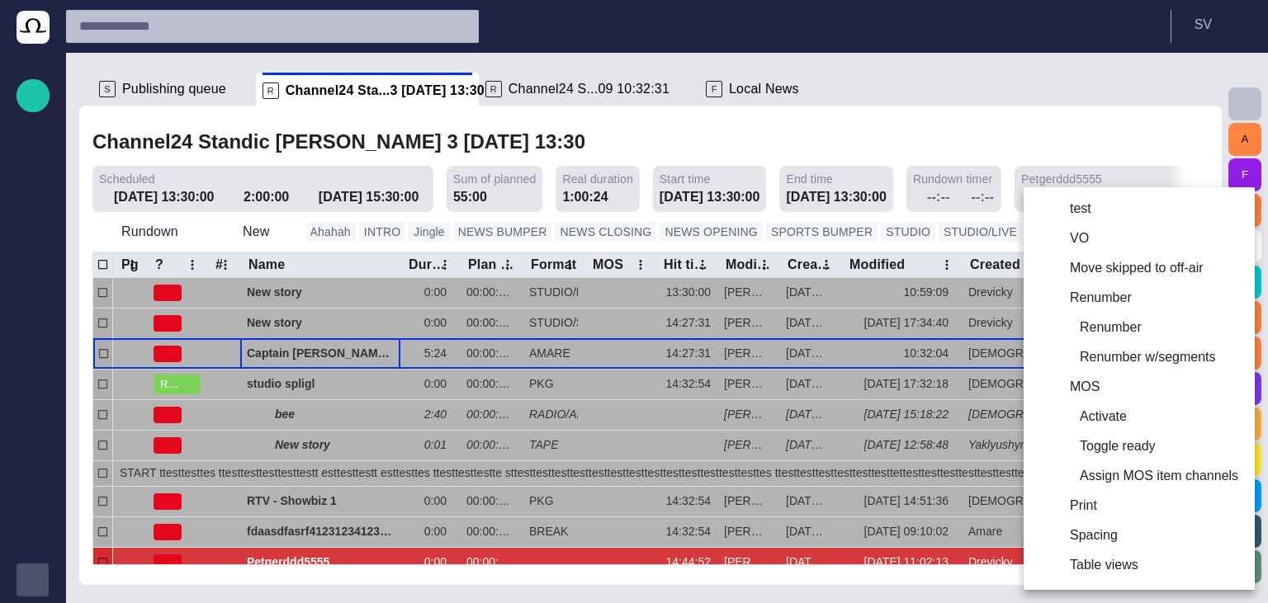
click at [158, 85] on div at bounding box center [634, 301] width 1268 height 603
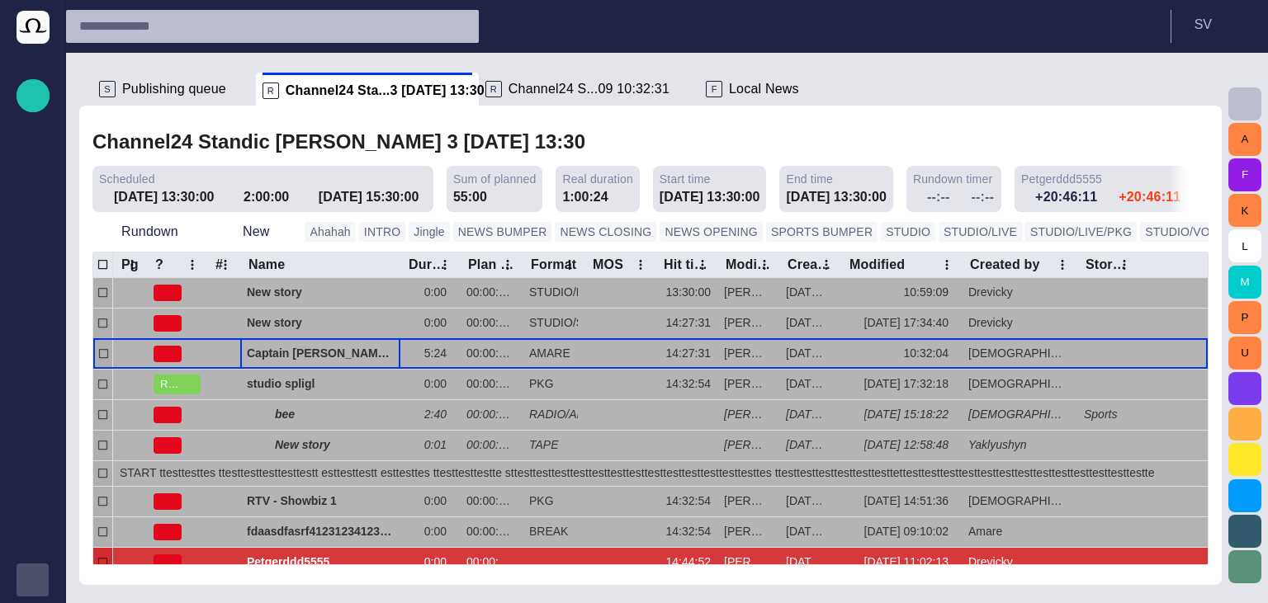
click at [167, 86] on span "Publishing queue" at bounding box center [174, 89] width 104 height 17
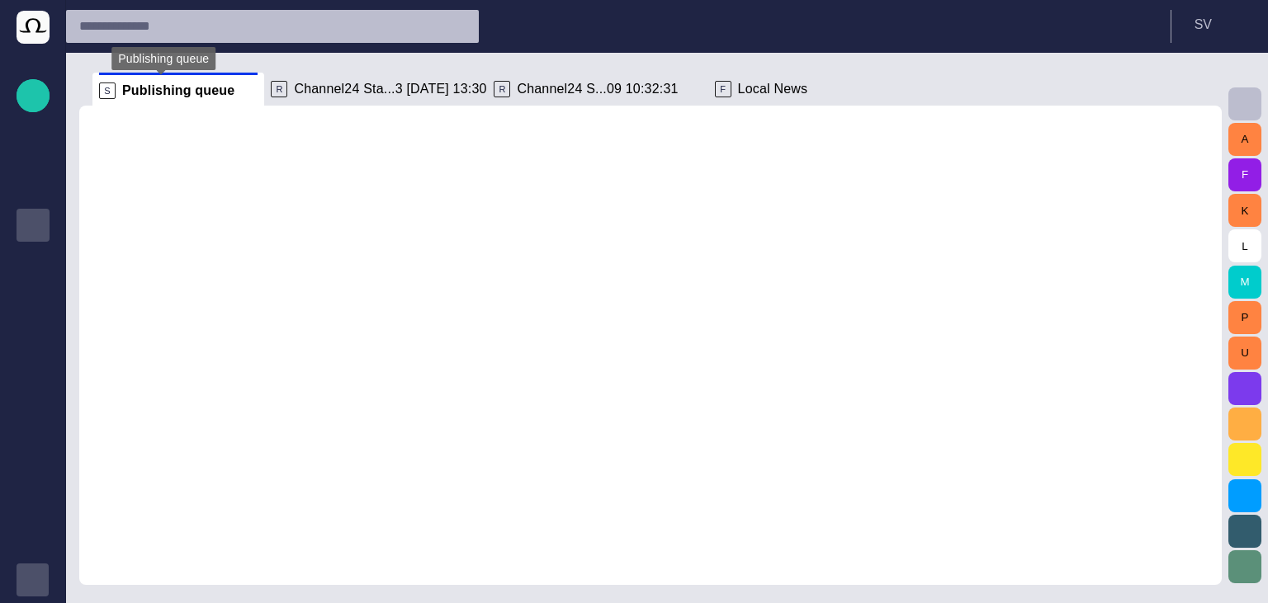
scroll to position [40, 0]
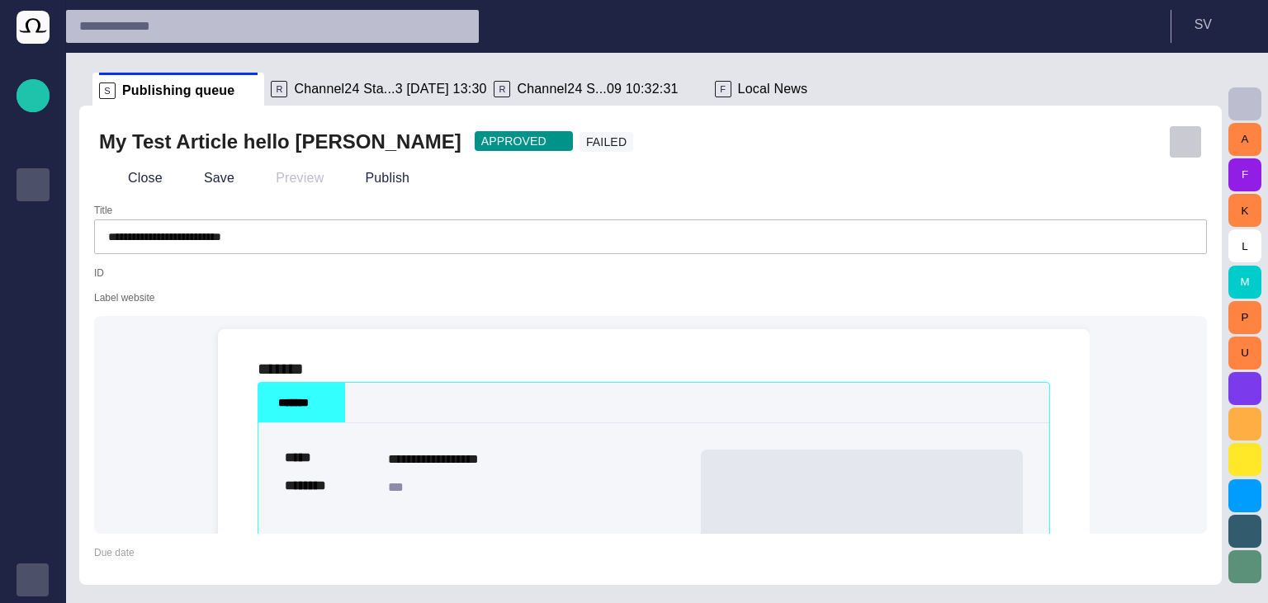
click at [1179, 147] on span "button" at bounding box center [1185, 142] width 17 height 17
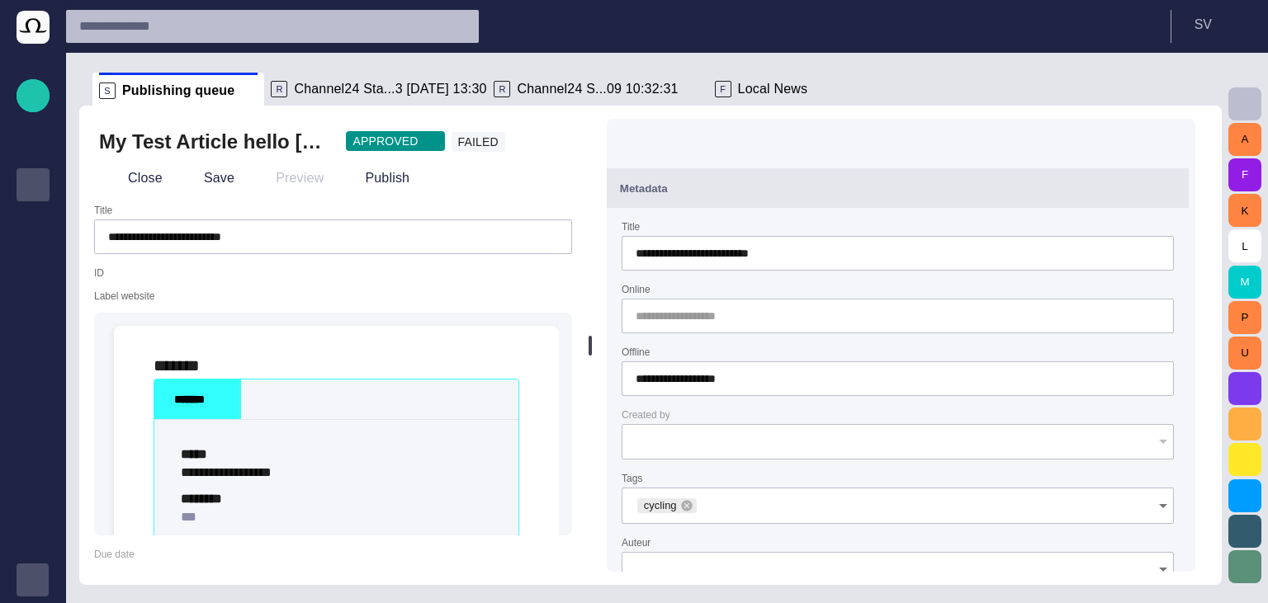
type input "**********"
type input "**"
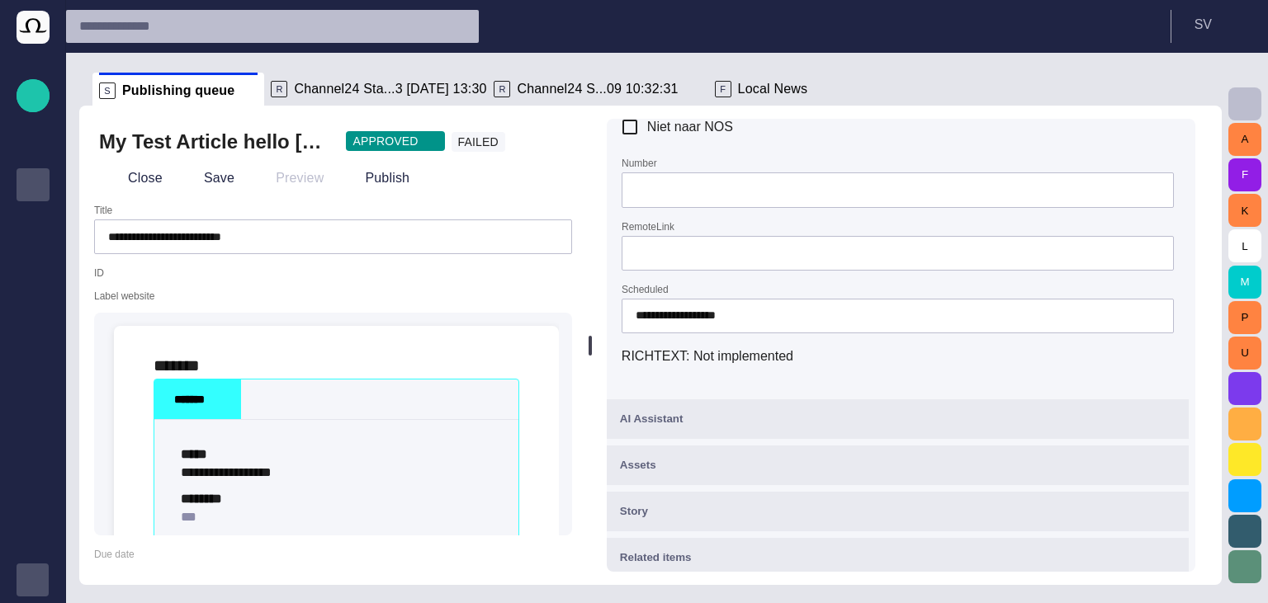
scroll to position [781, 0]
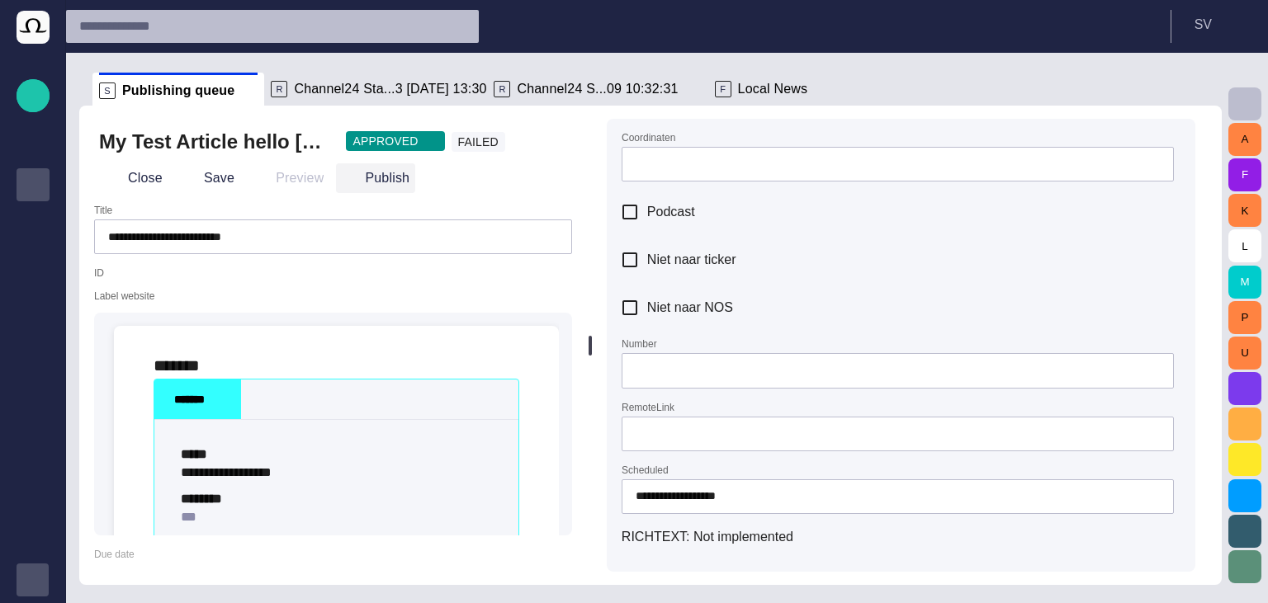
click at [380, 177] on button "Publish" at bounding box center [375, 178] width 79 height 30
click at [151, 176] on button "Close" at bounding box center [133, 178] width 69 height 30
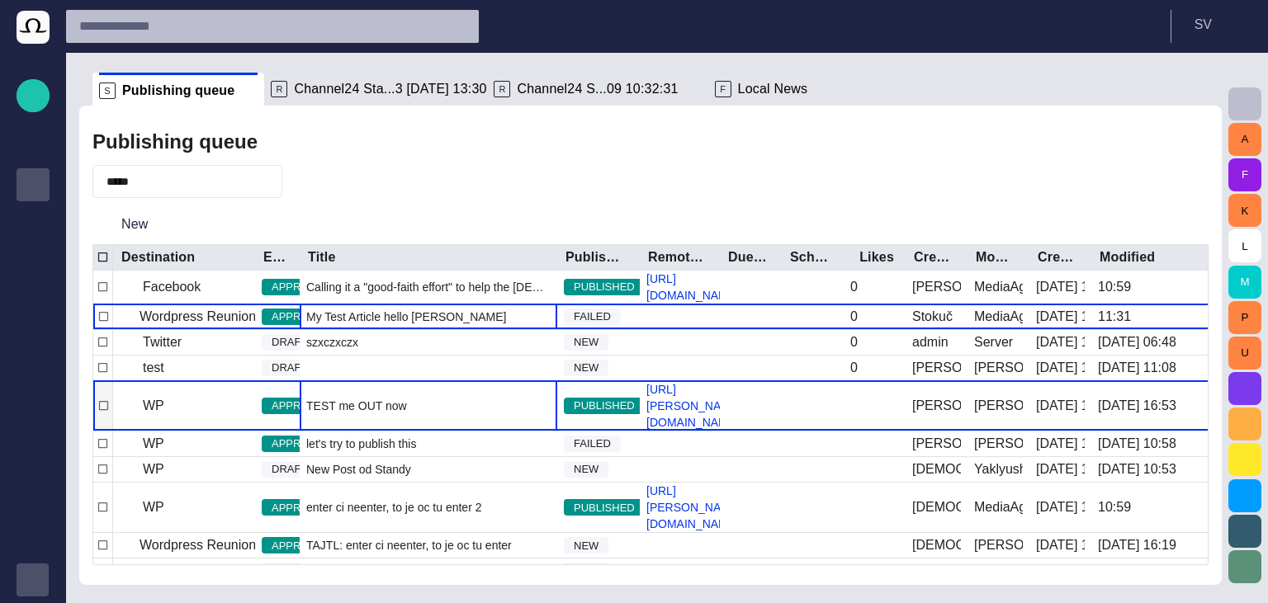
click at [437, 431] on div "TEST me OUT now" at bounding box center [428, 406] width 257 height 50
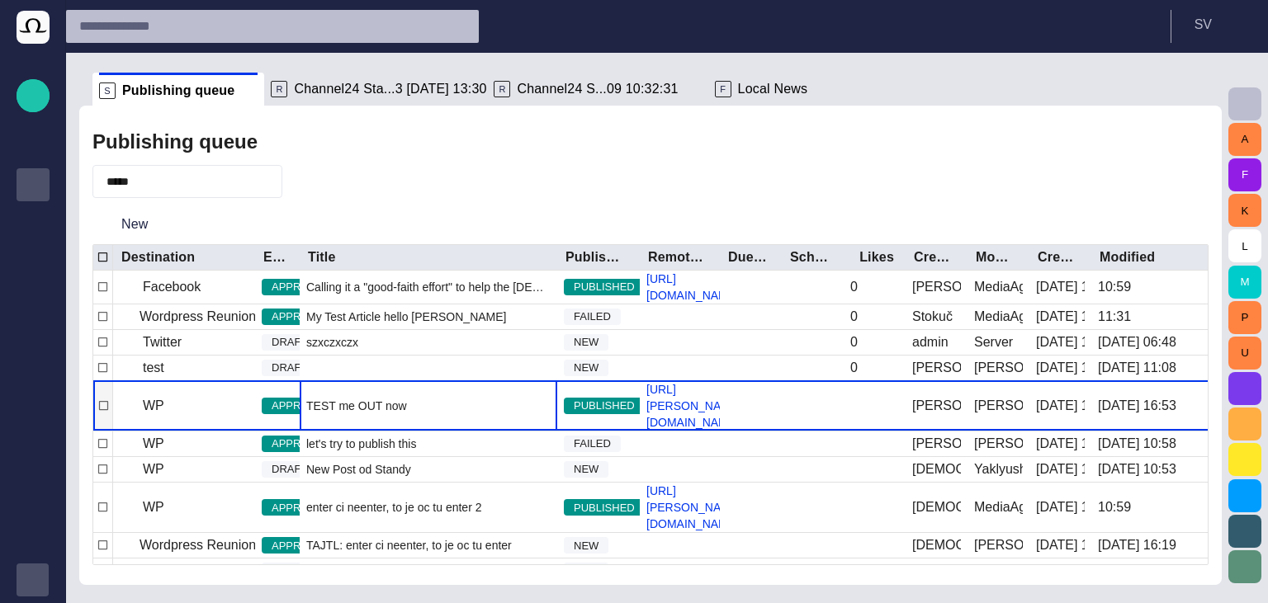
click at [437, 431] on div "TEST me OUT now" at bounding box center [428, 406] width 257 height 50
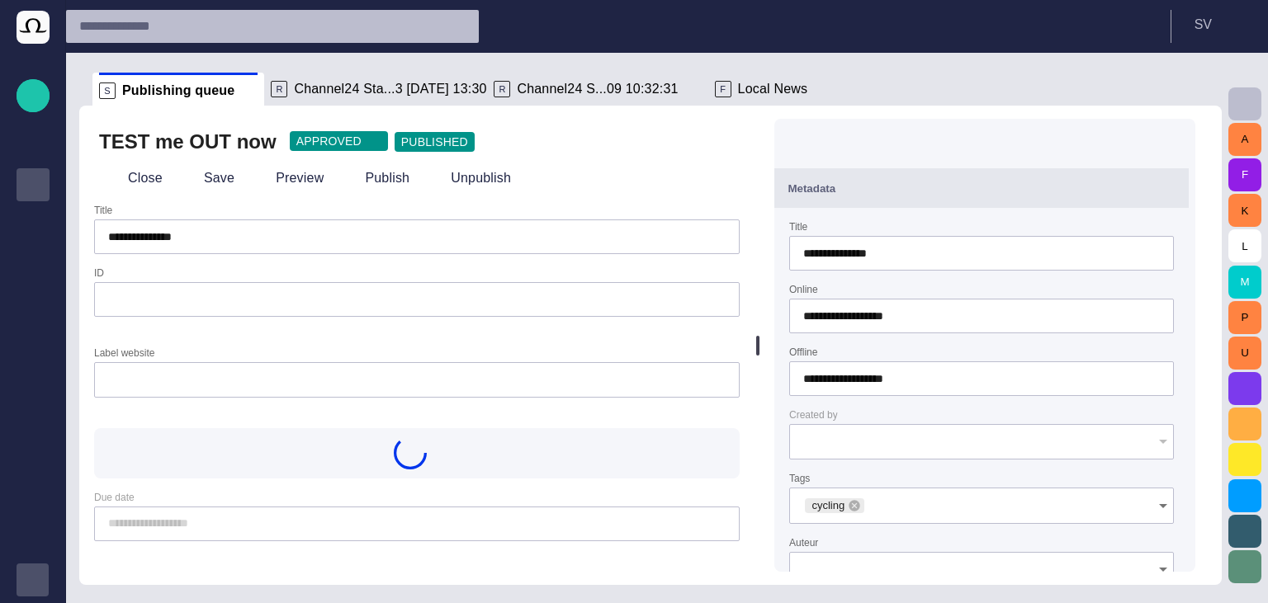
type input "**********"
type input "**"
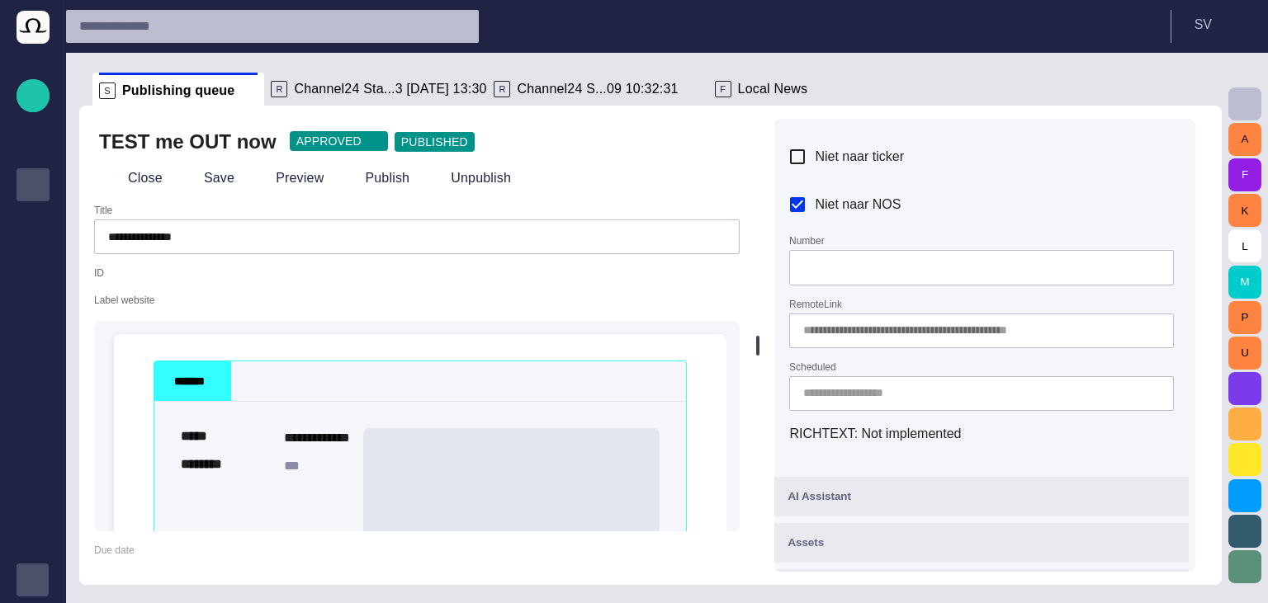
scroll to position [880, 0]
